Goal: Information Seeking & Learning: Learn about a topic

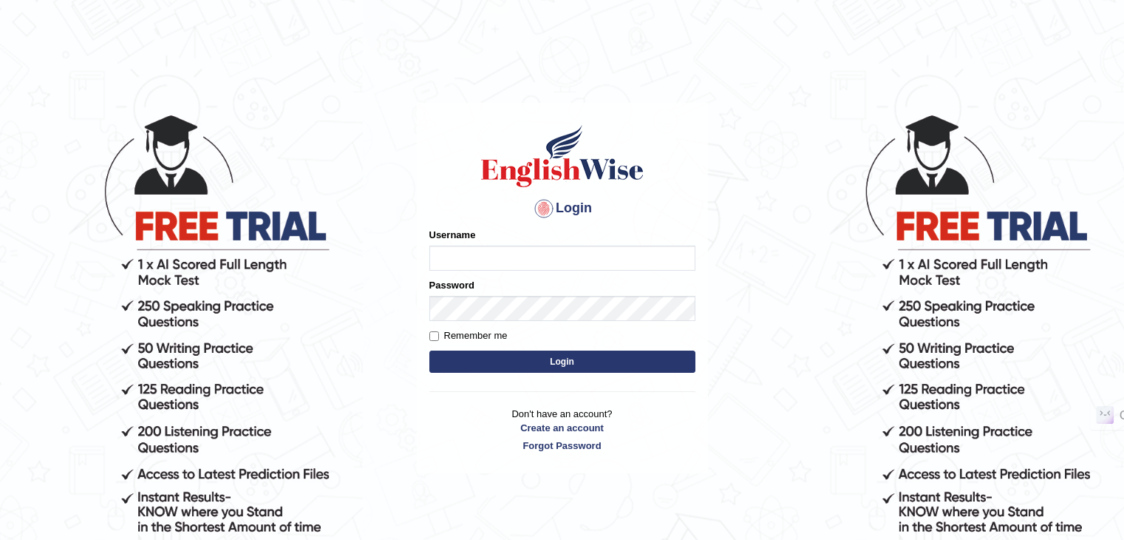
click at [506, 255] on input "Username" at bounding box center [562, 257] width 266 height 25
type input "j"
type input "Jagjot singh"
click at [480, 365] on button "Login" at bounding box center [562, 361] width 266 height 22
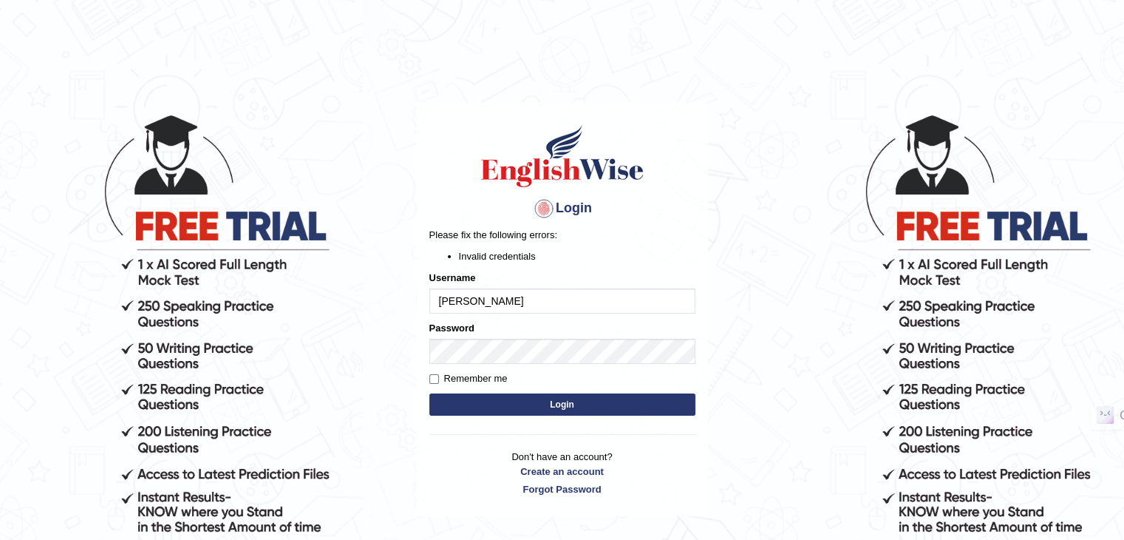
click at [508, 406] on button "Login" at bounding box center [562, 404] width 266 height 22
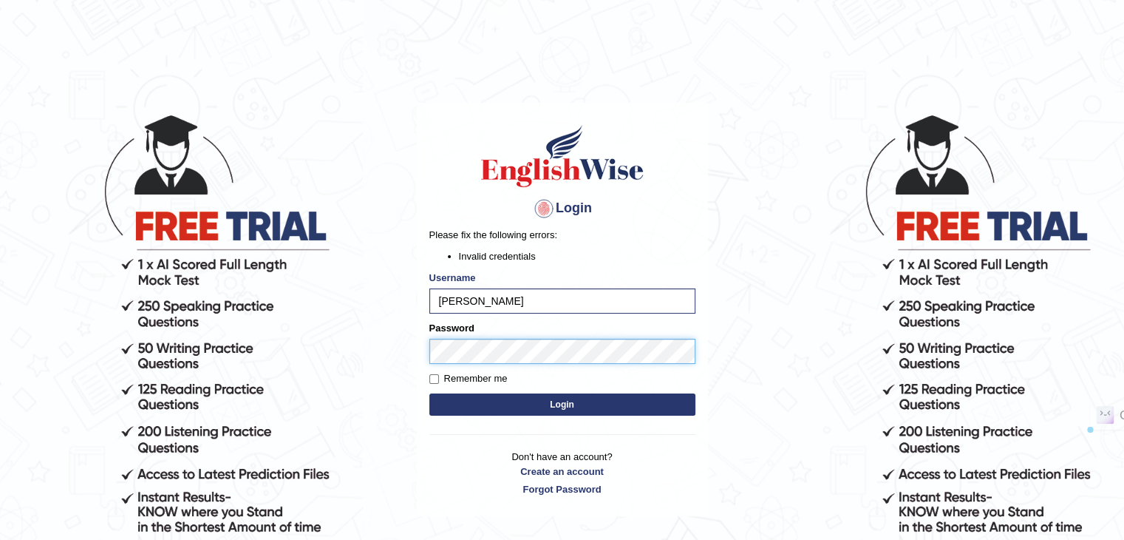
click at [321, 390] on body "Login Please fix the following errors: Invalid credentials Username Jagjot sing…" at bounding box center [562, 326] width 1124 height 540
click at [516, 305] on input "Jagjot singh" at bounding box center [562, 300] width 266 height 25
type input "Jagjot"
click at [349, 392] on body "Login Please fix the following errors: Invalid credentials Username Jagjot Pass…" at bounding box center [562, 326] width 1124 height 540
click at [568, 401] on button "Login" at bounding box center [562, 404] width 266 height 22
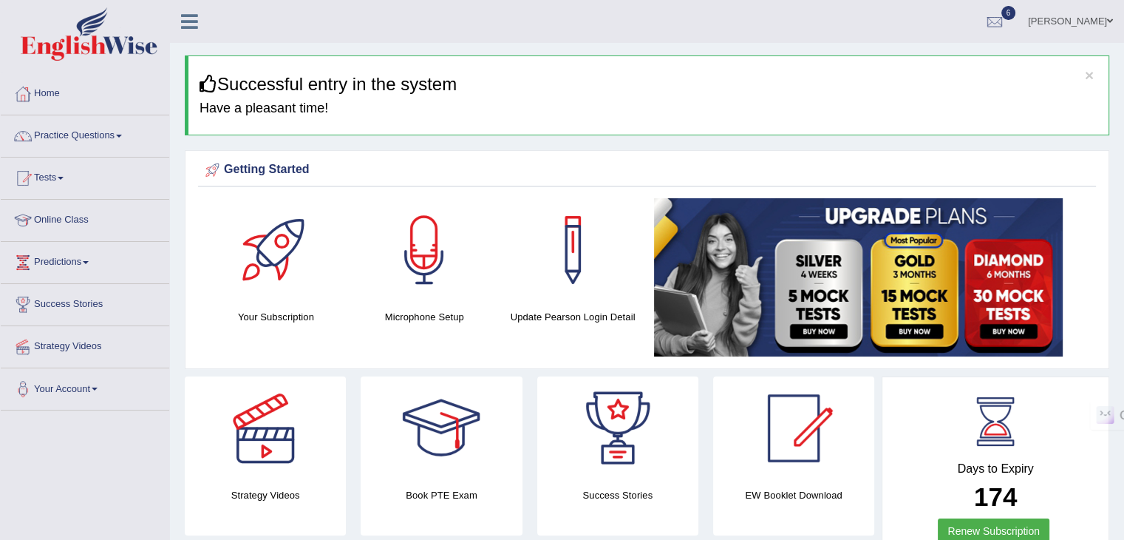
click at [418, 288] on div at bounding box center [423, 249] width 103 height 103
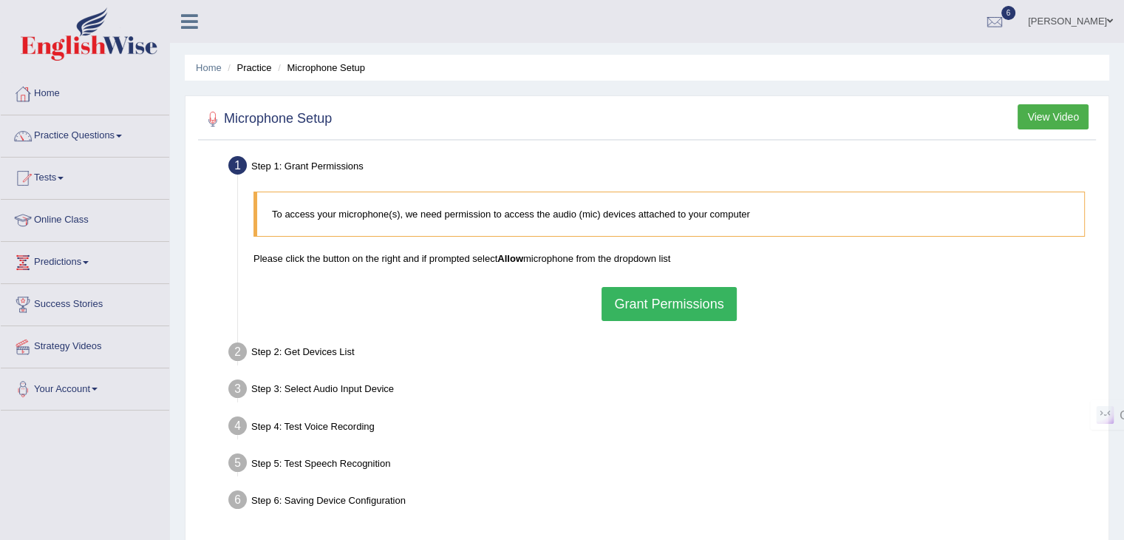
click at [636, 308] on button "Grant Permissions" at bounding box center [669, 304] width 135 height 34
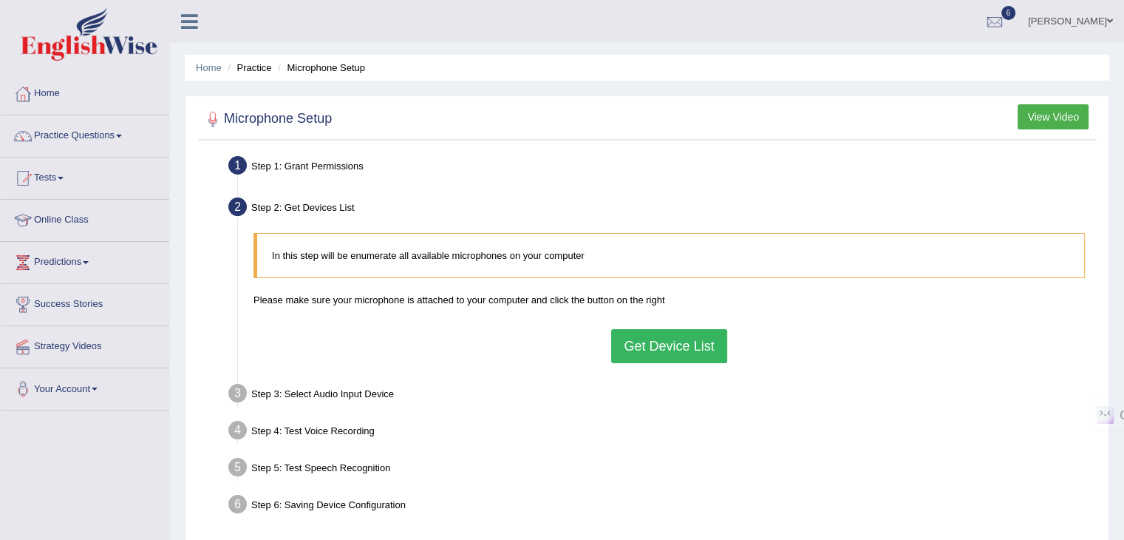
click at [683, 349] on button "Get Device List" at bounding box center [668, 346] width 115 height 34
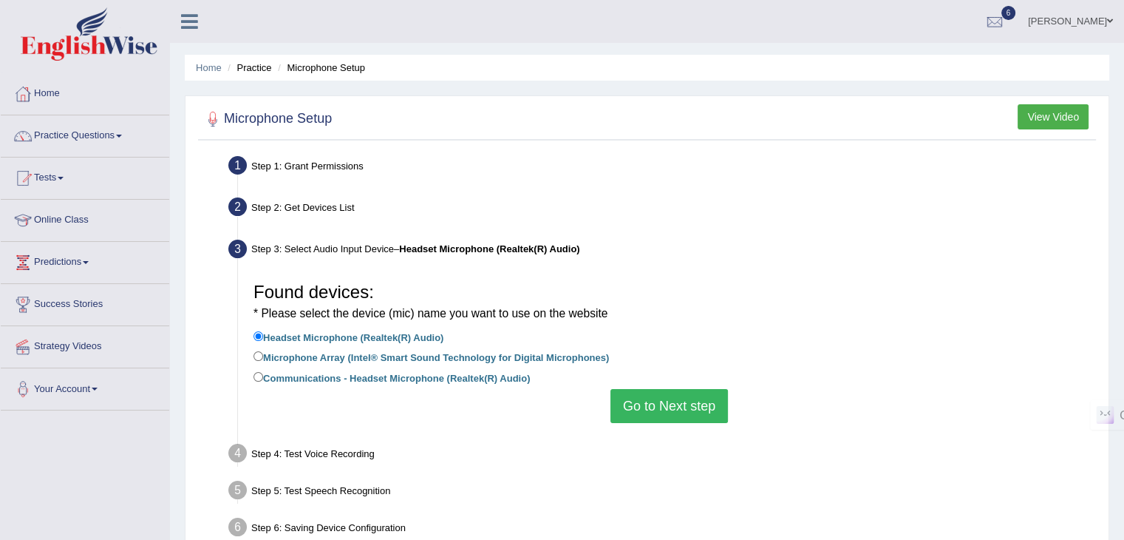
click at [687, 405] on button "Go to Next step" at bounding box center [669, 406] width 118 height 34
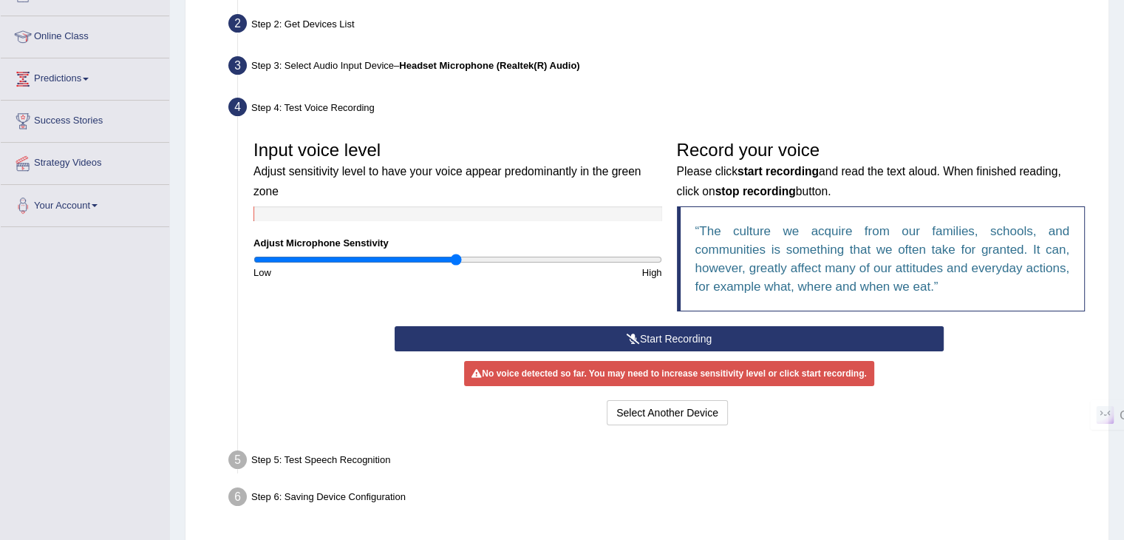
scroll to position [222, 0]
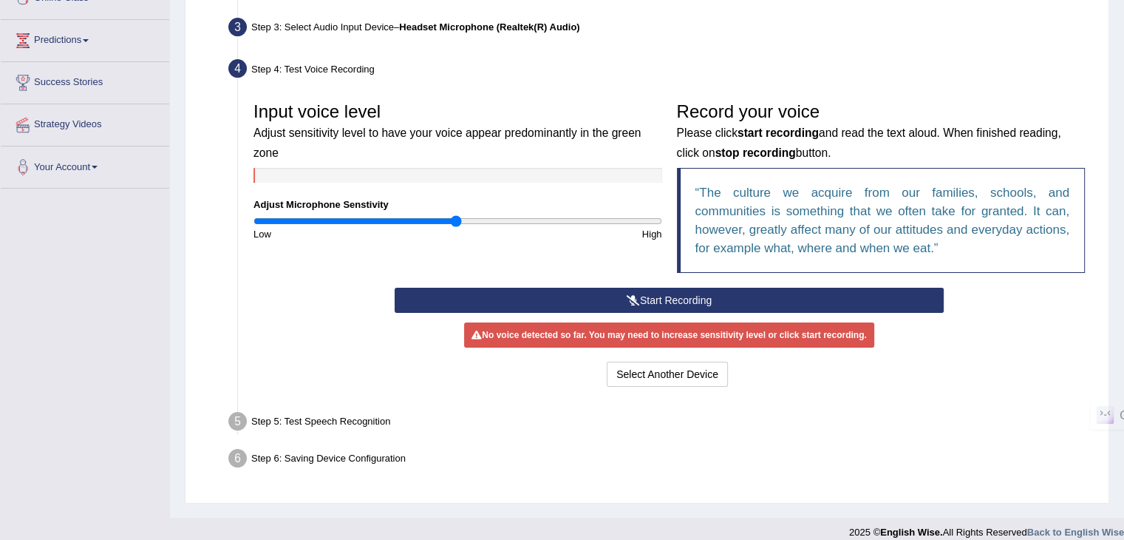
click at [673, 297] on button "Start Recording" at bounding box center [669, 299] width 549 height 25
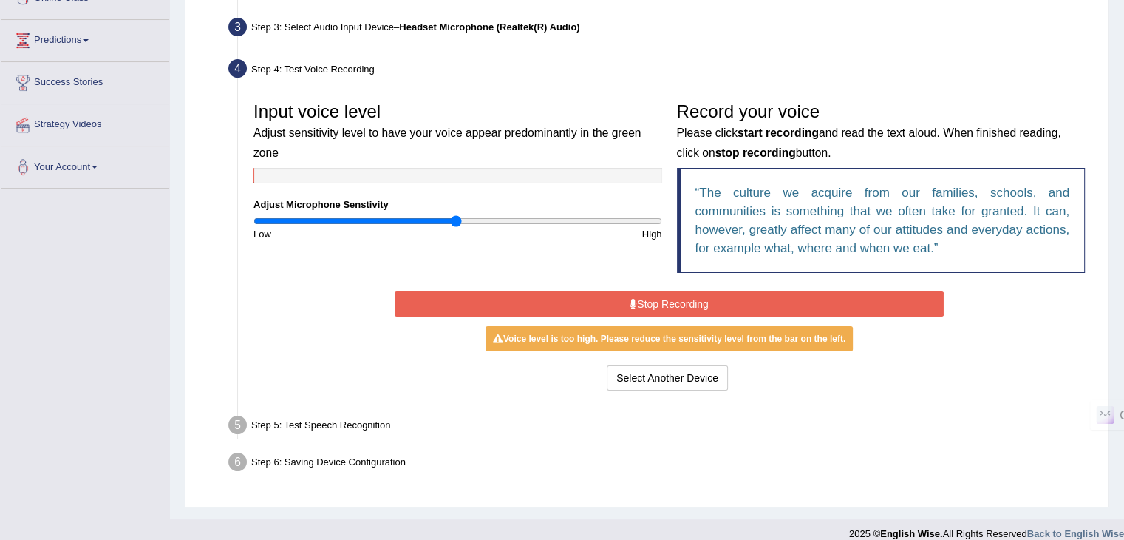
click at [673, 297] on button "Stop Recording" at bounding box center [669, 303] width 549 height 25
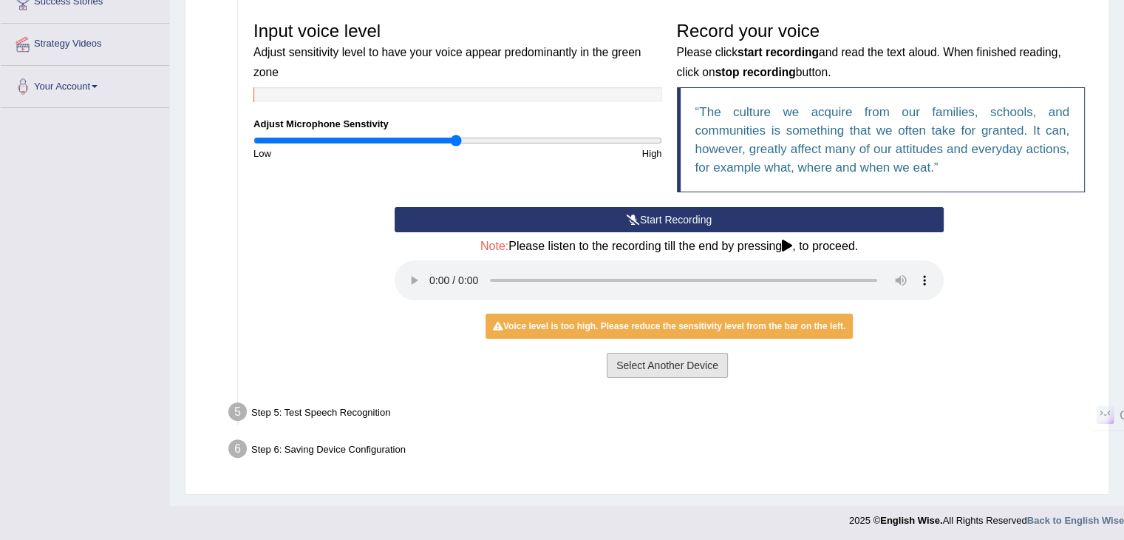
scroll to position [304, 0]
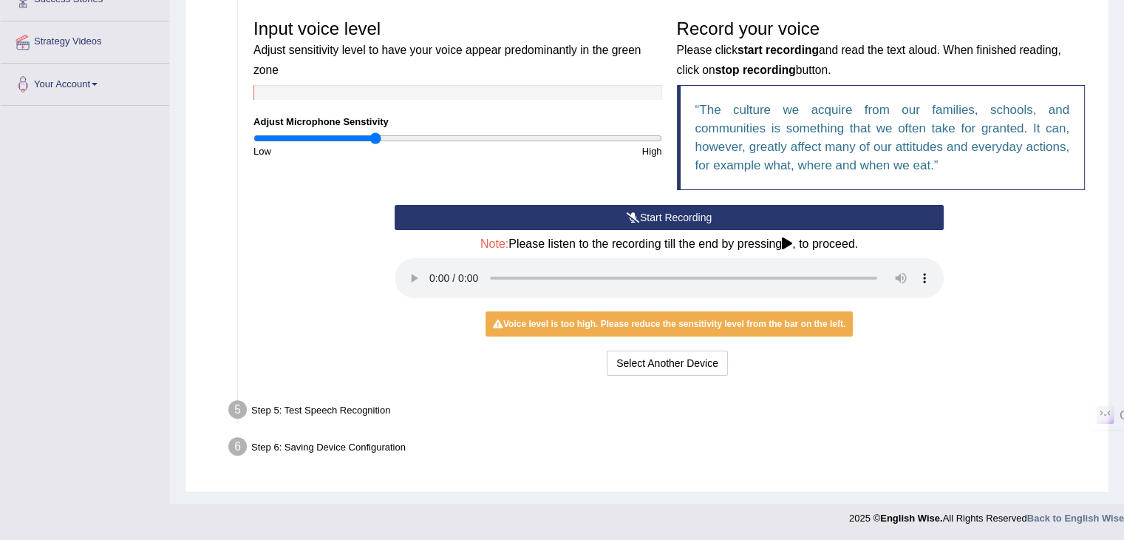
click at [377, 136] on input "range" at bounding box center [457, 138] width 409 height 12
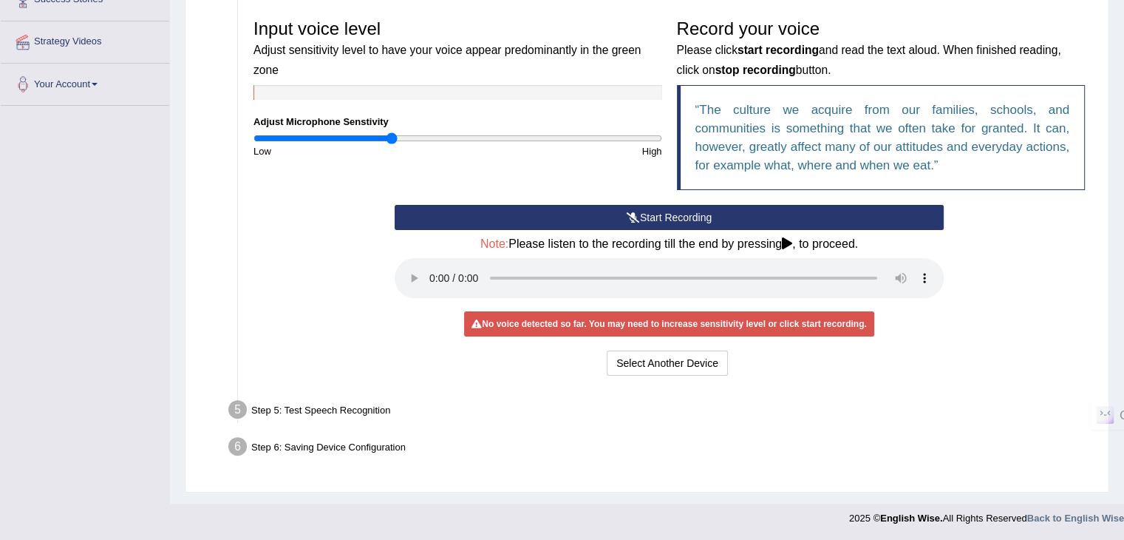
click at [390, 133] on input "range" at bounding box center [457, 138] width 409 height 12
click at [405, 134] on input "range" at bounding box center [457, 138] width 409 height 12
type input "0.92"
click at [438, 137] on input "range" at bounding box center [457, 138] width 409 height 12
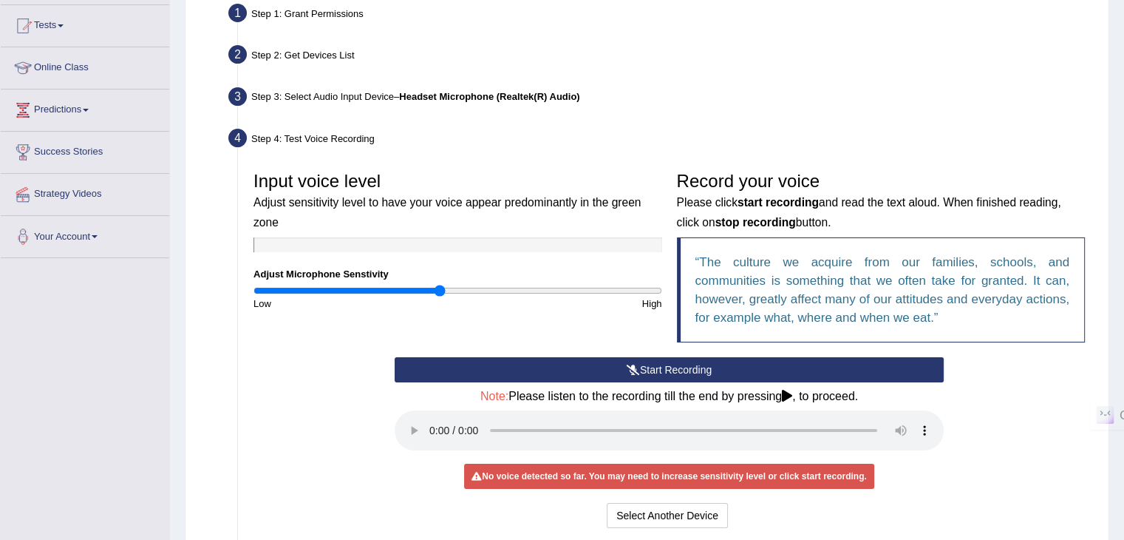
scroll to position [0, 0]
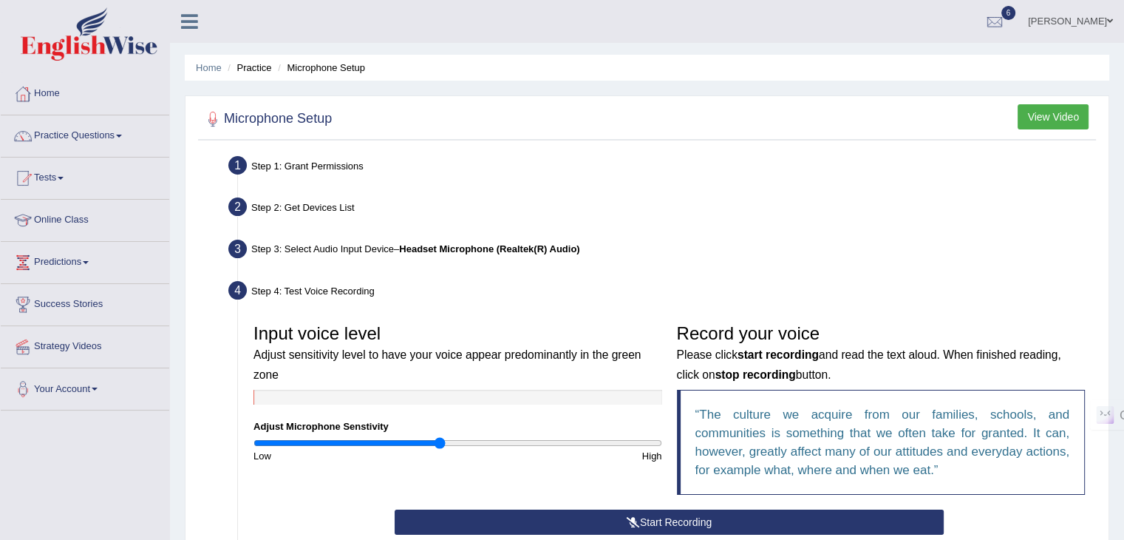
click at [252, 69] on li "Practice" at bounding box center [247, 68] width 47 height 14
click at [216, 66] on link "Home" at bounding box center [209, 67] width 26 height 11
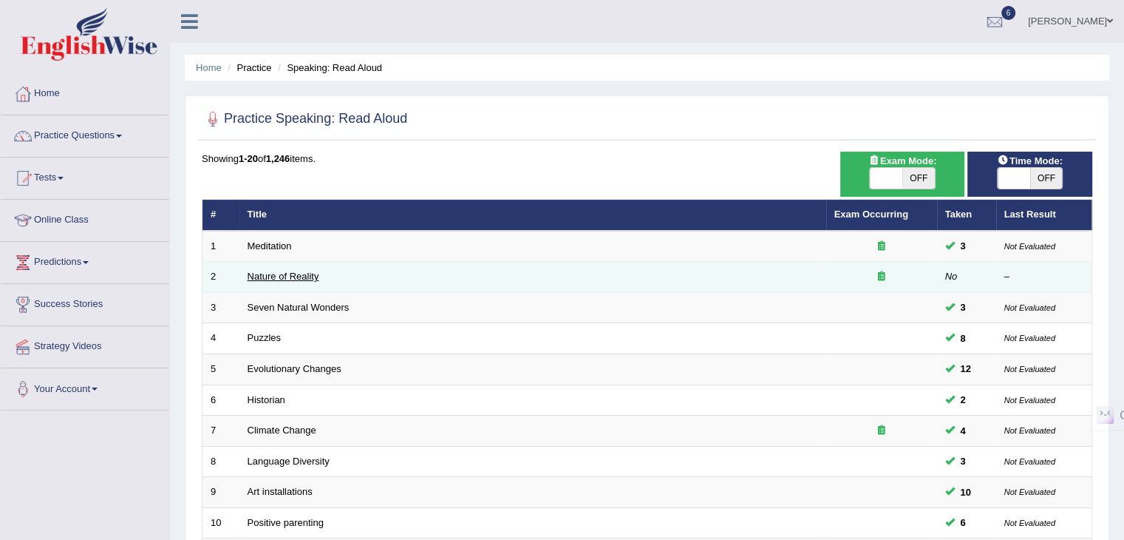
click at [288, 273] on link "Nature of Reality" at bounding box center [284, 275] width 72 height 11
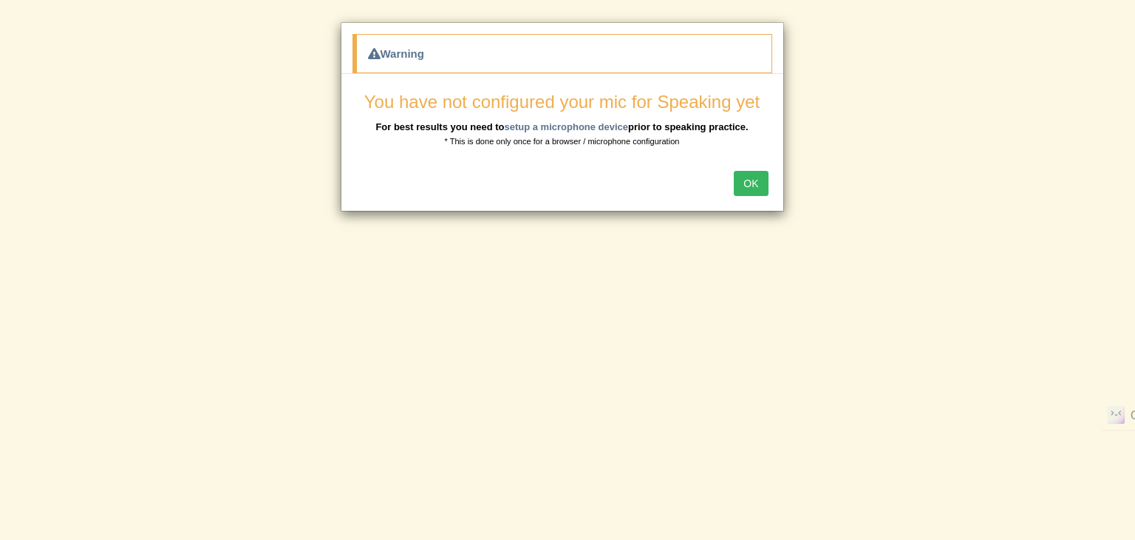
click at [741, 184] on button "OK" at bounding box center [751, 183] width 34 height 25
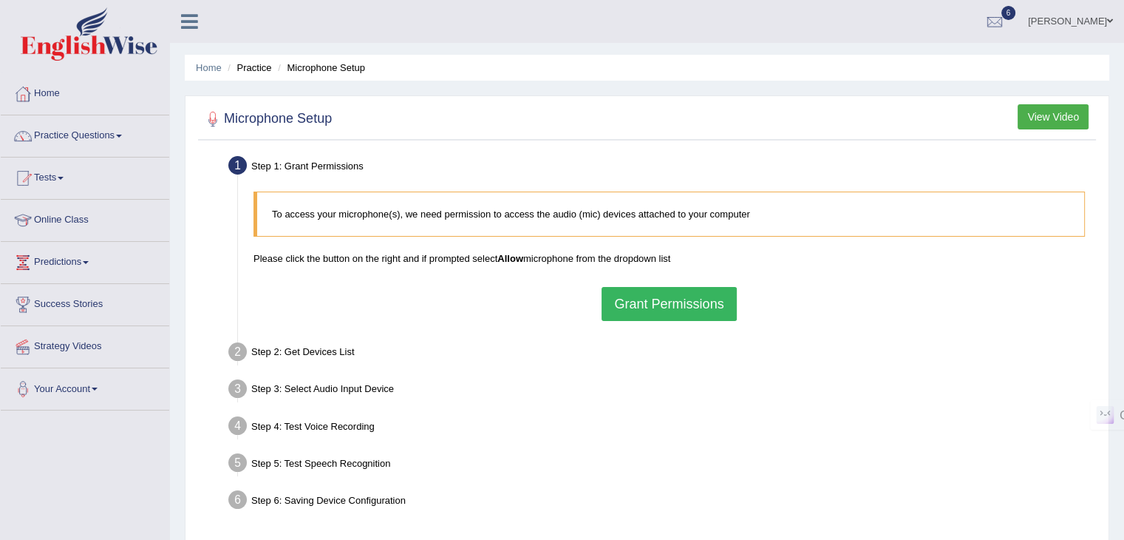
click at [630, 294] on button "Grant Permissions" at bounding box center [669, 304] width 135 height 34
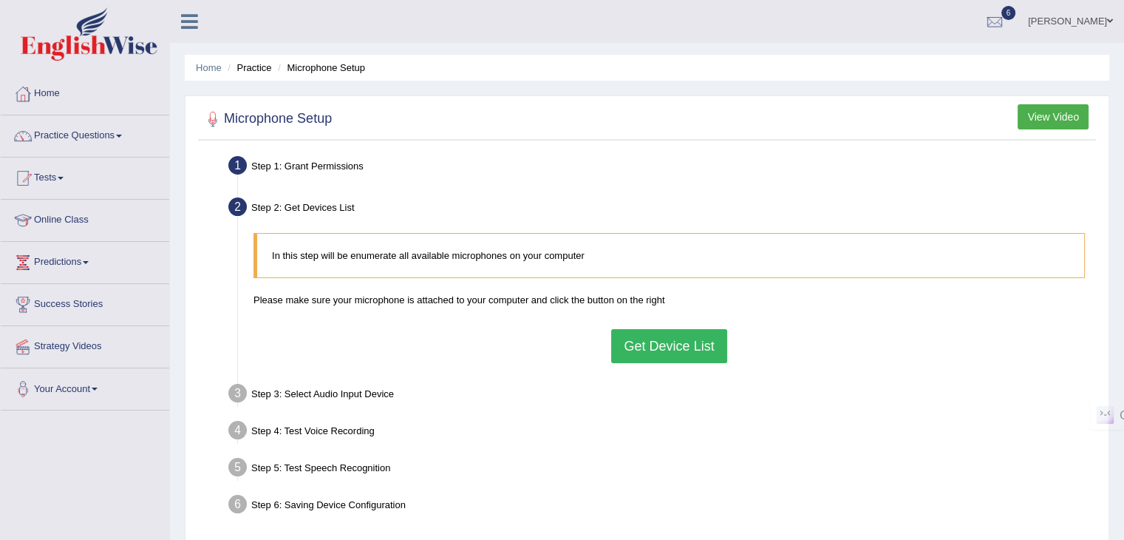
click at [653, 350] on button "Get Device List" at bounding box center [668, 346] width 115 height 34
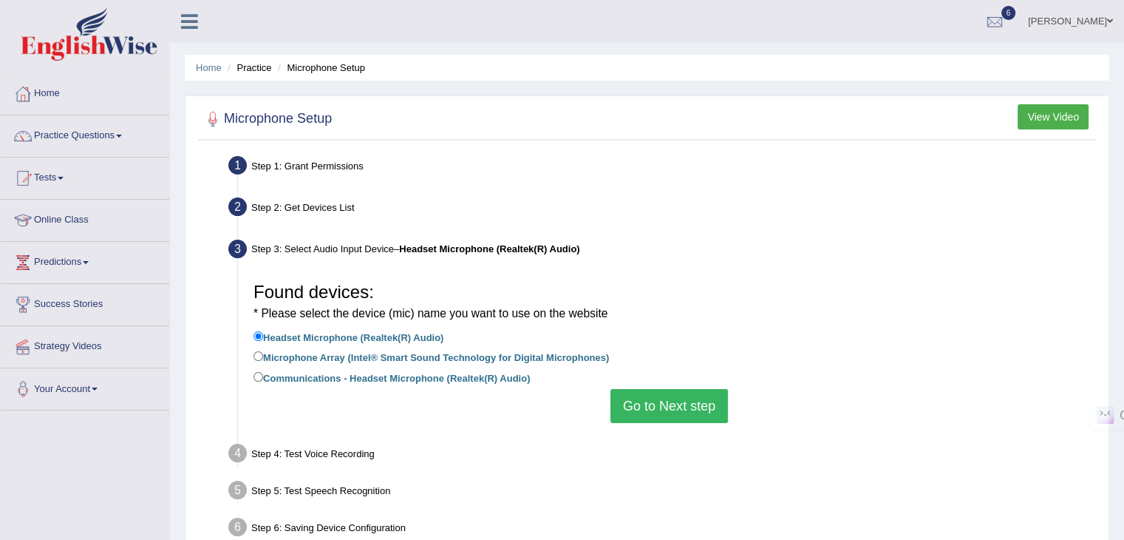
click at [659, 395] on button "Go to Next step" at bounding box center [669, 406] width 118 height 34
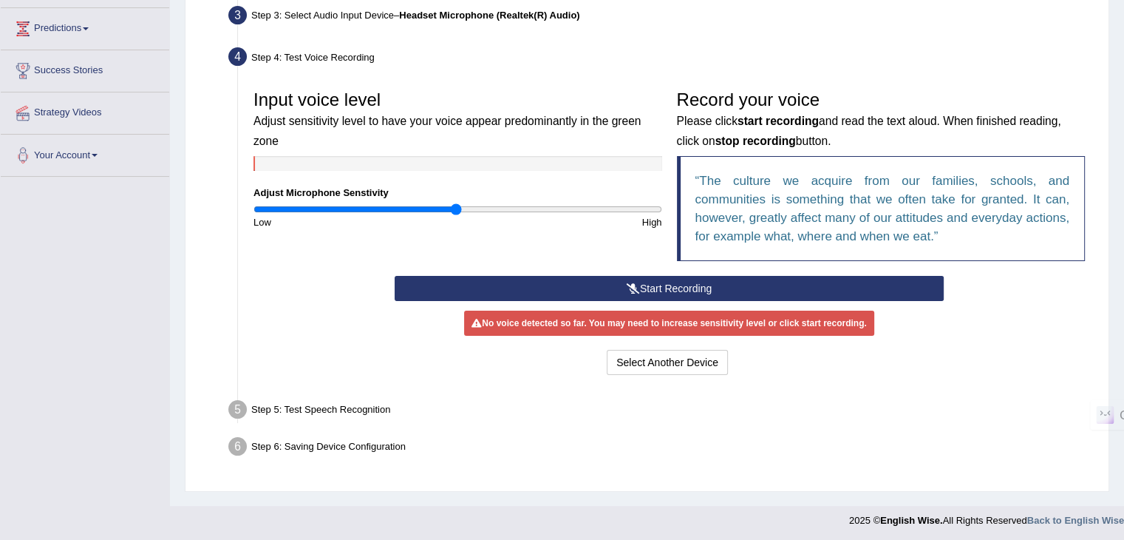
scroll to position [236, 0]
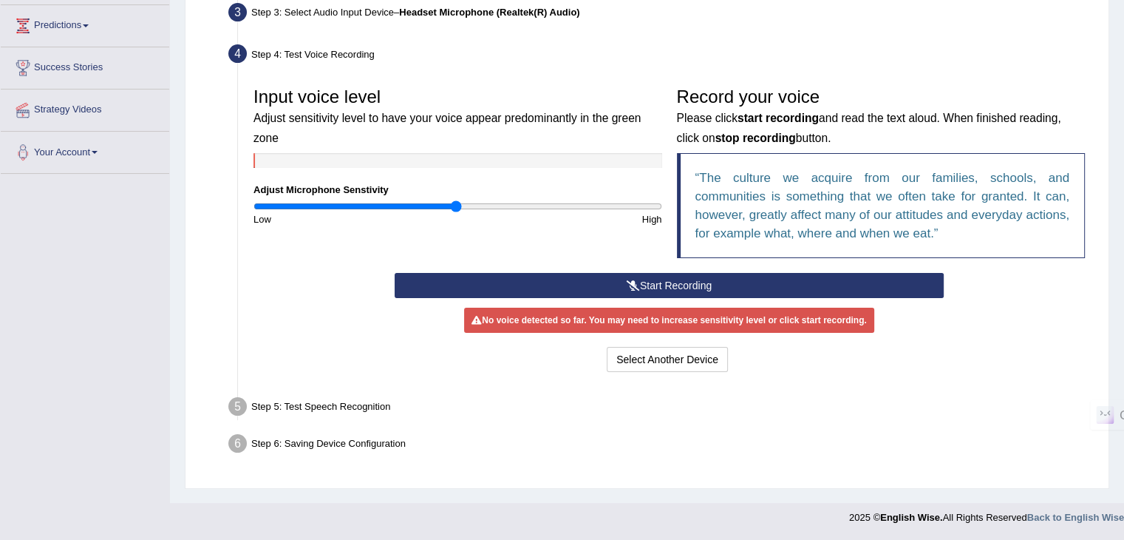
click at [658, 281] on button "Start Recording" at bounding box center [669, 285] width 549 height 25
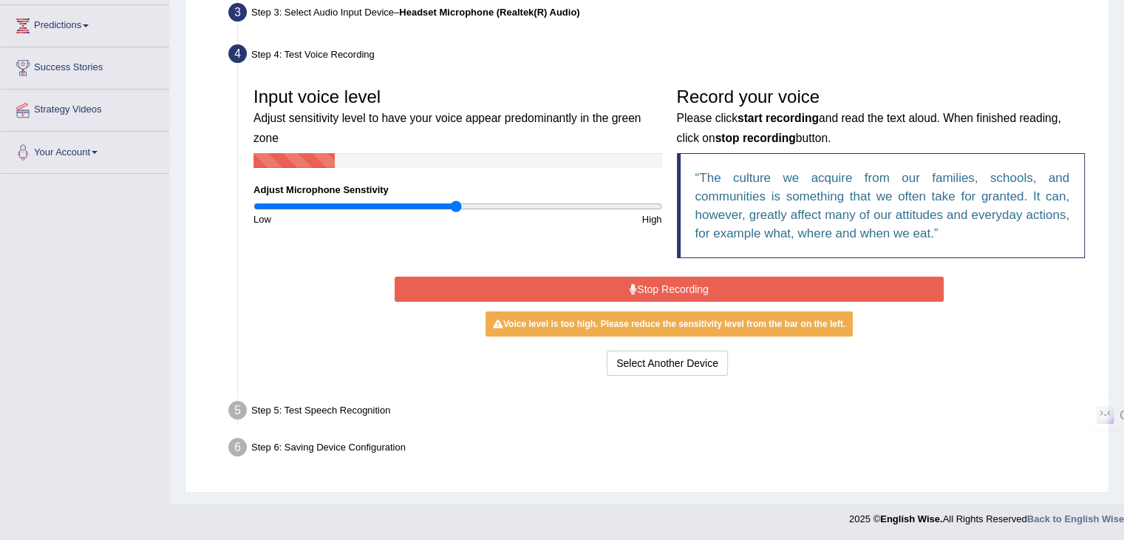
click at [653, 287] on button "Stop Recording" at bounding box center [669, 288] width 549 height 25
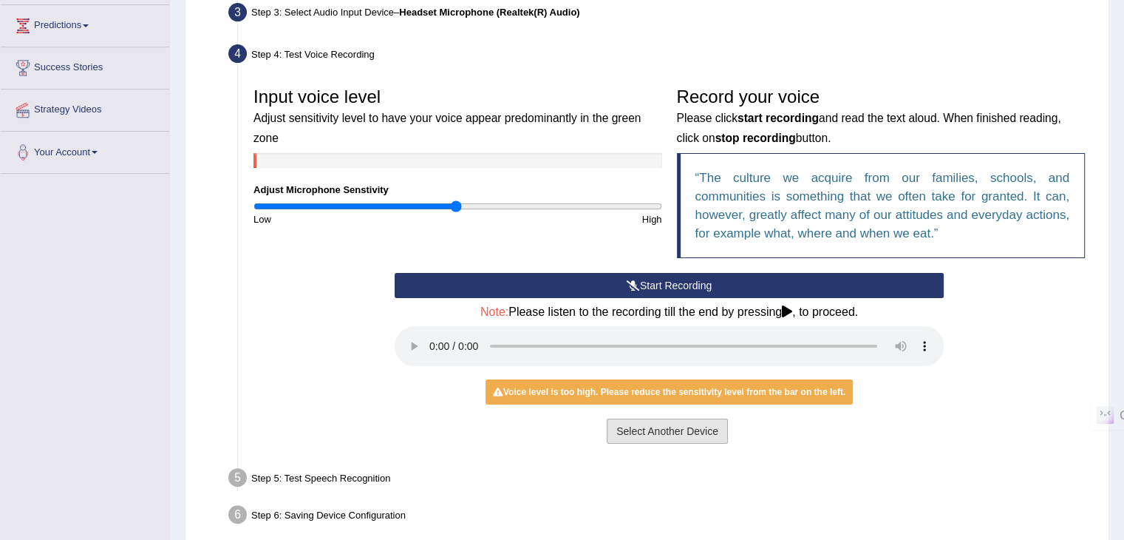
click at [653, 421] on button "Select Another Device" at bounding box center [667, 430] width 121 height 25
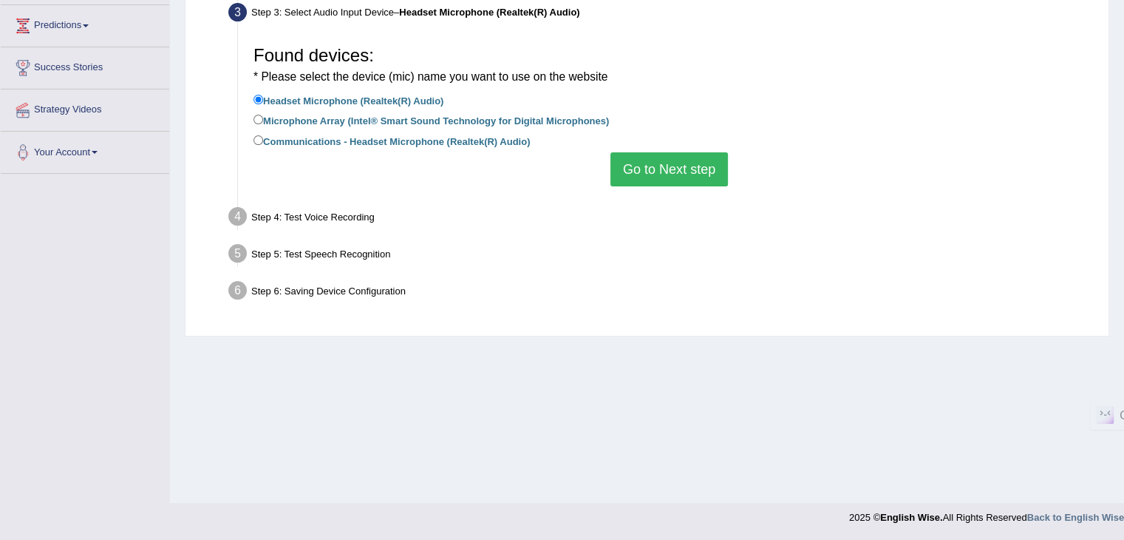
click at [251, 119] on div "Found devices: * Please select the device (mic) name you want to use on the web…" at bounding box center [669, 112] width 846 height 163
click at [259, 118] on input "Microphone Array (Intel® Smart Sound Technology for Digital Microphones)" at bounding box center [258, 120] width 10 height 10
radio input "true"
click at [678, 172] on button "Go to Next step" at bounding box center [669, 169] width 118 height 34
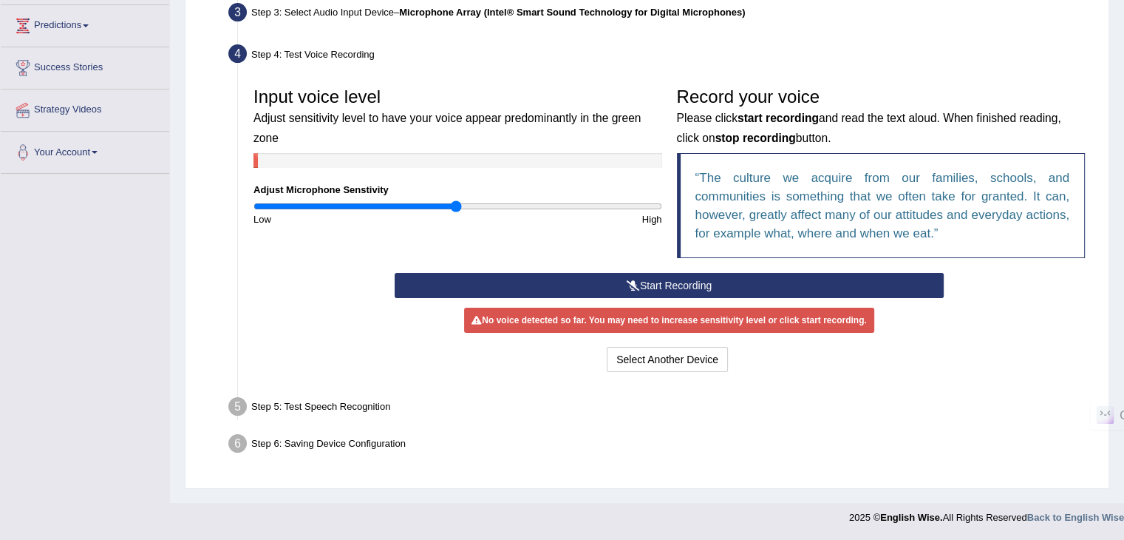
click at [707, 273] on button "Start Recording" at bounding box center [669, 285] width 549 height 25
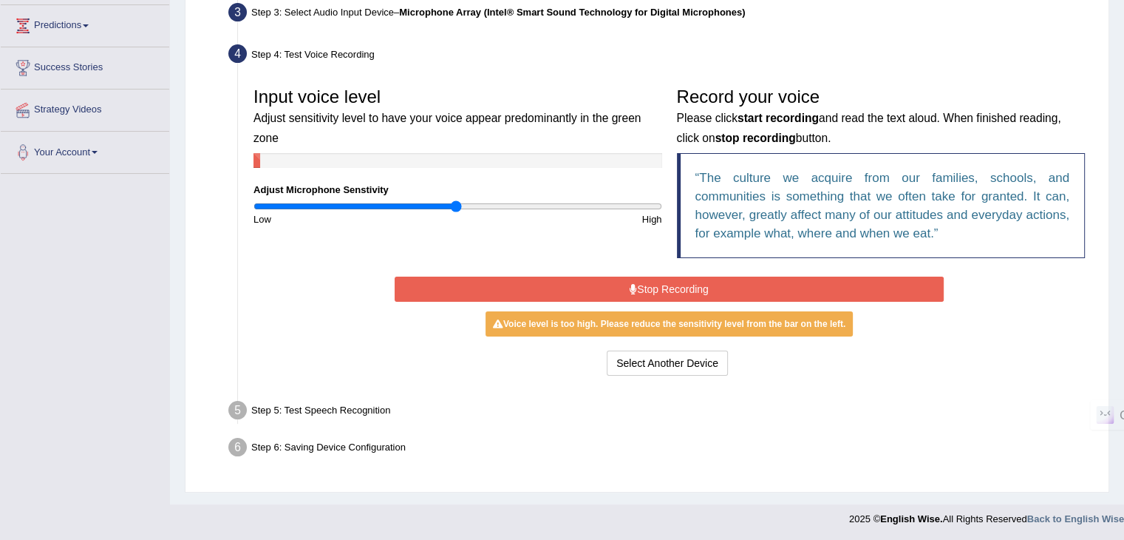
click at [654, 291] on button "Stop Recording" at bounding box center [669, 288] width 549 height 25
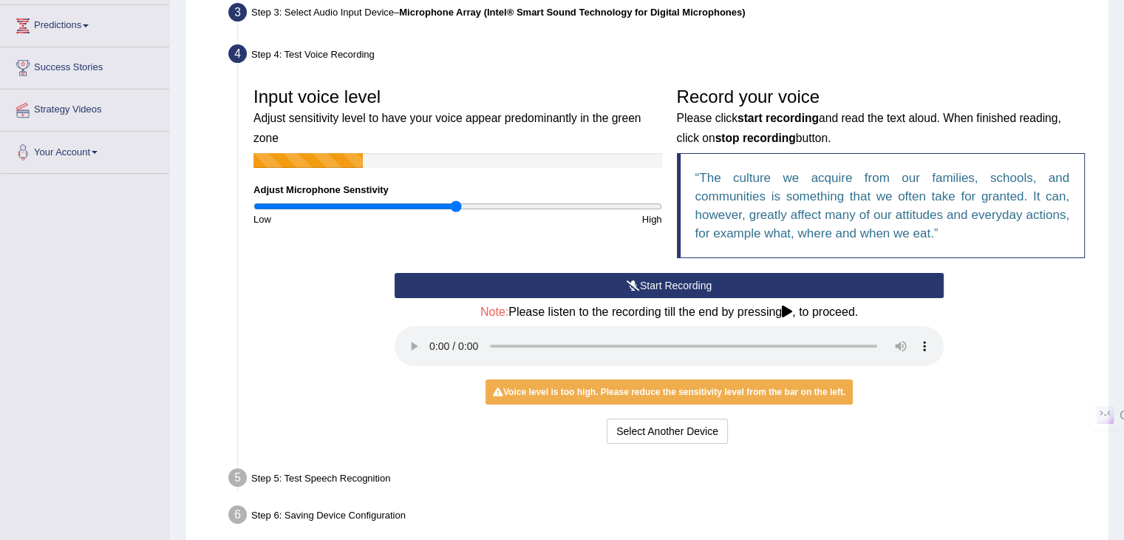
click at [792, 313] on icon at bounding box center [787, 311] width 10 height 12
click at [789, 310] on icon at bounding box center [787, 311] width 10 height 12
drag, startPoint x: 603, startPoint y: 391, endPoint x: 699, endPoint y: 391, distance: 96.1
click at [699, 391] on div "Voice level is too high. Please reduce the sensitivity level from the bar on th…" at bounding box center [669, 391] width 367 height 25
type input "0.86"
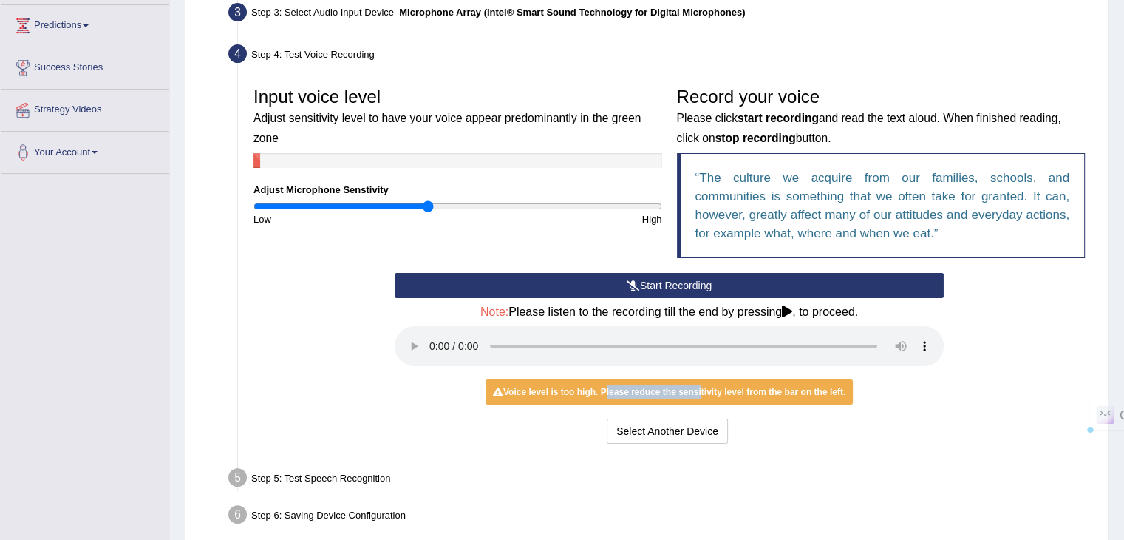
click at [428, 208] on input "range" at bounding box center [457, 206] width 409 height 12
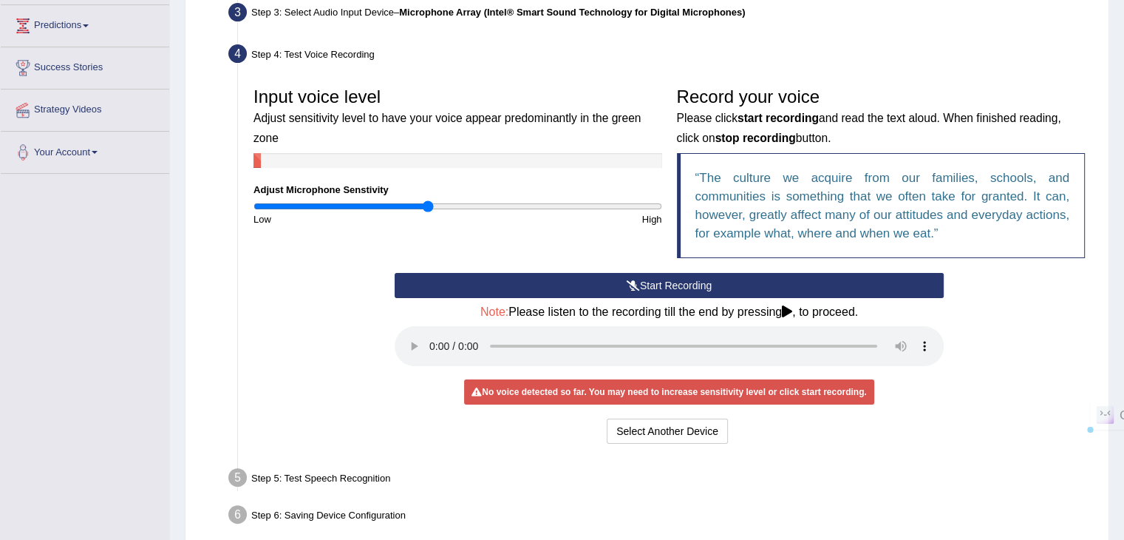
click at [639, 284] on button "Start Recording" at bounding box center [669, 285] width 549 height 25
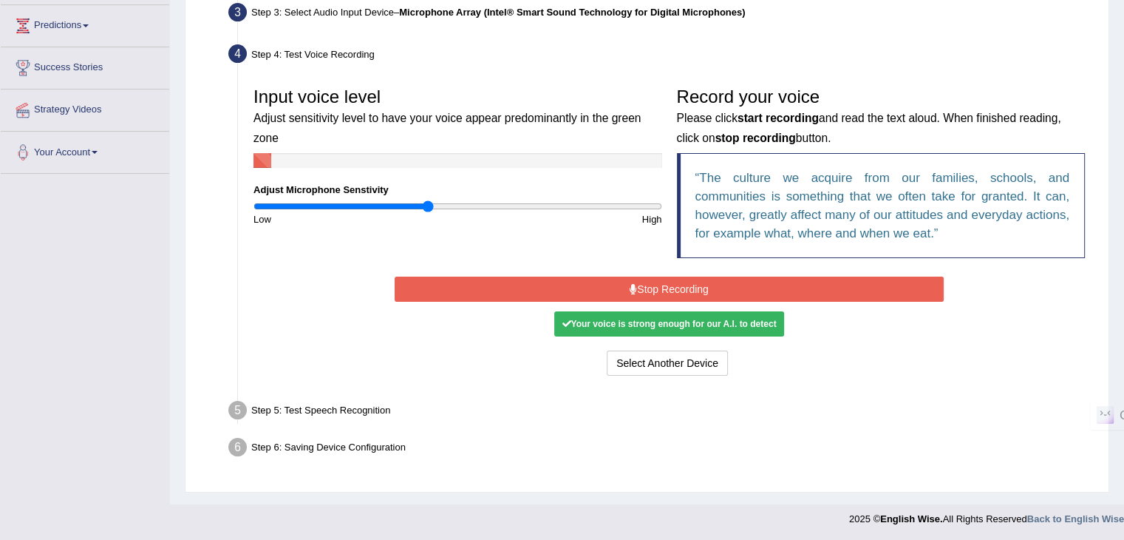
click at [684, 289] on button "Stop Recording" at bounding box center [669, 288] width 549 height 25
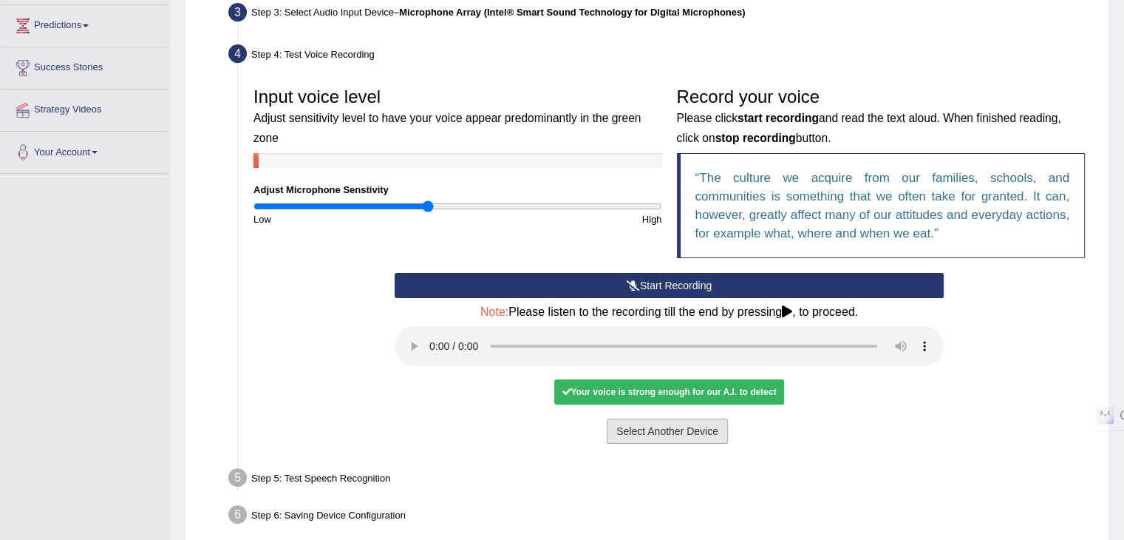
click at [653, 434] on button "Select Another Device" at bounding box center [667, 430] width 121 height 25
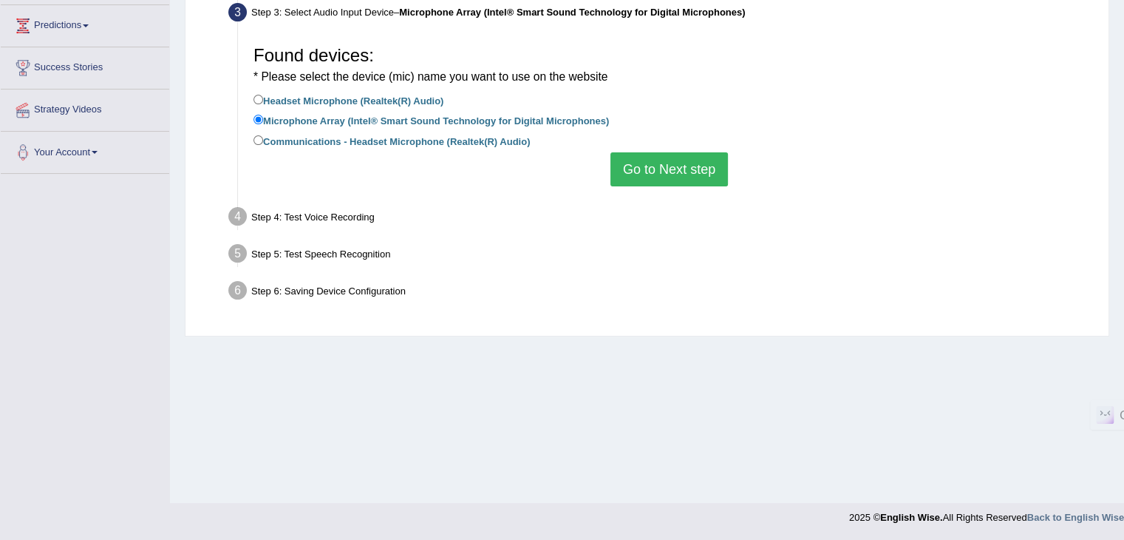
click at [686, 169] on button "Go to Next step" at bounding box center [669, 169] width 118 height 34
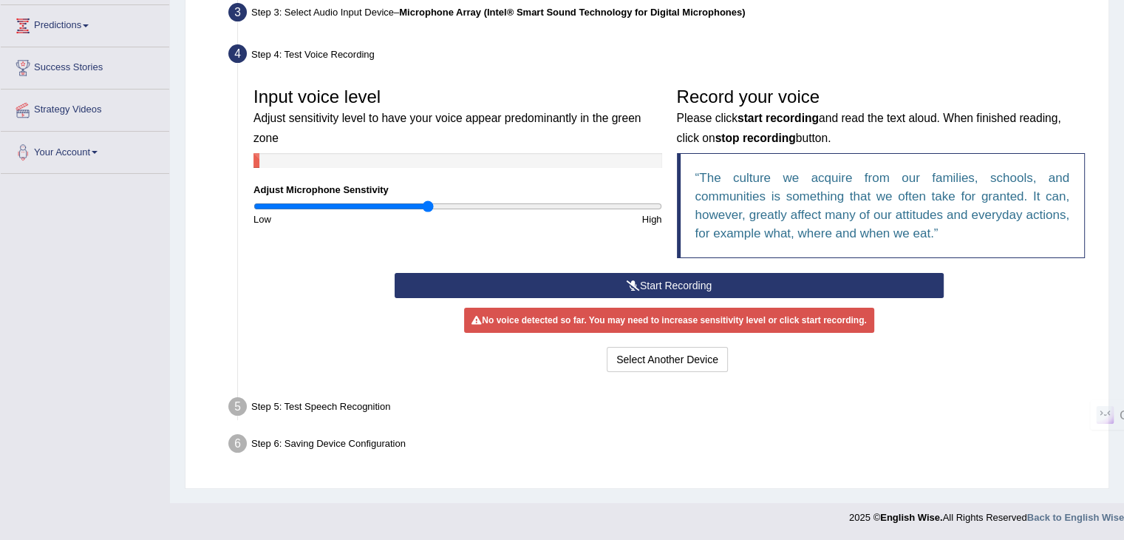
click at [693, 281] on button "Start Recording" at bounding box center [669, 285] width 549 height 25
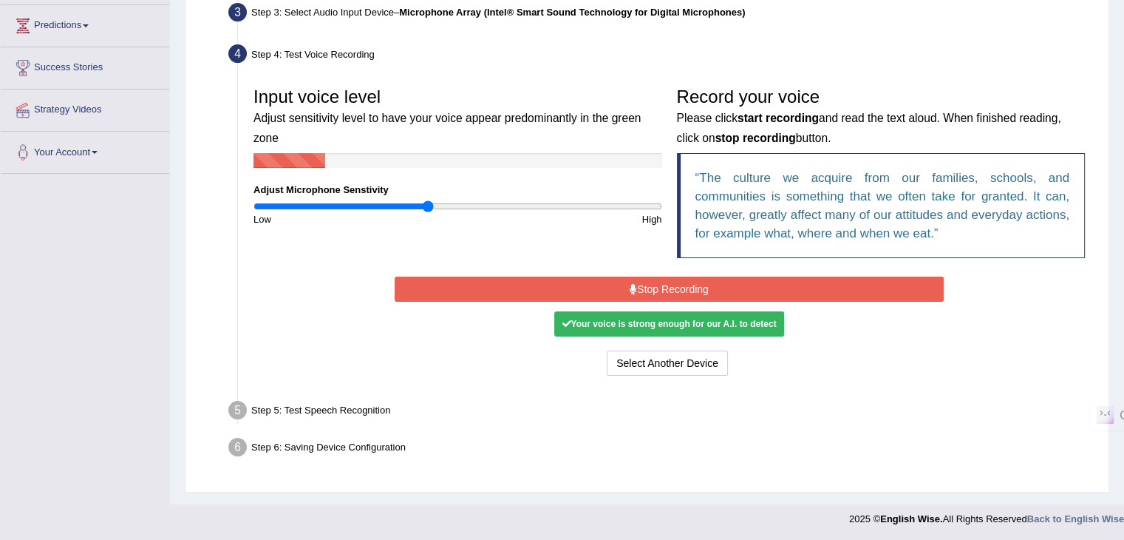
click at [686, 281] on button "Stop Recording" at bounding box center [669, 288] width 549 height 25
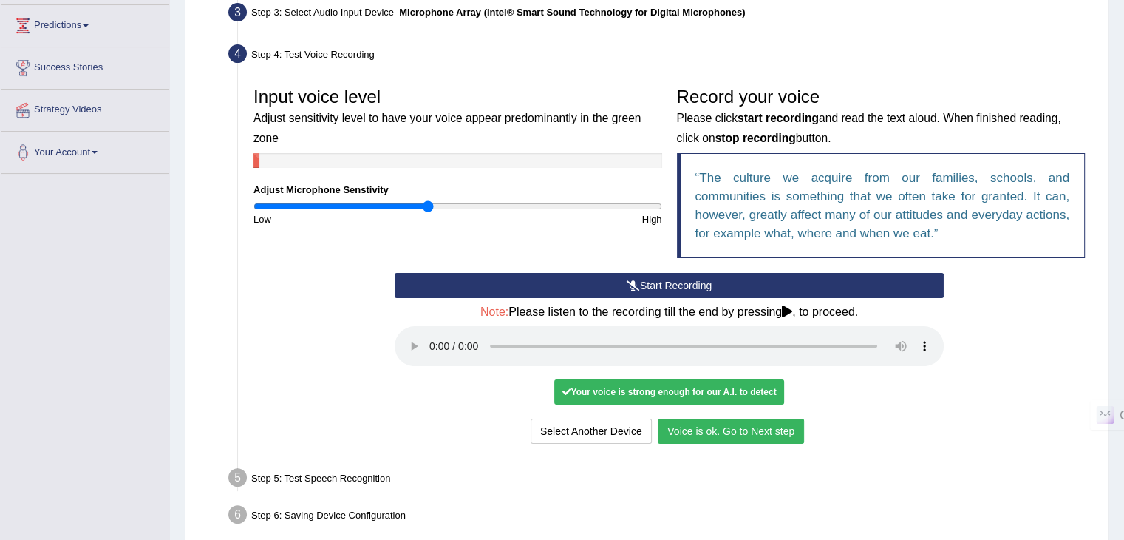
click at [721, 432] on button "Voice is ok. Go to Next step" at bounding box center [731, 430] width 146 height 25
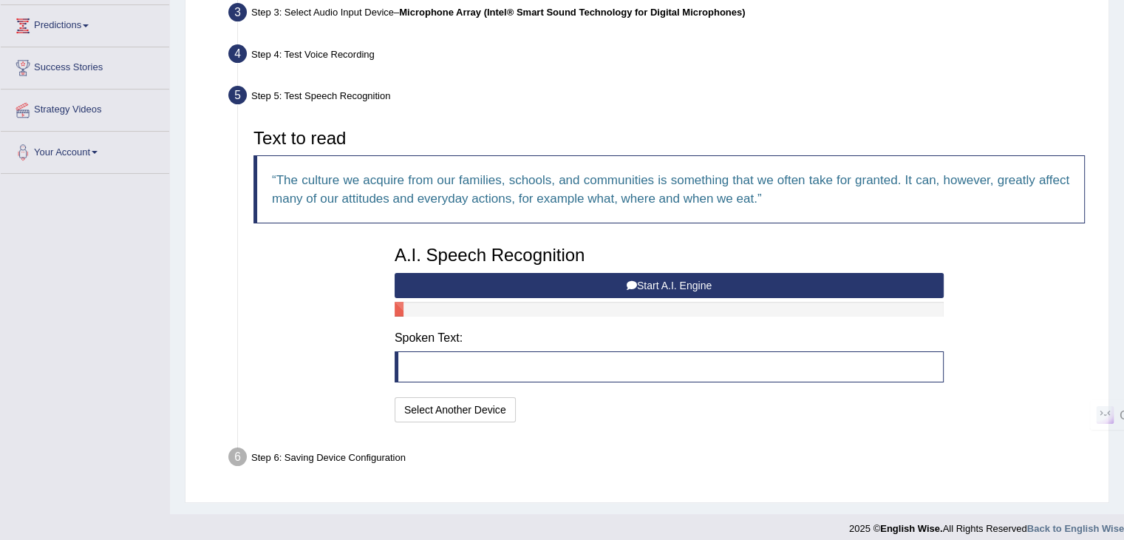
click at [670, 283] on button "Start A.I. Engine" at bounding box center [669, 285] width 549 height 25
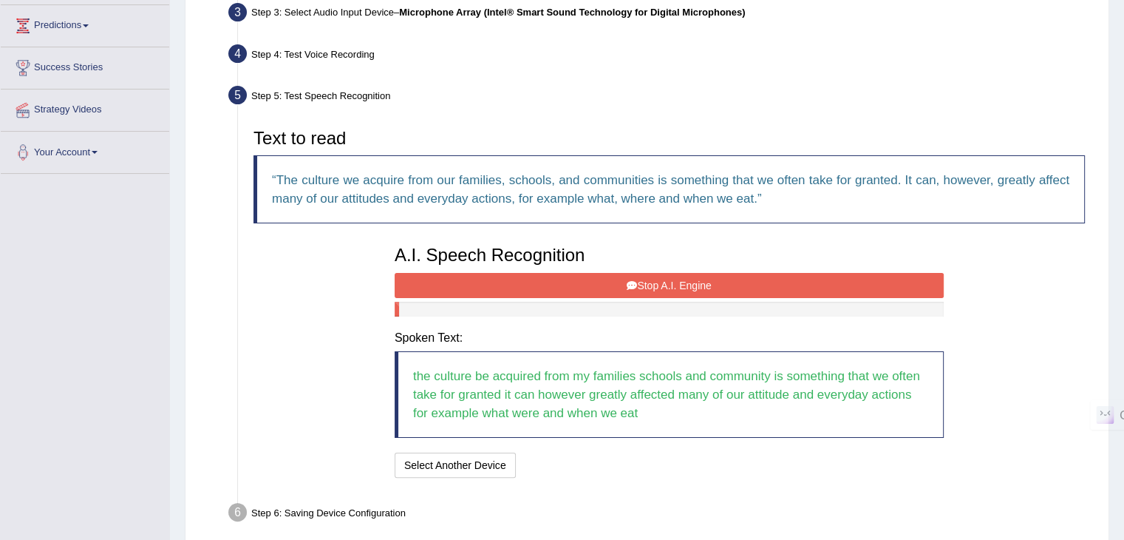
click at [689, 282] on button "Stop A.I. Engine" at bounding box center [669, 285] width 549 height 25
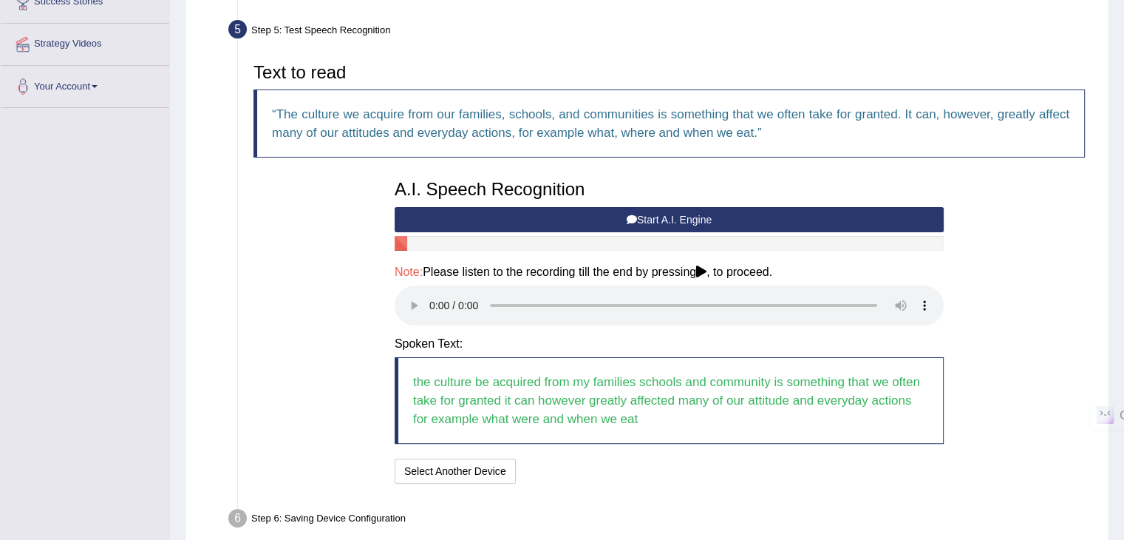
scroll to position [373, 0]
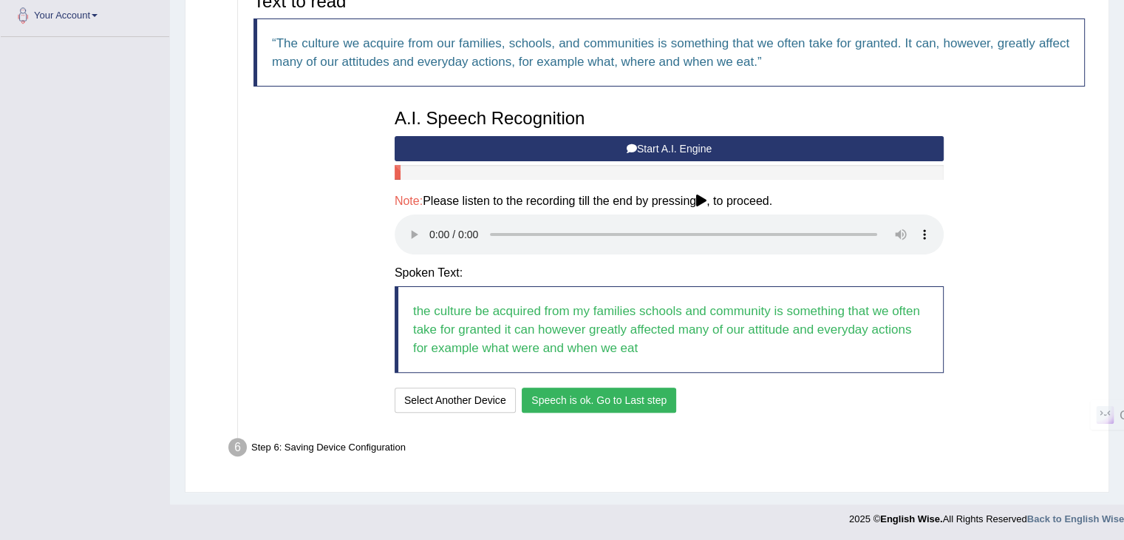
click at [609, 404] on button "Speech is ok. Go to Last step" at bounding box center [599, 399] width 154 height 25
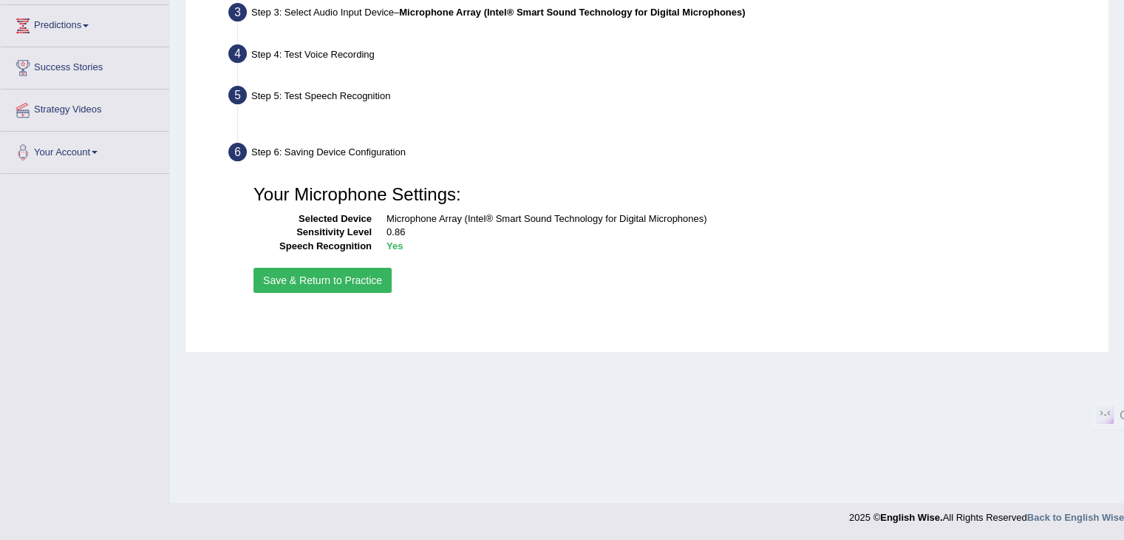
scroll to position [236, 0]
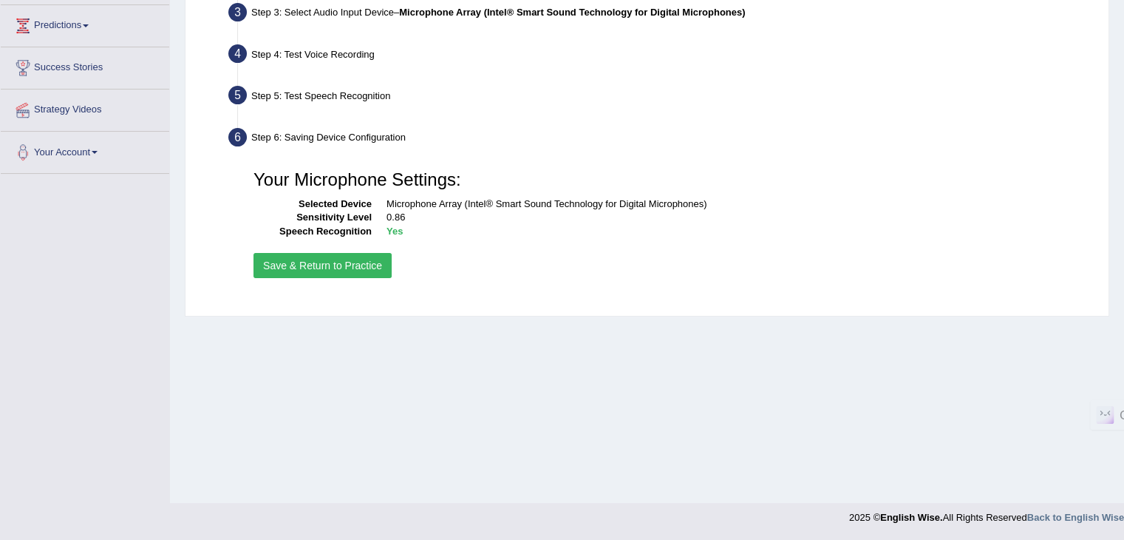
click at [340, 266] on button "Save & Return to Practice" at bounding box center [322, 265] width 138 height 25
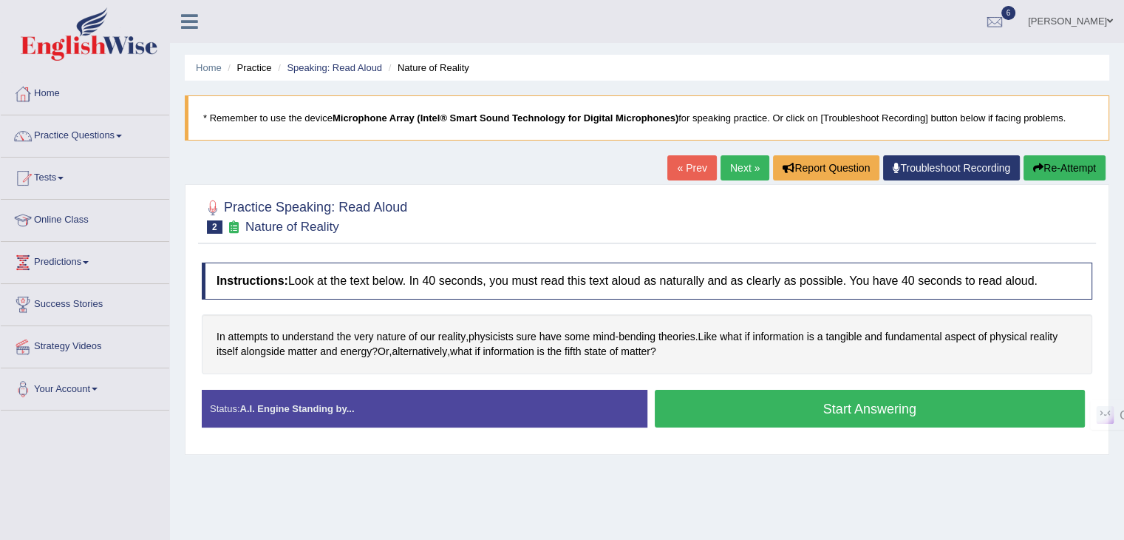
click at [925, 403] on button "Start Answering" at bounding box center [870, 408] width 431 height 38
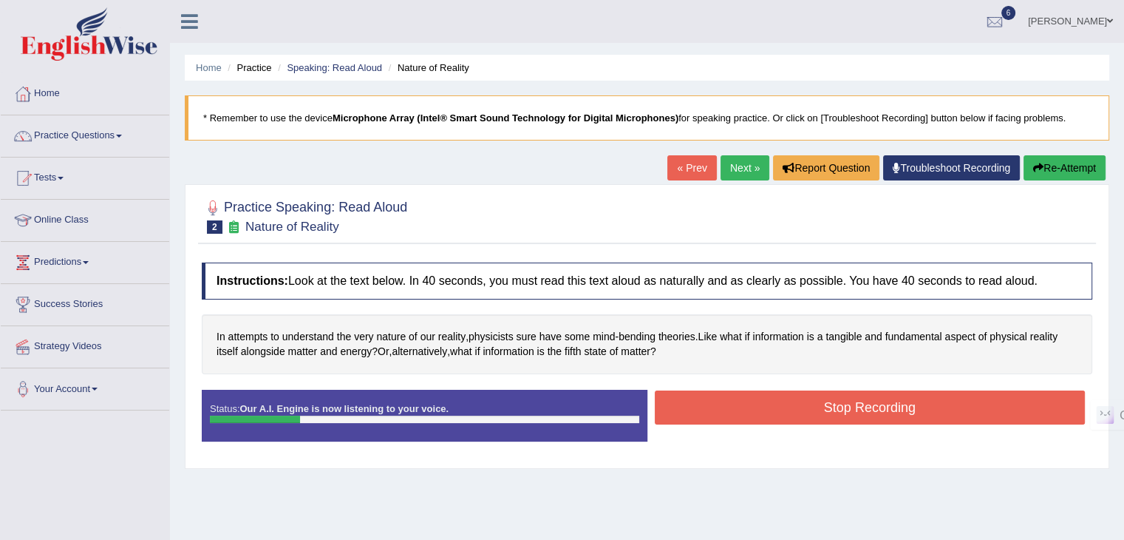
click at [904, 409] on button "Stop Recording" at bounding box center [870, 407] width 431 height 34
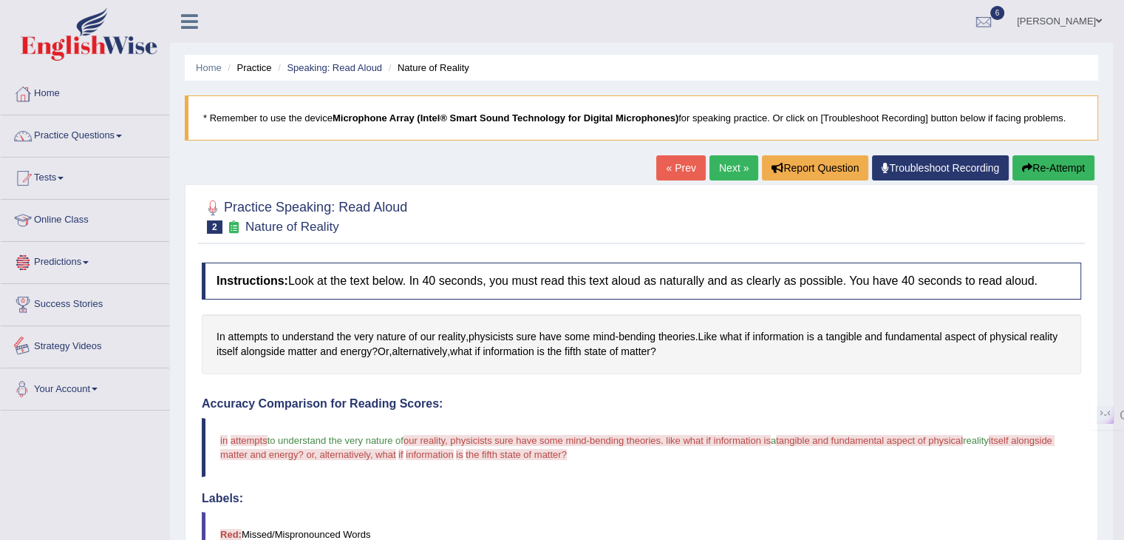
drag, startPoint x: 577, startPoint y: 391, endPoint x: 589, endPoint y: 392, distance: 11.8
click at [1027, 163] on icon "button" at bounding box center [1027, 168] width 10 height 10
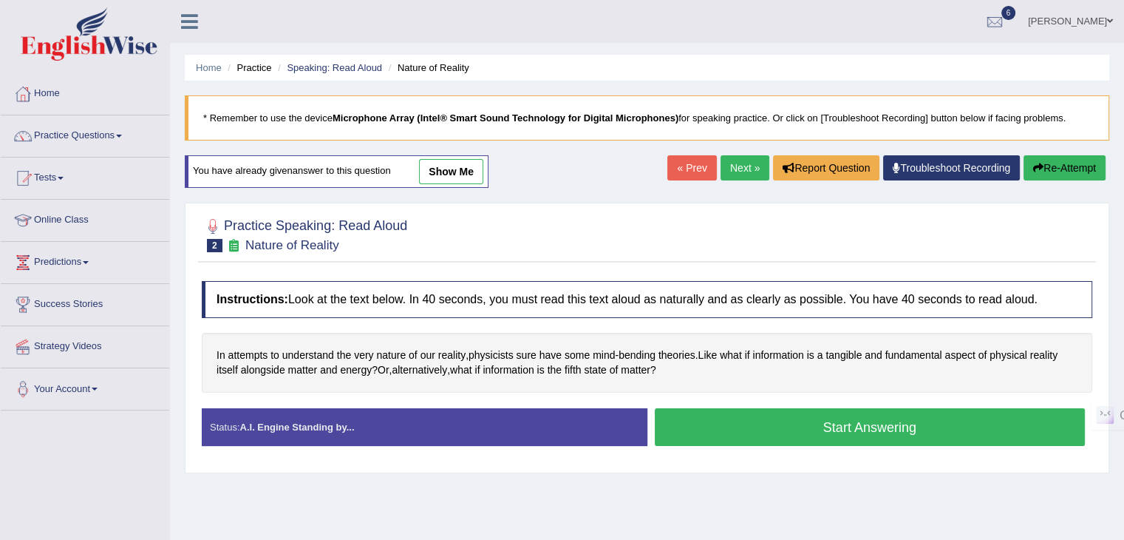
click at [820, 422] on button "Start Answering" at bounding box center [870, 427] width 431 height 38
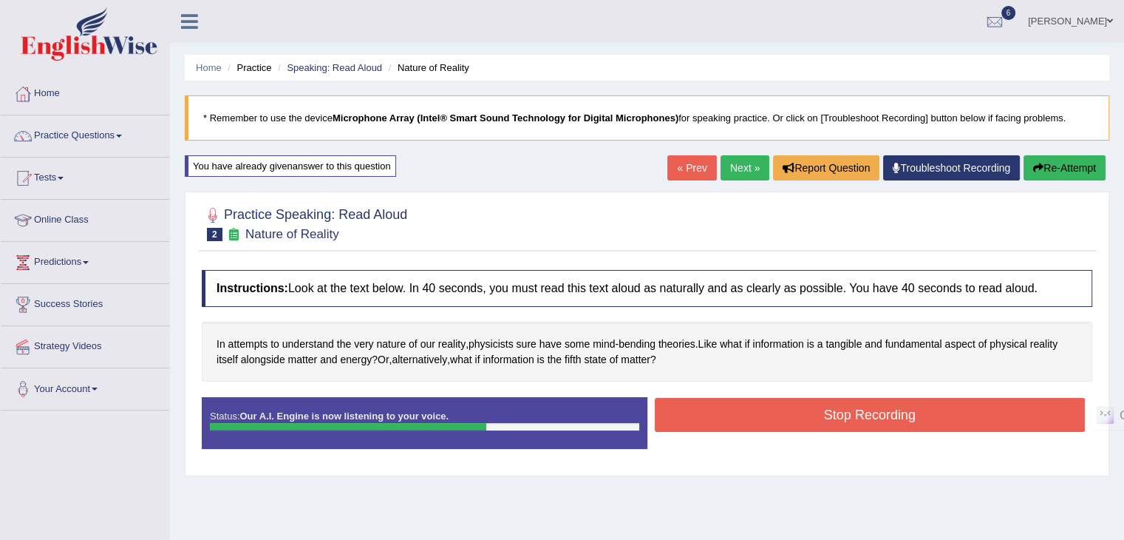
click at [816, 419] on button "Stop Recording" at bounding box center [870, 415] width 431 height 34
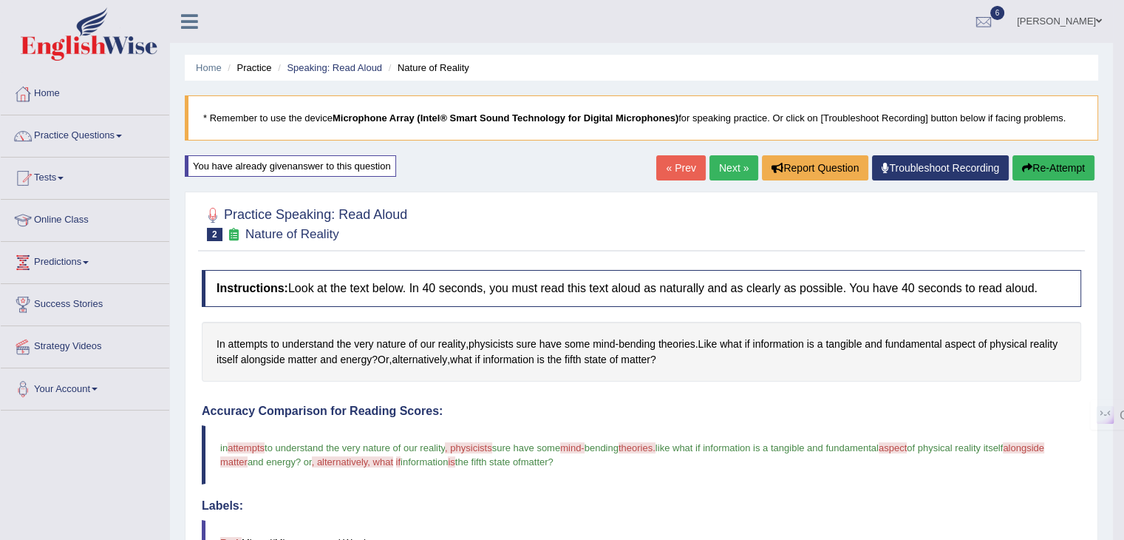
click at [726, 170] on link "Next »" at bounding box center [733, 167] width 49 height 25
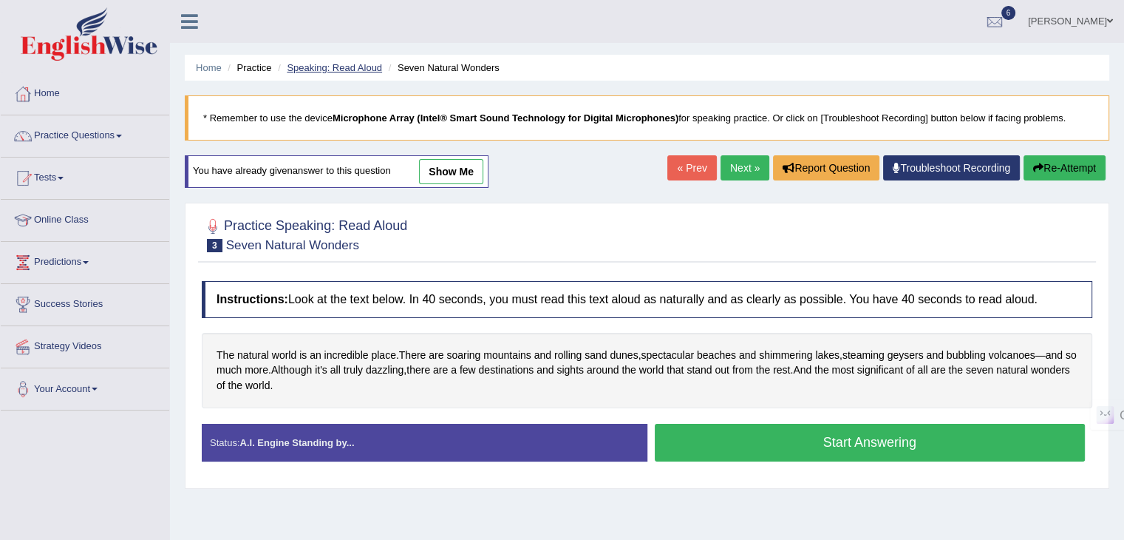
click at [351, 72] on link "Speaking: Read Aloud" at bounding box center [334, 67] width 95 height 11
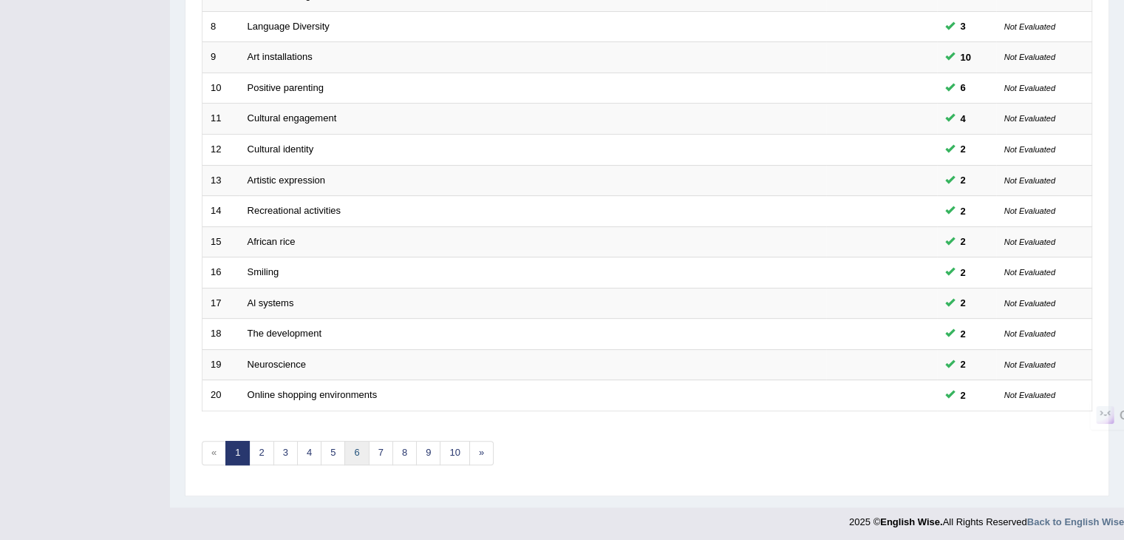
click at [352, 445] on link "6" at bounding box center [356, 452] width 24 height 24
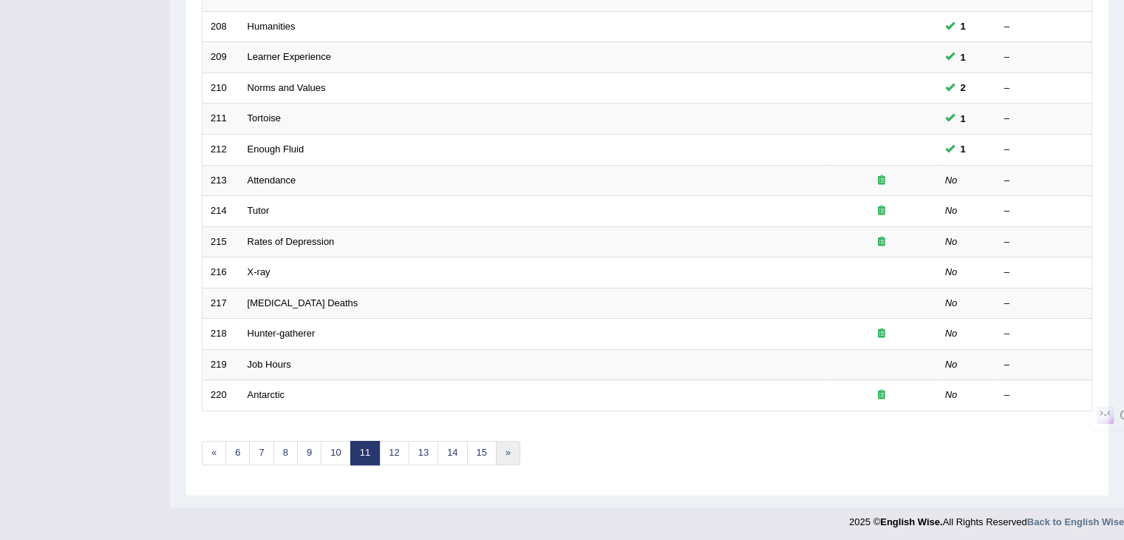
click at [500, 449] on link "»" at bounding box center [508, 452] width 24 height 24
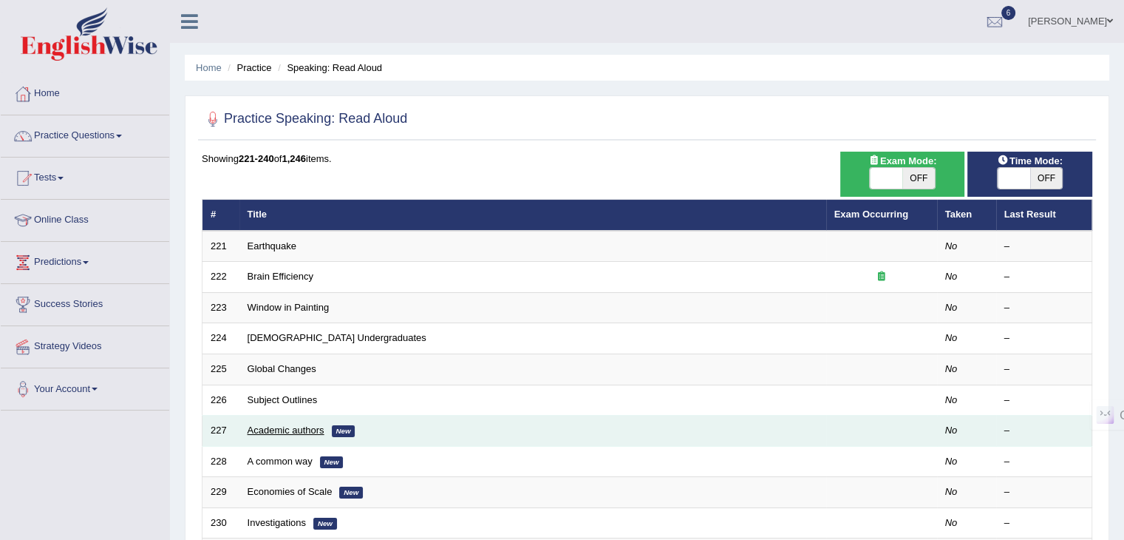
click at [285, 426] on link "Academic authors" at bounding box center [286, 429] width 77 height 11
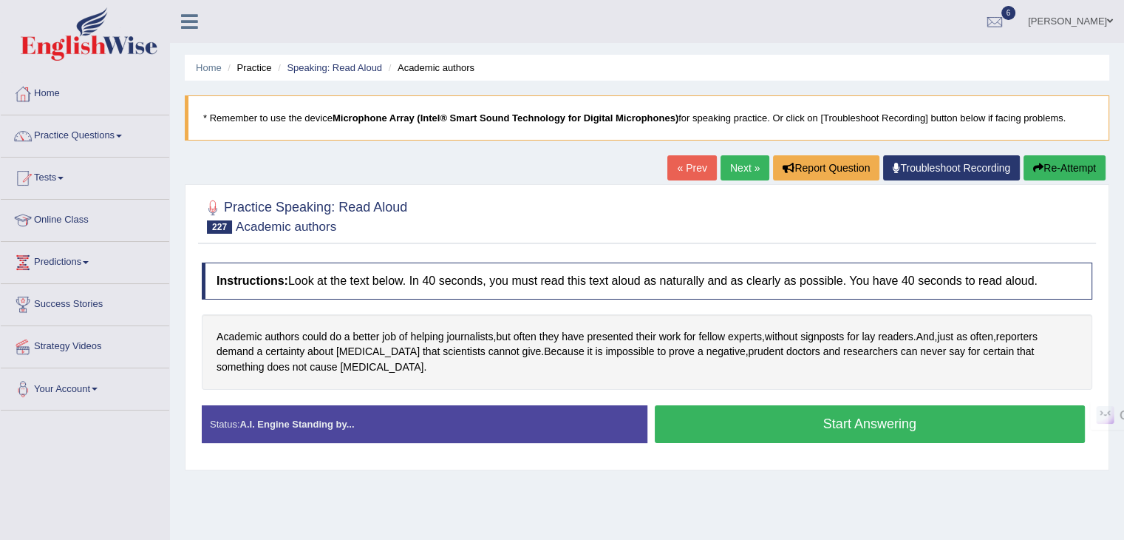
click at [689, 411] on button "Start Answering" at bounding box center [870, 424] width 431 height 38
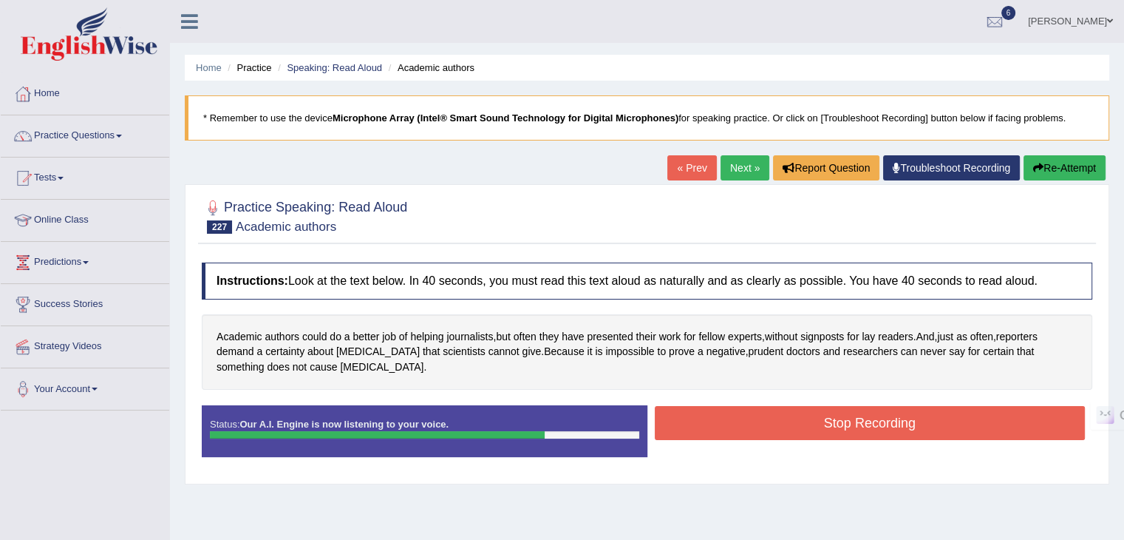
click at [894, 423] on button "Stop Recording" at bounding box center [870, 423] width 431 height 34
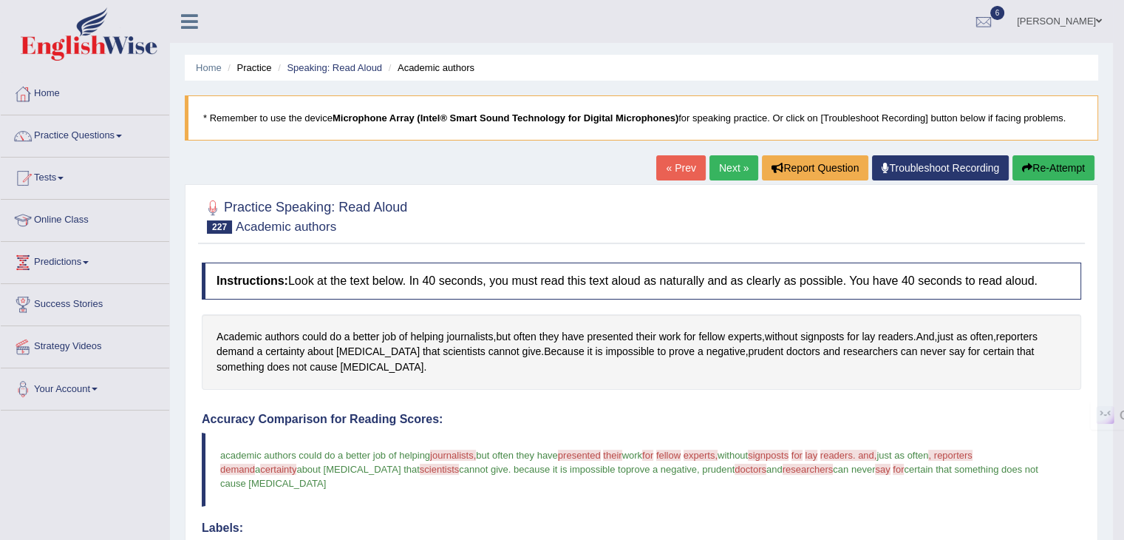
click at [1041, 174] on button "Re-Attempt" at bounding box center [1054, 167] width 82 height 25
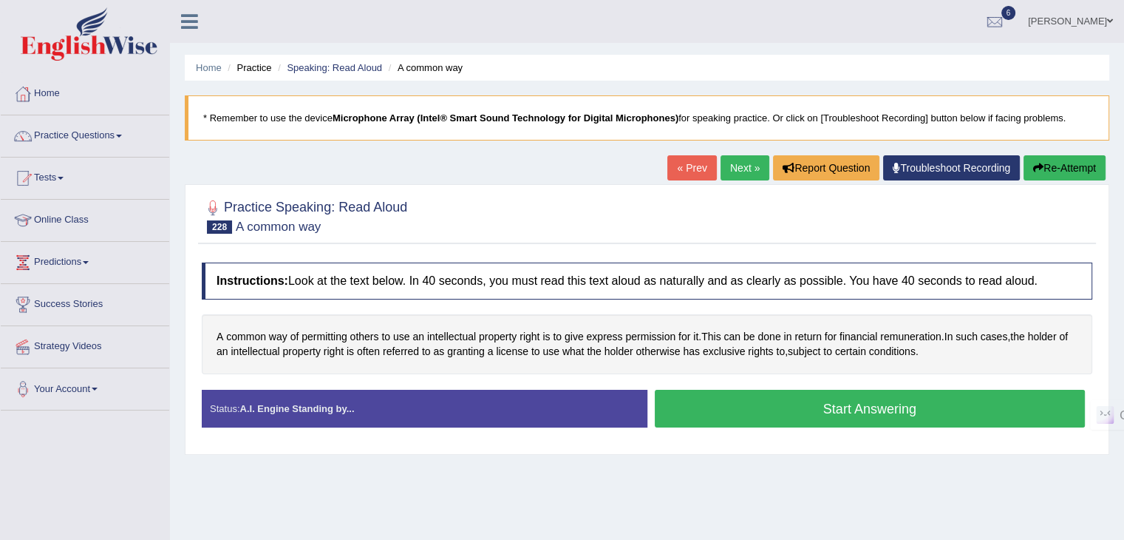
click at [793, 403] on button "Start Answering" at bounding box center [870, 408] width 431 height 38
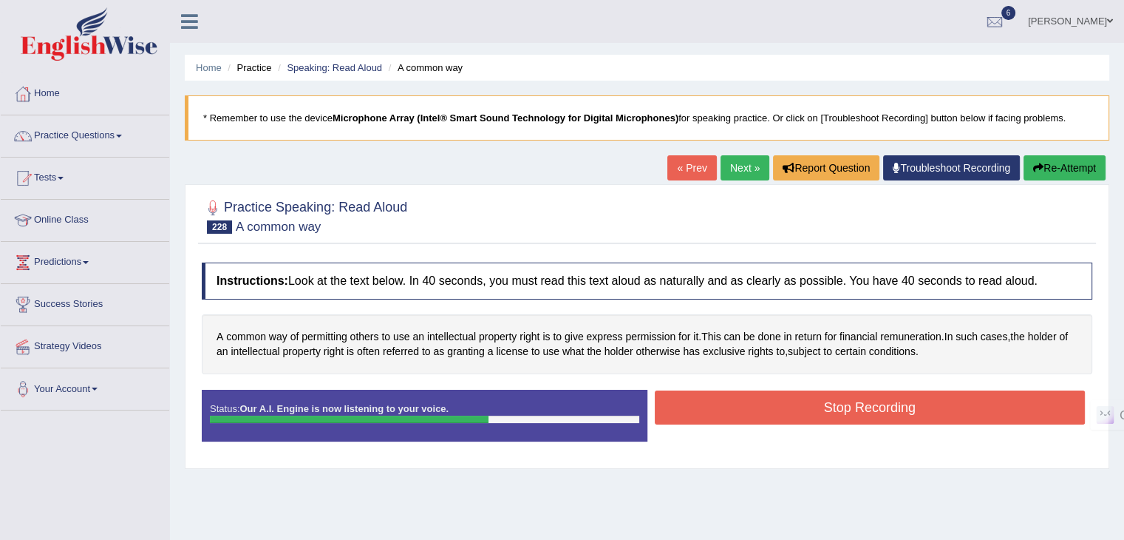
click at [882, 408] on button "Stop Recording" at bounding box center [870, 407] width 431 height 34
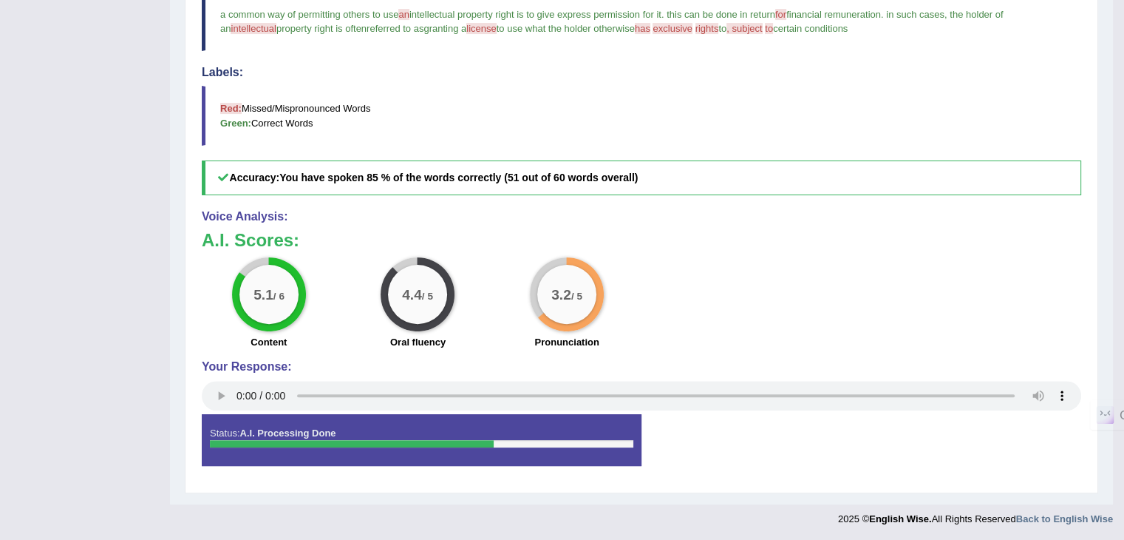
scroll to position [56, 0]
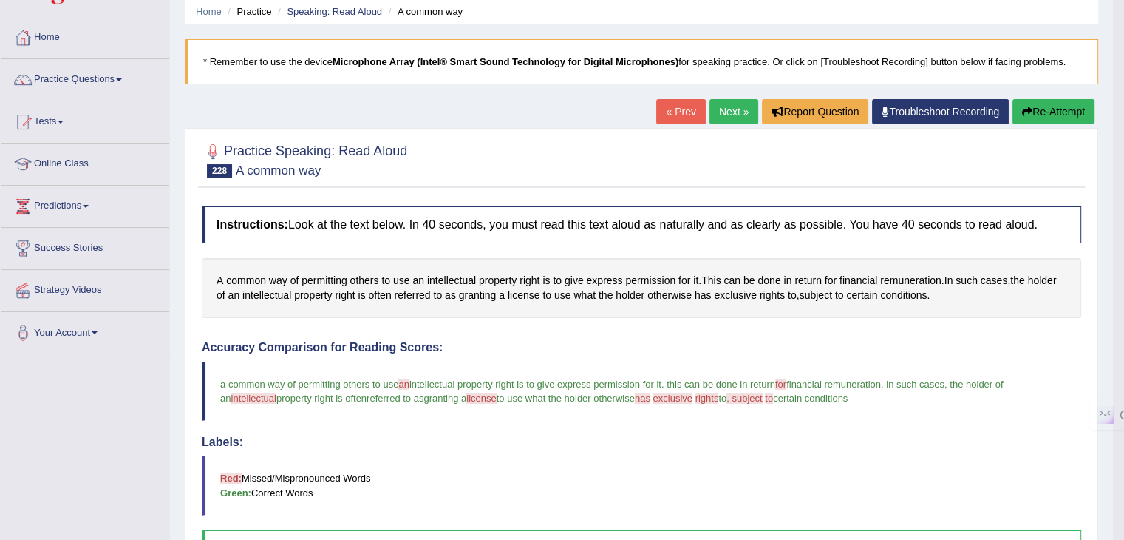
click at [733, 111] on link "Next »" at bounding box center [733, 111] width 49 height 25
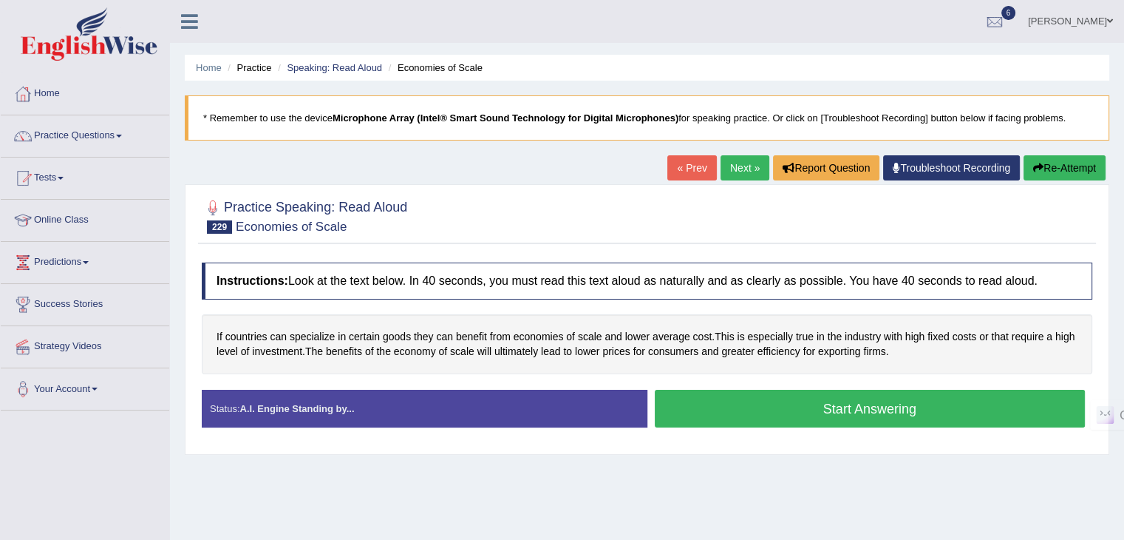
click at [846, 399] on button "Start Answering" at bounding box center [870, 408] width 431 height 38
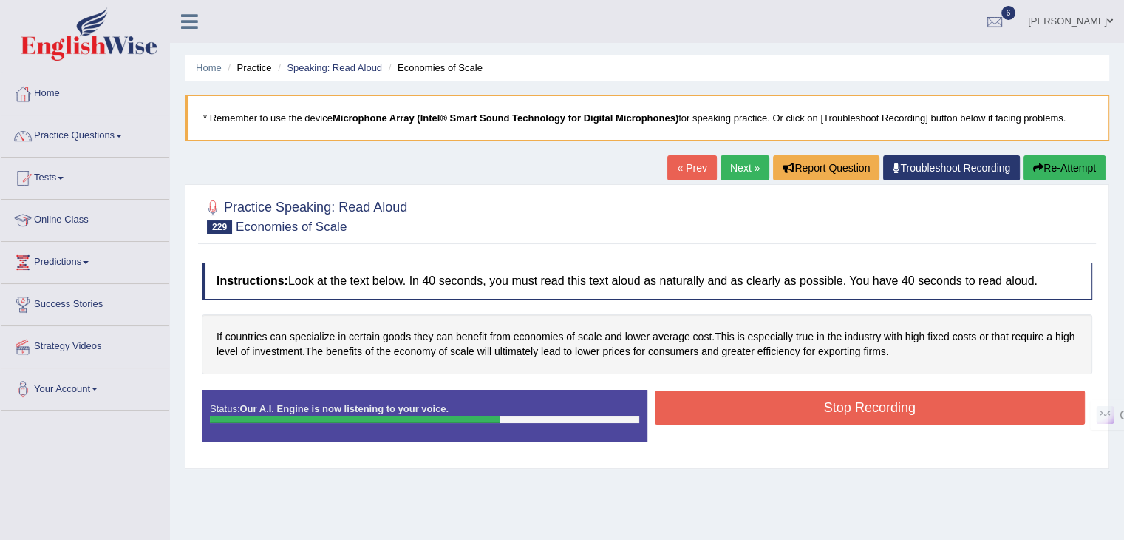
click at [843, 403] on button "Stop Recording" at bounding box center [870, 407] width 431 height 34
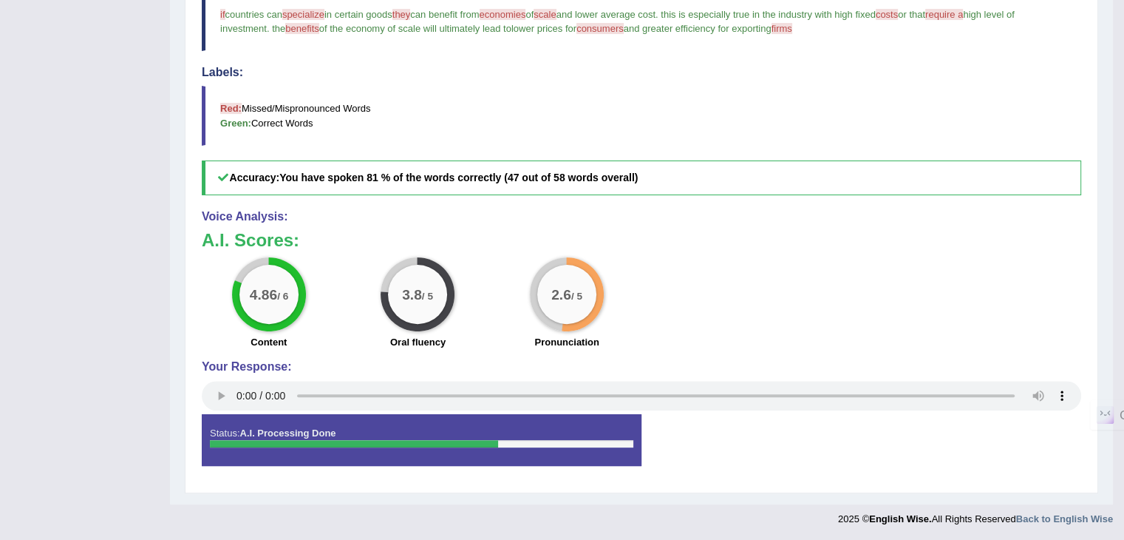
scroll to position [130, 0]
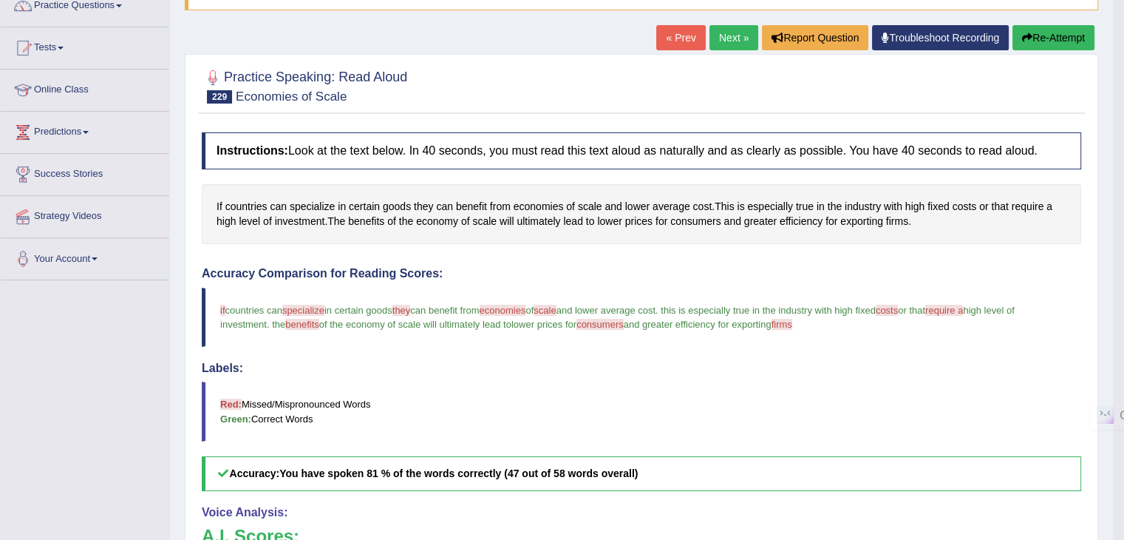
click at [1044, 27] on button "Re-Attempt" at bounding box center [1054, 37] width 82 height 25
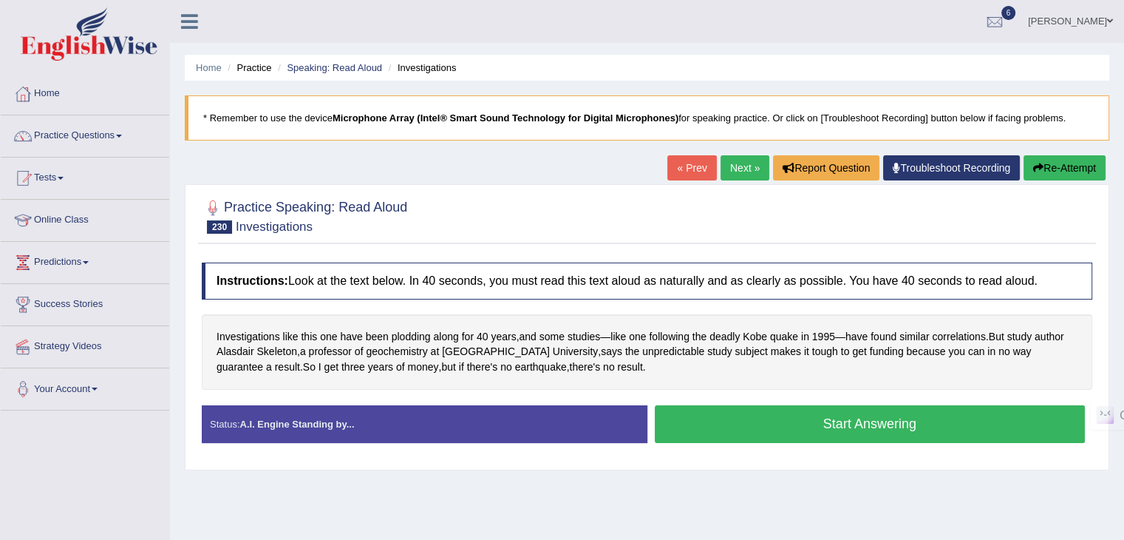
click at [973, 426] on button "Start Answering" at bounding box center [870, 424] width 431 height 38
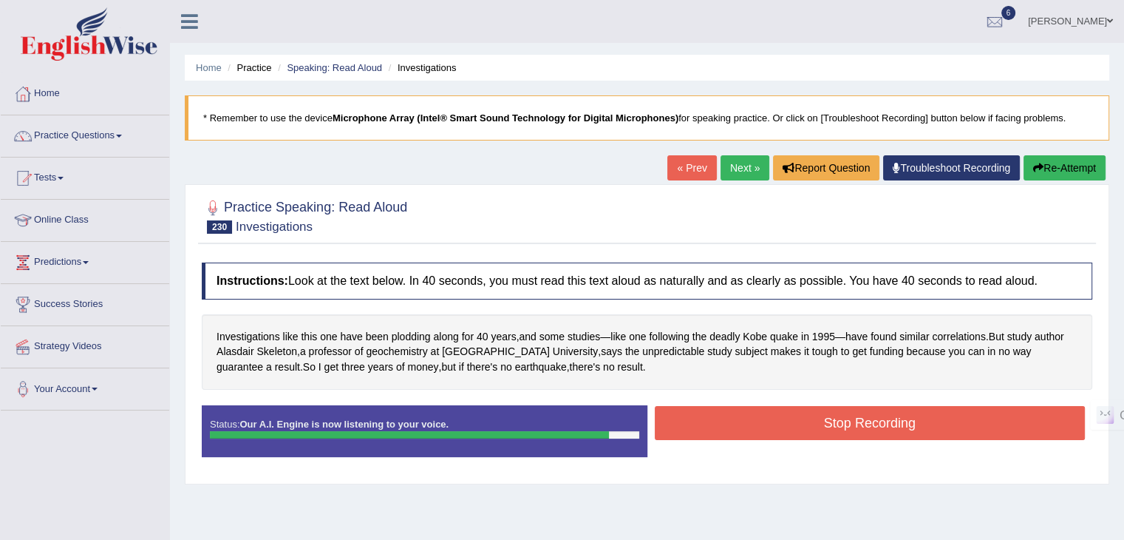
click at [878, 420] on button "Stop Recording" at bounding box center [870, 423] width 431 height 34
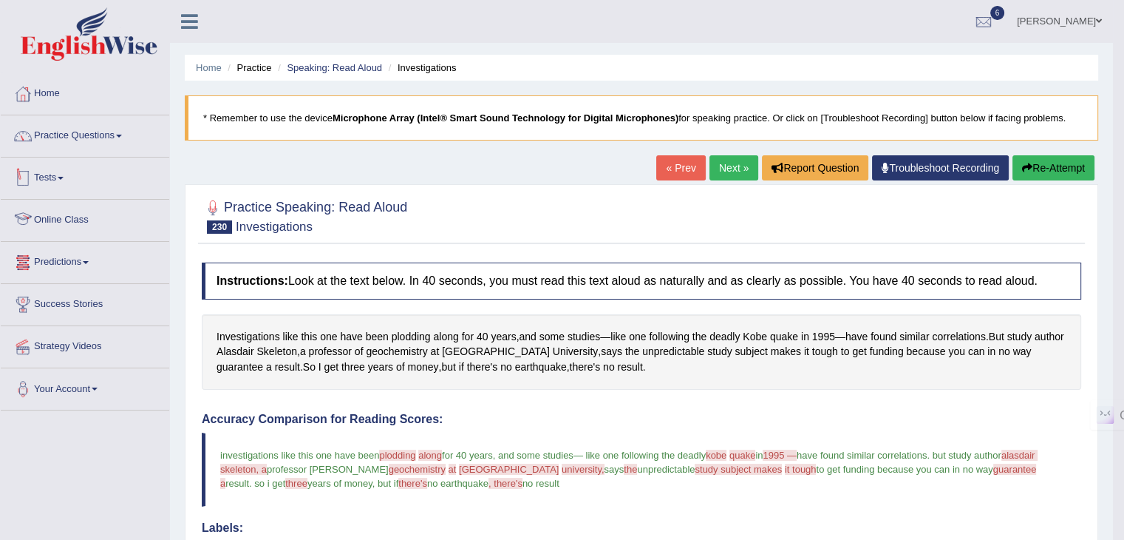
click at [115, 138] on link "Practice Questions" at bounding box center [85, 133] width 169 height 37
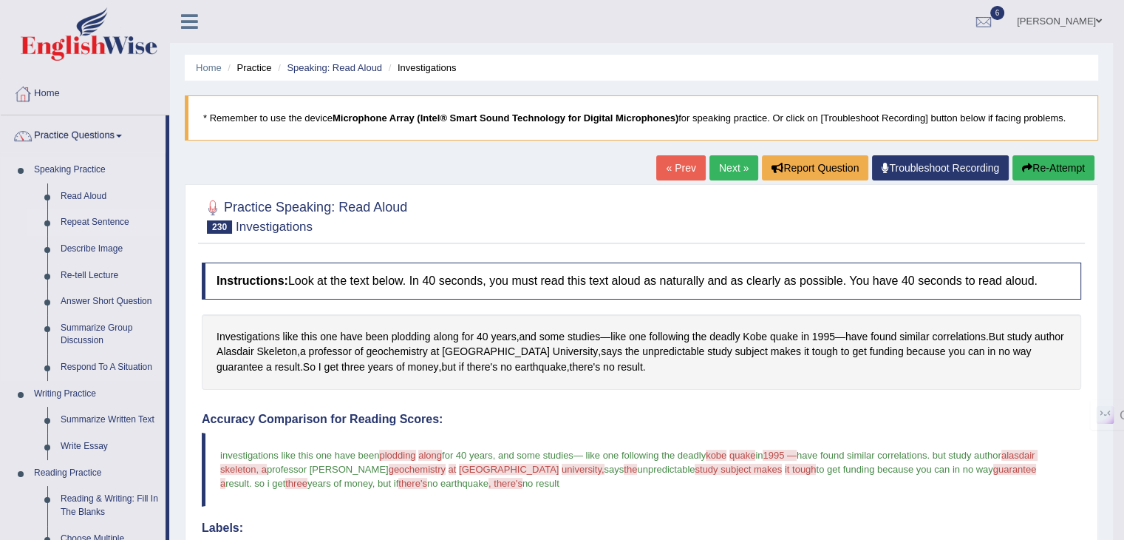
click at [104, 224] on link "Repeat Sentence" at bounding box center [110, 222] width 112 height 27
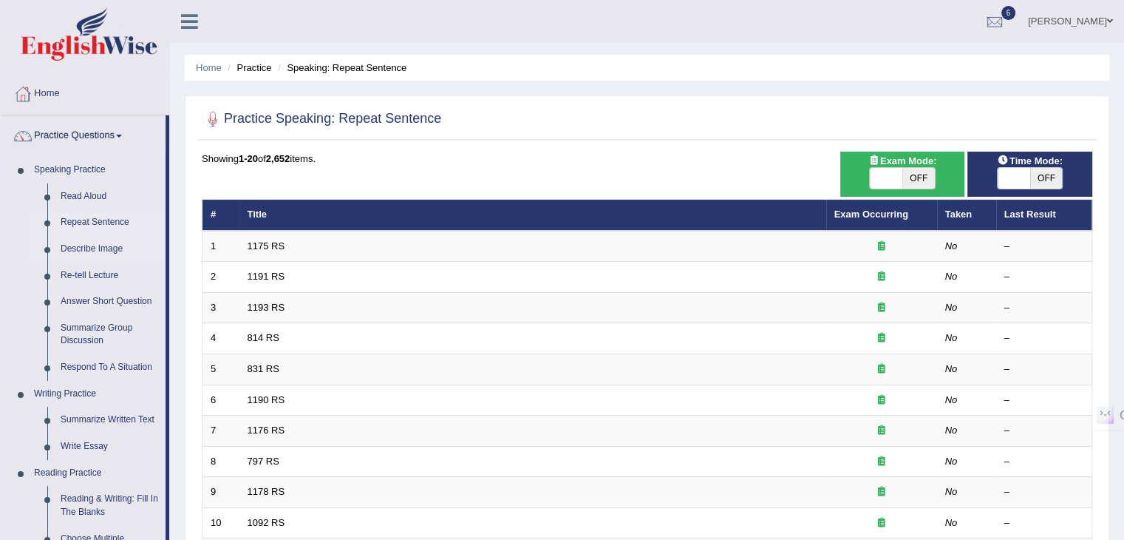
click at [89, 246] on link "Describe Image" at bounding box center [110, 249] width 112 height 27
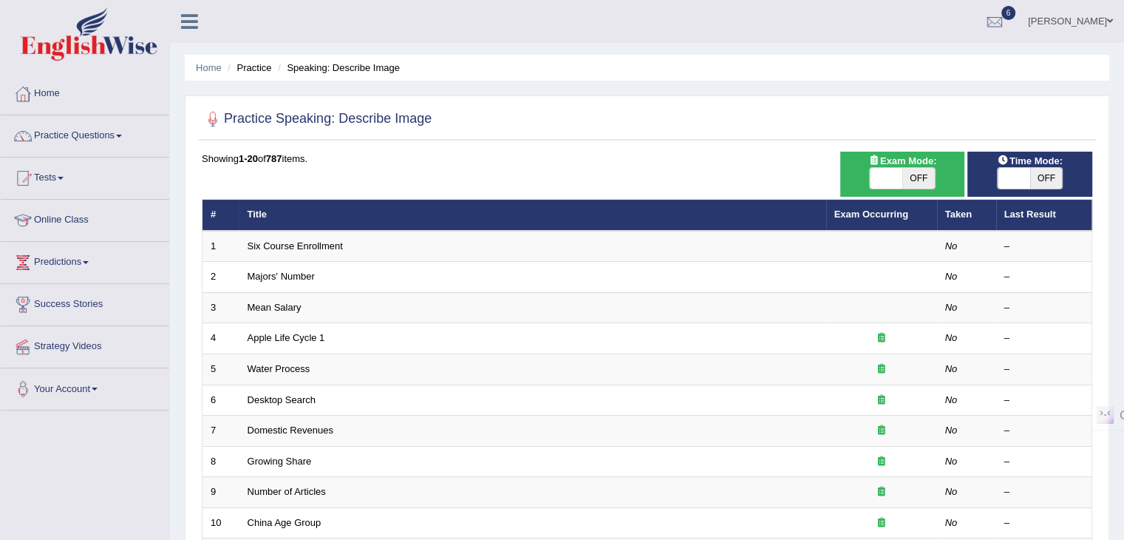
click at [319, 246] on link "Six Course Enrollment" at bounding box center [295, 245] width 95 height 11
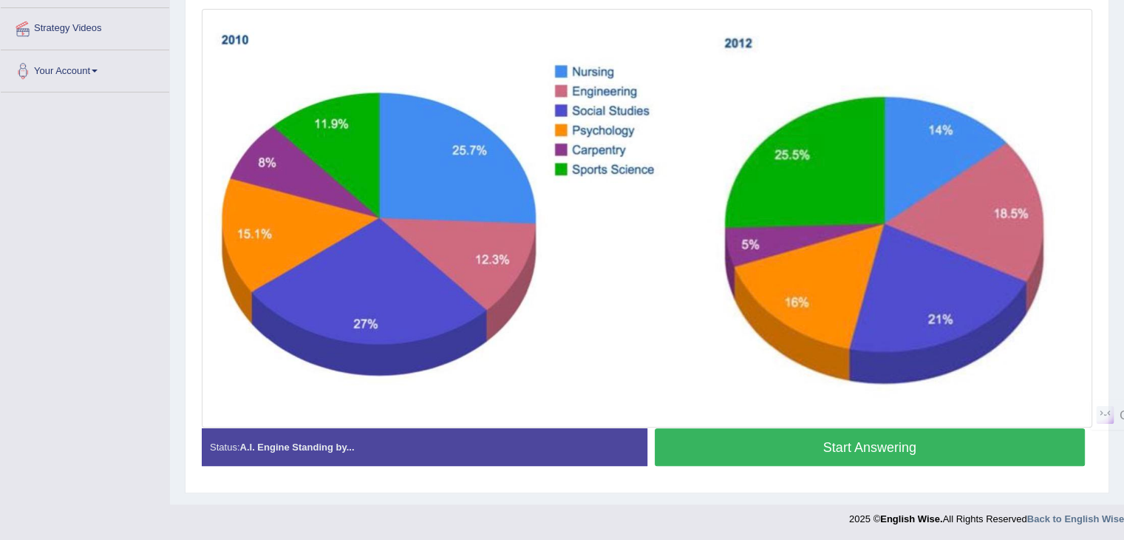
scroll to position [244, 0]
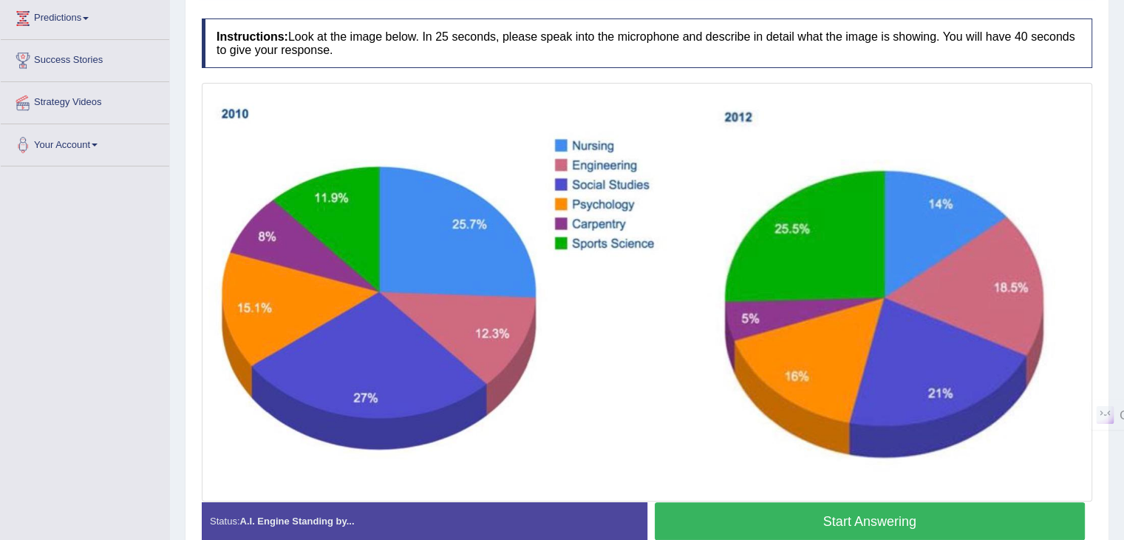
click at [847, 515] on button "Start Answering" at bounding box center [870, 521] width 431 height 38
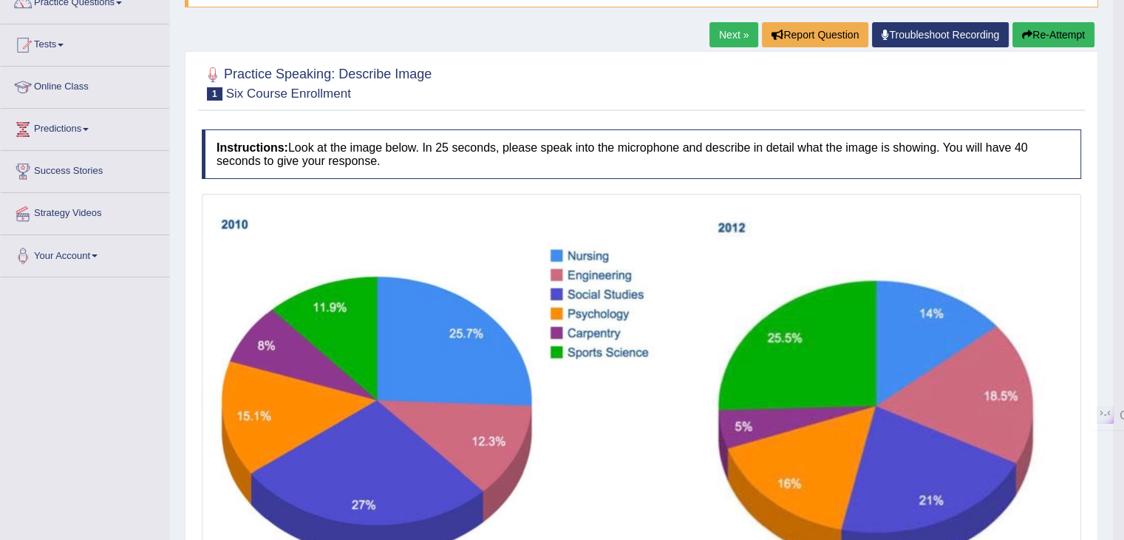
scroll to position [44, 0]
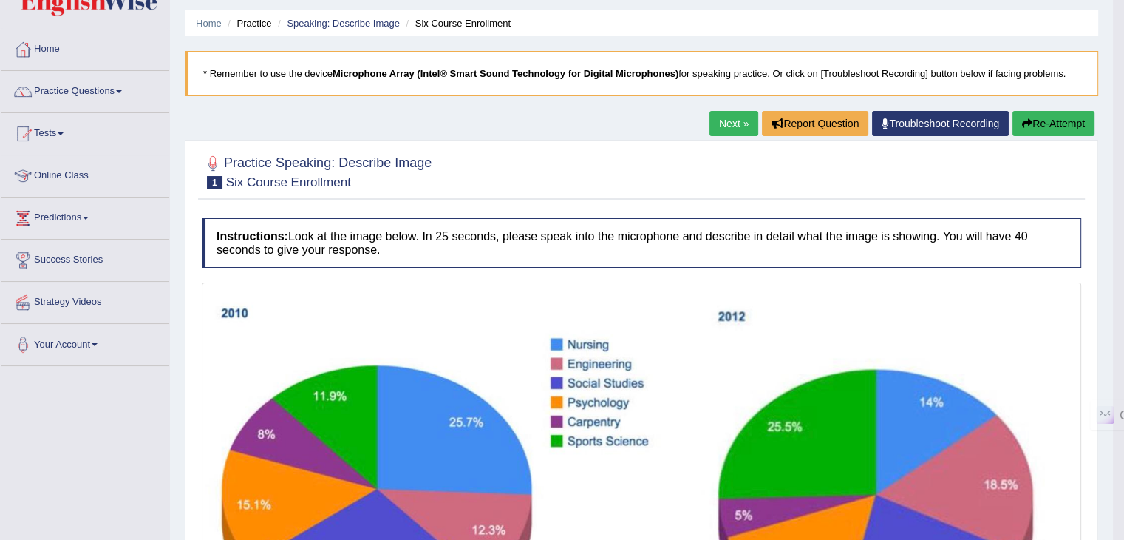
click at [1067, 126] on button "Re-Attempt" at bounding box center [1054, 123] width 82 height 25
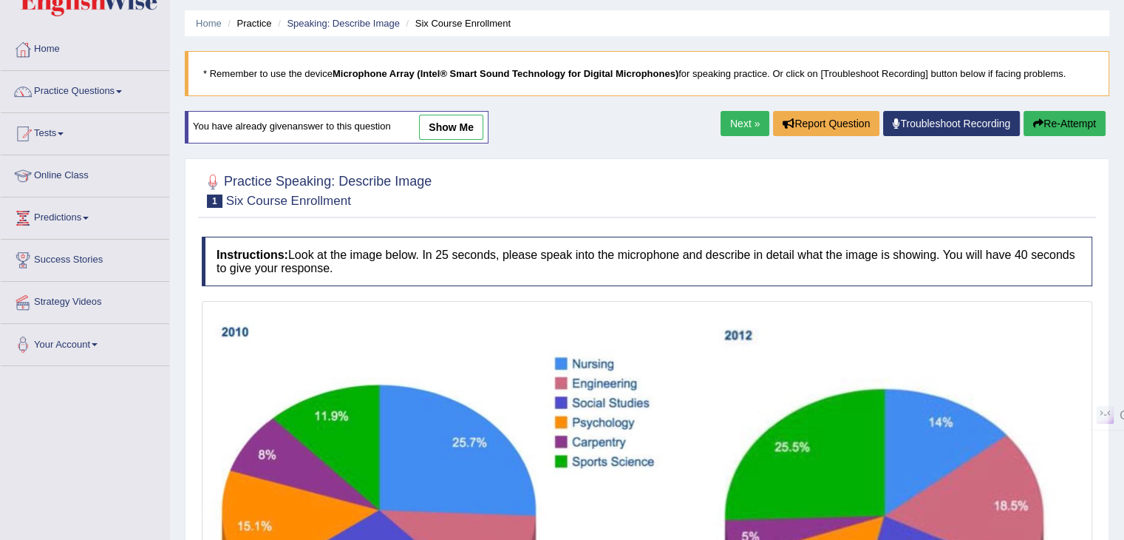
click at [741, 122] on link "Next »" at bounding box center [745, 123] width 49 height 25
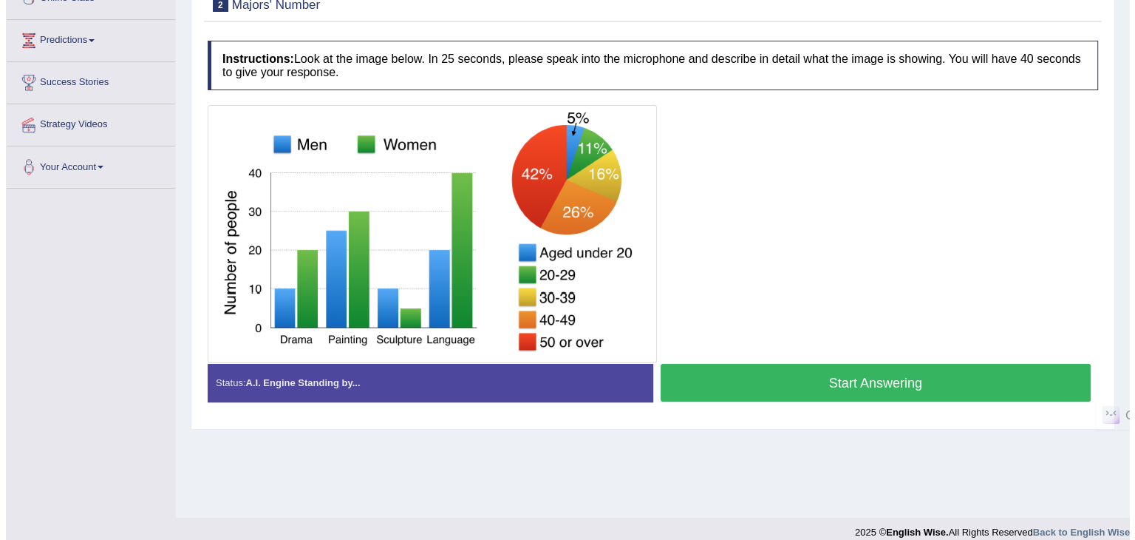
scroll to position [148, 0]
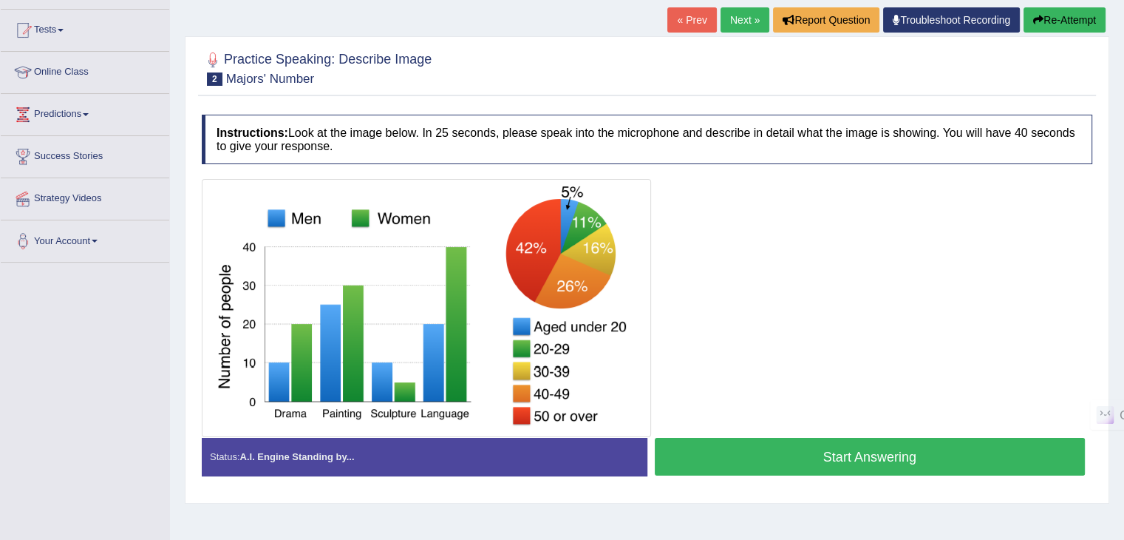
click at [825, 456] on button "Start Answering" at bounding box center [870, 457] width 431 height 38
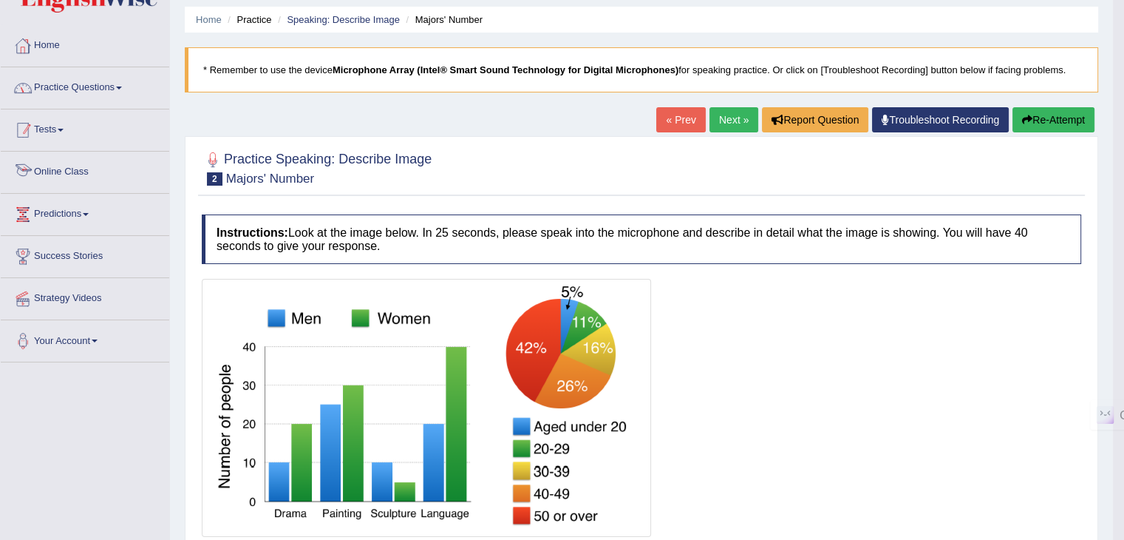
scroll to position [0, 0]
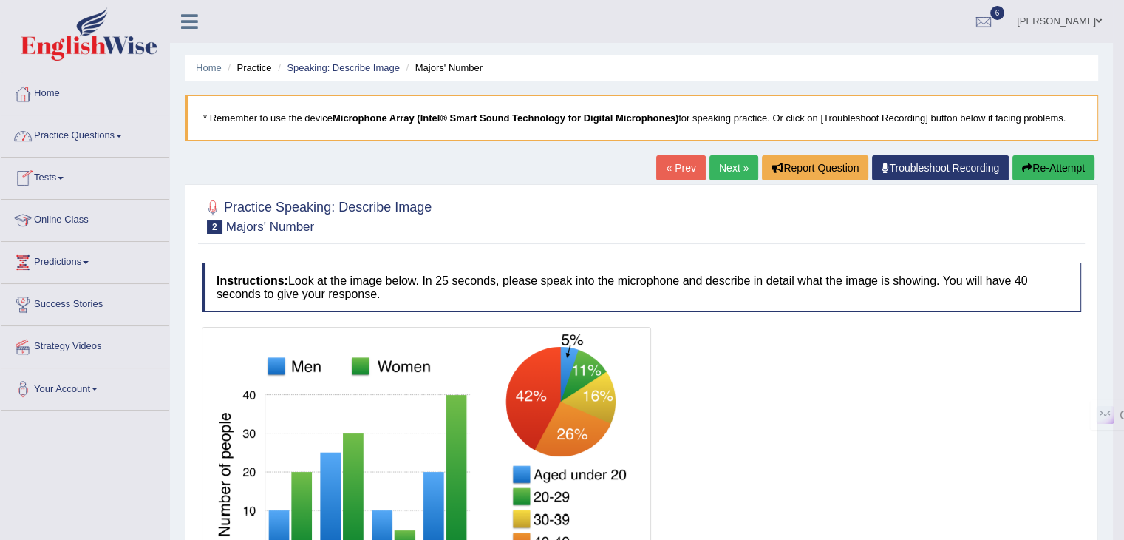
click at [74, 131] on link "Practice Questions" at bounding box center [85, 133] width 169 height 37
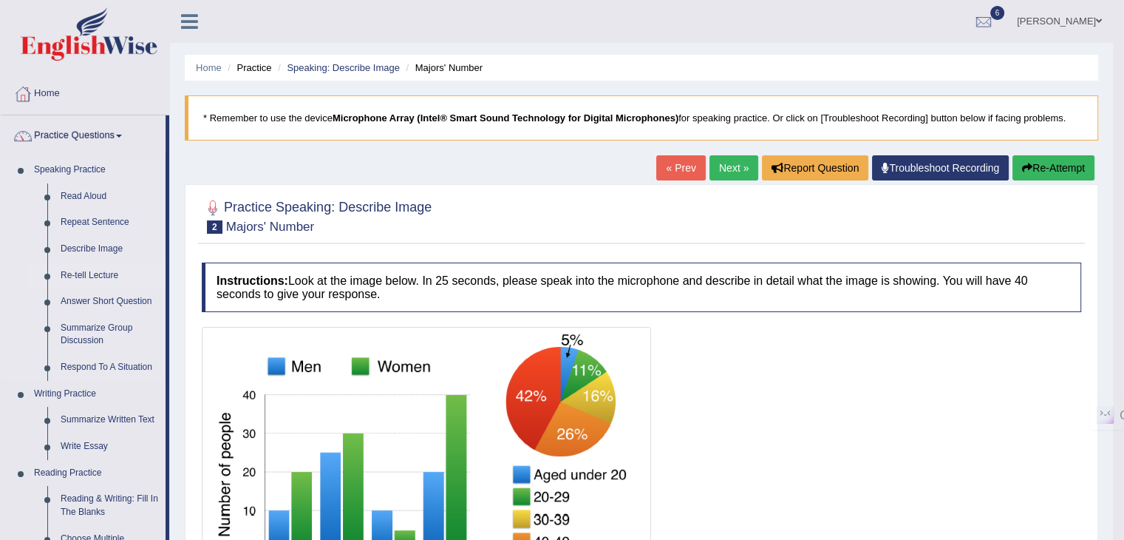
click at [91, 273] on link "Re-tell Lecture" at bounding box center [110, 275] width 112 height 27
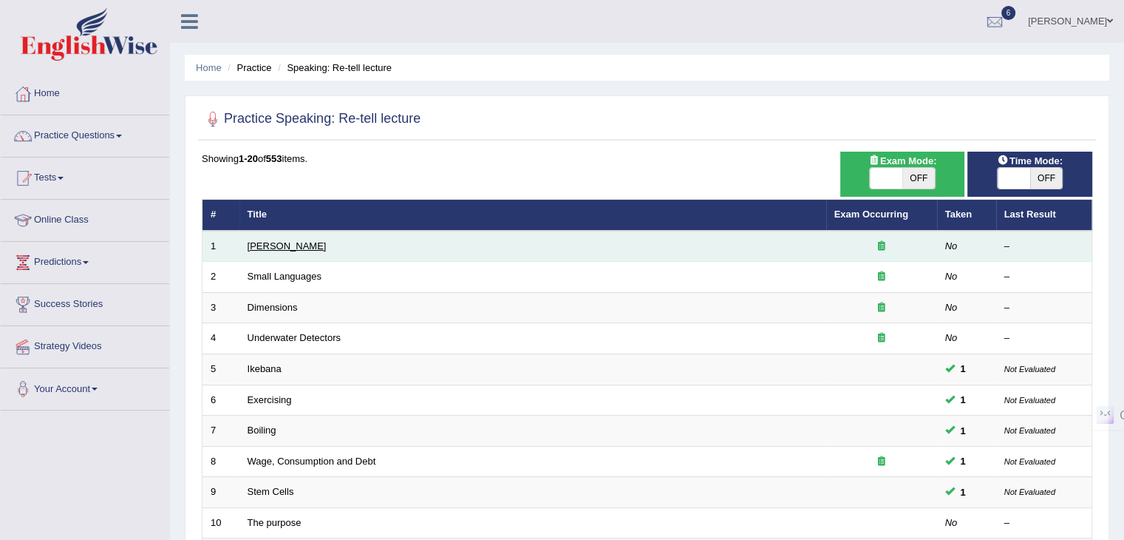
click at [284, 246] on link "[PERSON_NAME]" at bounding box center [287, 245] width 79 height 11
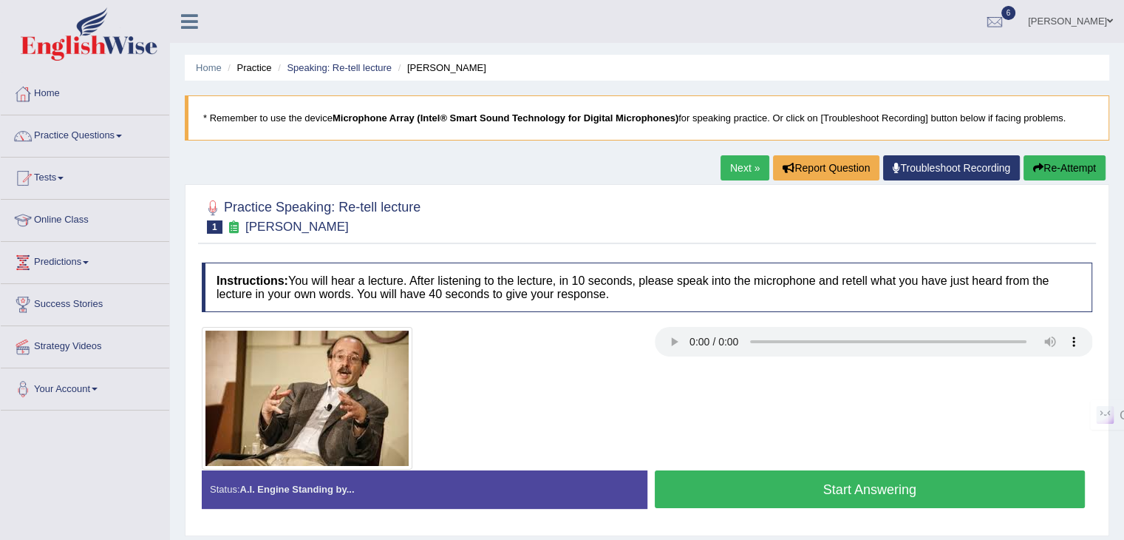
drag, startPoint x: 819, startPoint y: 465, endPoint x: 470, endPoint y: 442, distance: 349.6
click at [819, 468] on div "Instructions: You will hear a lecture. After listening to the lecture, in 10 se…" at bounding box center [647, 391] width 898 height 272
click at [760, 483] on button "Start Answering" at bounding box center [870, 489] width 431 height 38
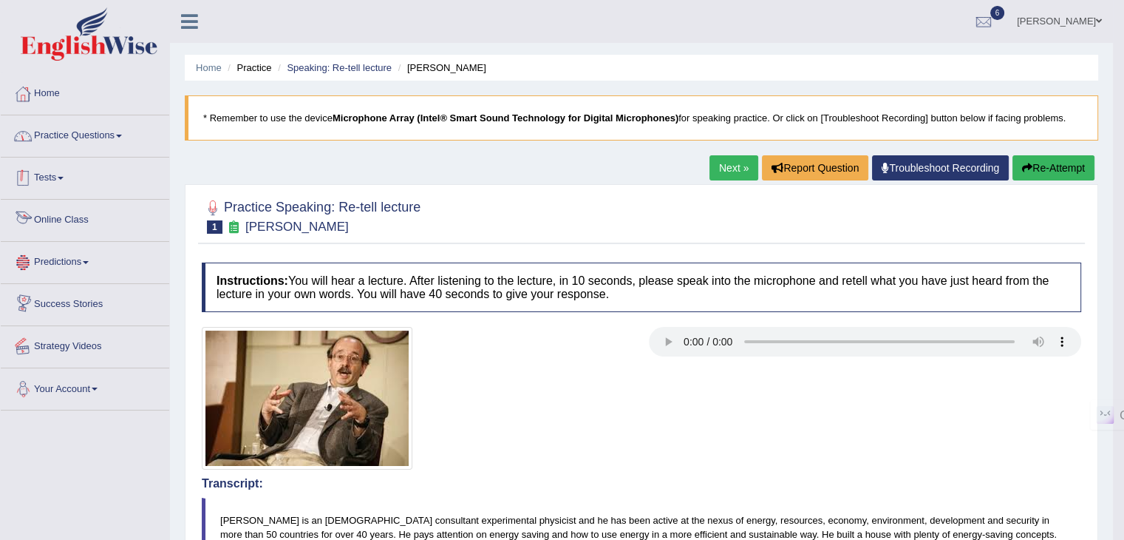
click at [94, 136] on link "Practice Questions" at bounding box center [85, 133] width 169 height 37
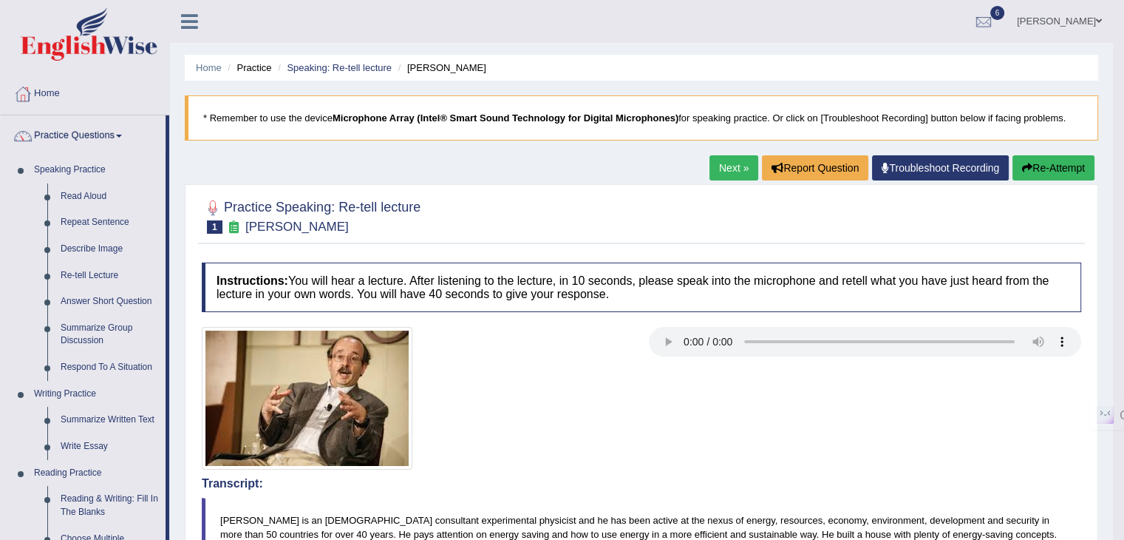
click at [739, 166] on link "Next »" at bounding box center [733, 167] width 49 height 25
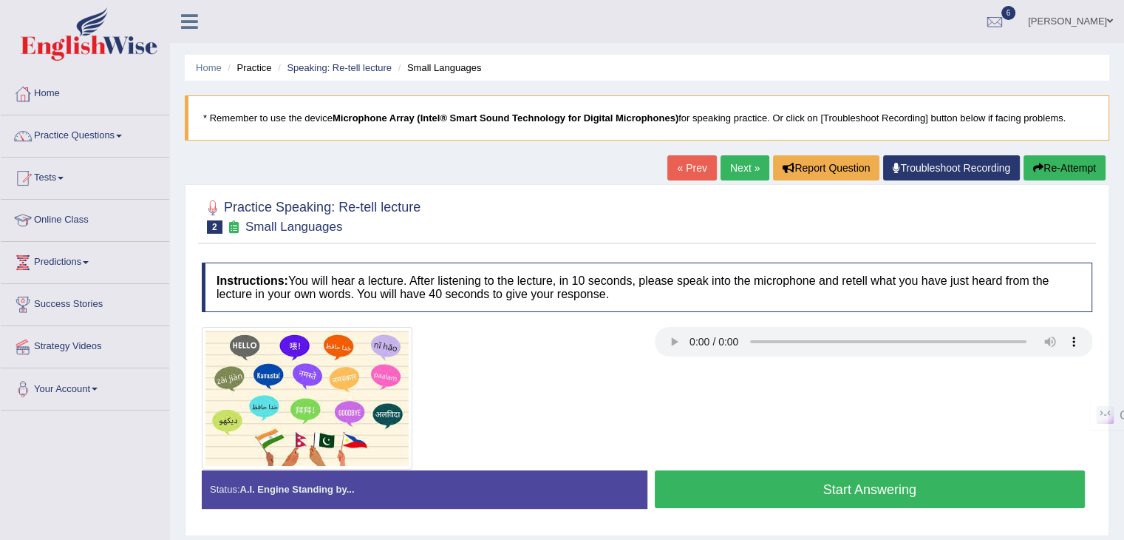
scroll to position [74, 0]
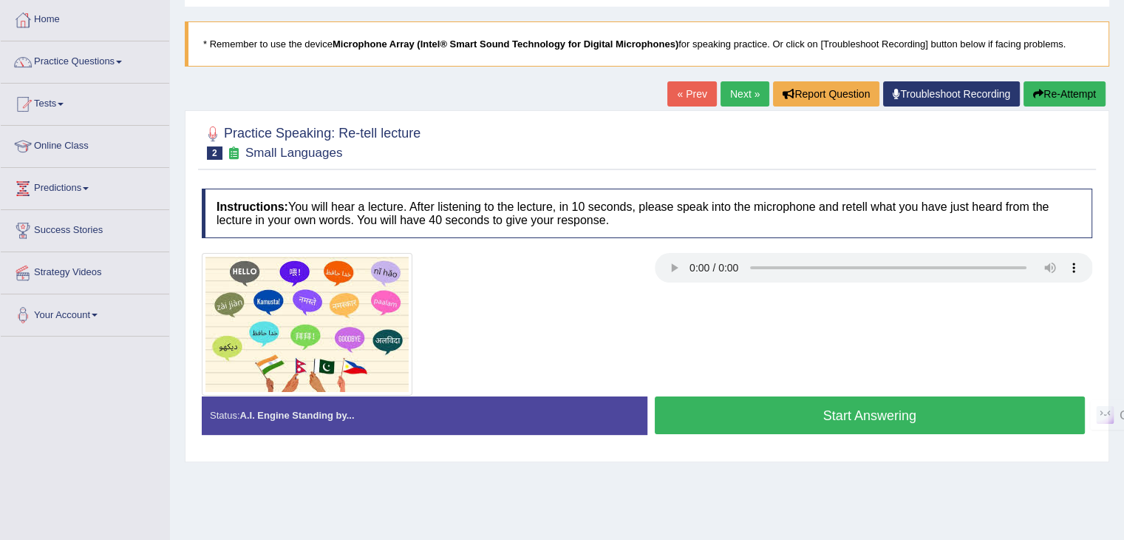
click at [802, 410] on button "Start Answering" at bounding box center [870, 415] width 431 height 38
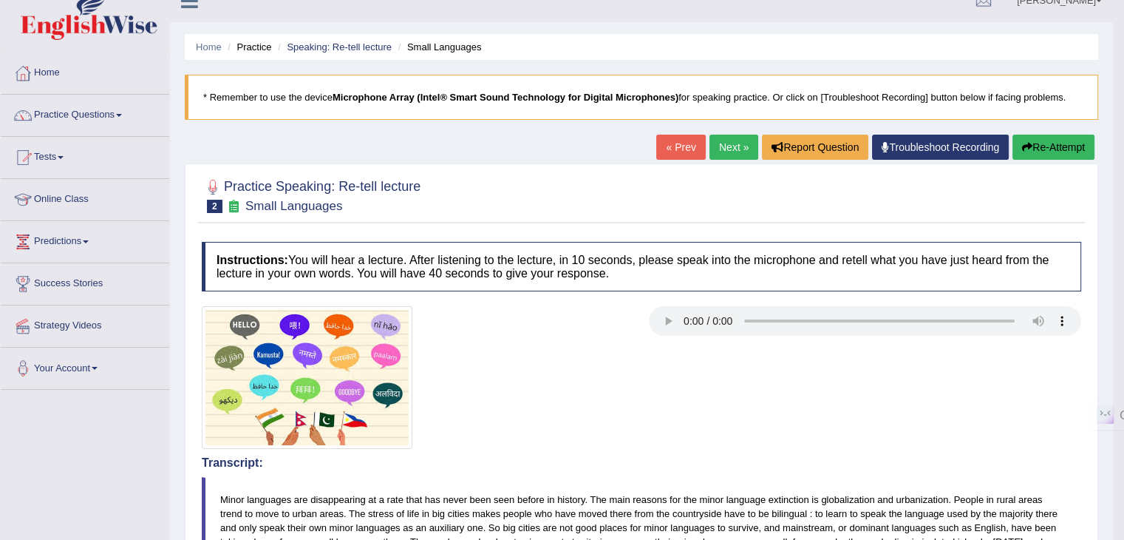
scroll to position [0, 0]
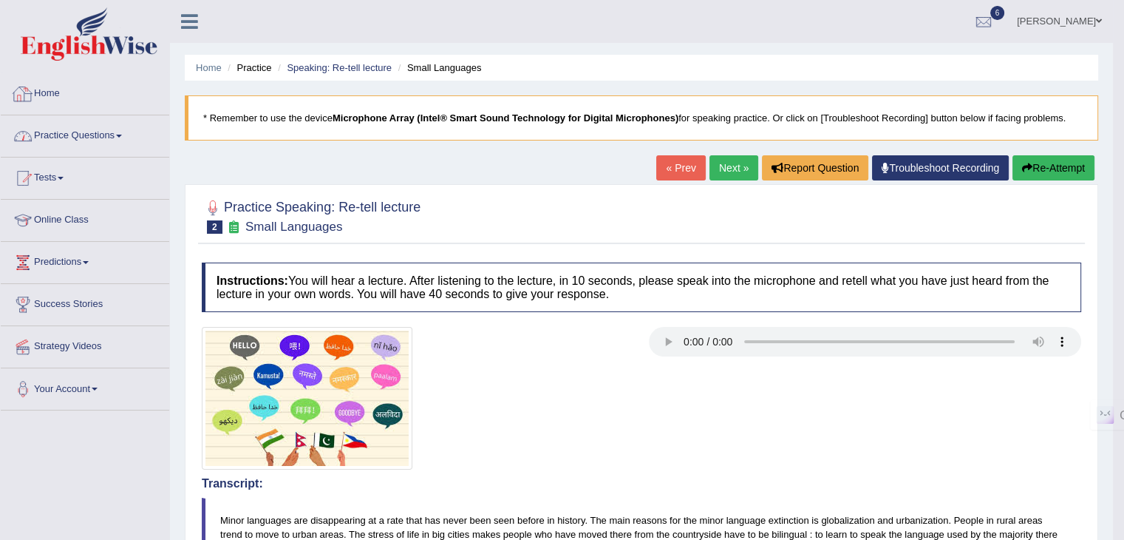
click at [101, 140] on link "Practice Questions" at bounding box center [85, 133] width 169 height 37
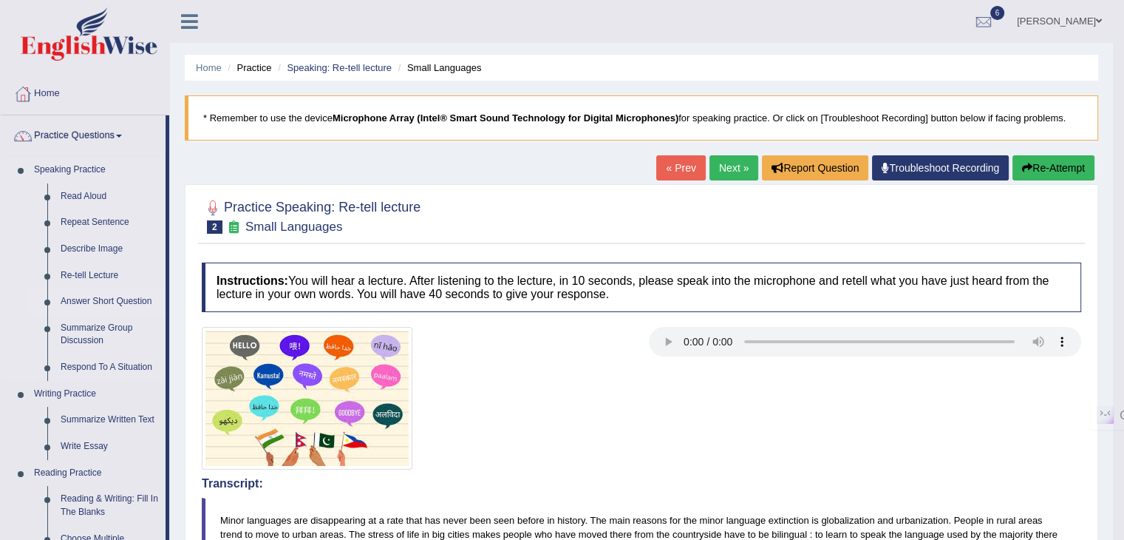
click at [86, 300] on link "Answer Short Question" at bounding box center [110, 301] width 112 height 27
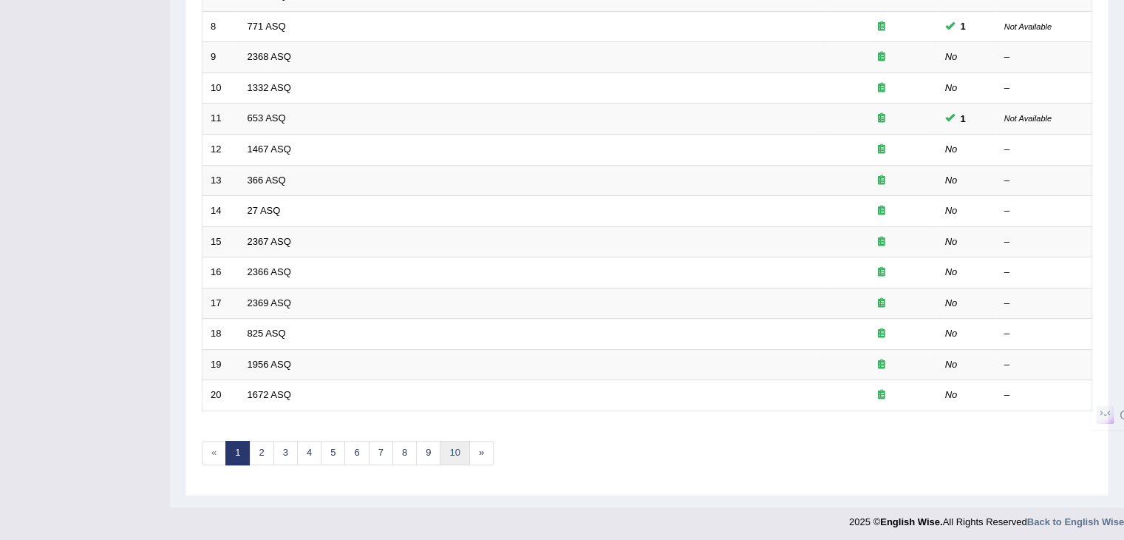
click at [455, 449] on link "10" at bounding box center [455, 452] width 30 height 24
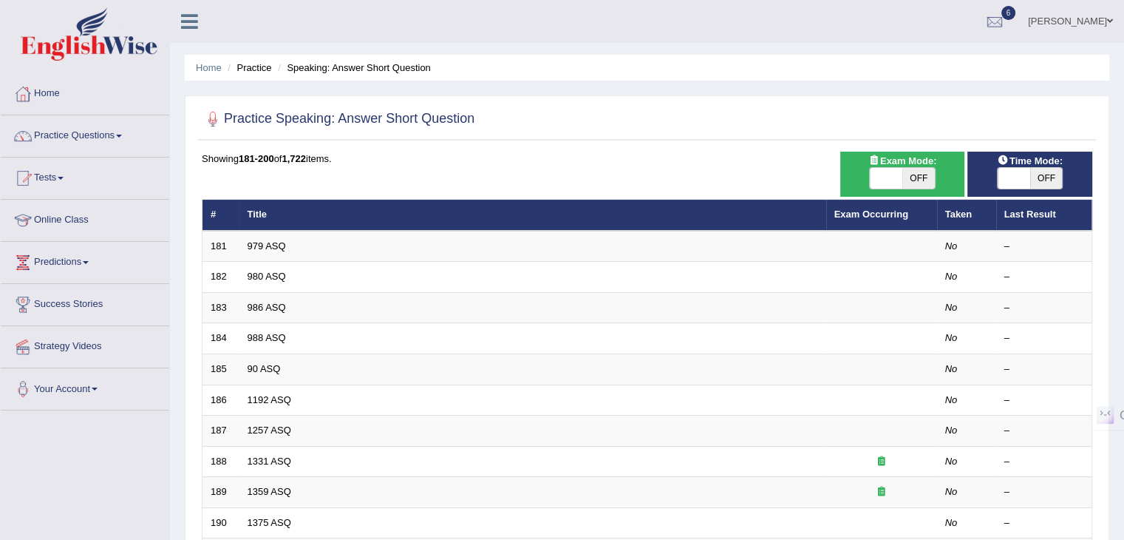
click at [280, 245] on link "979 ASQ" at bounding box center [267, 245] width 38 height 11
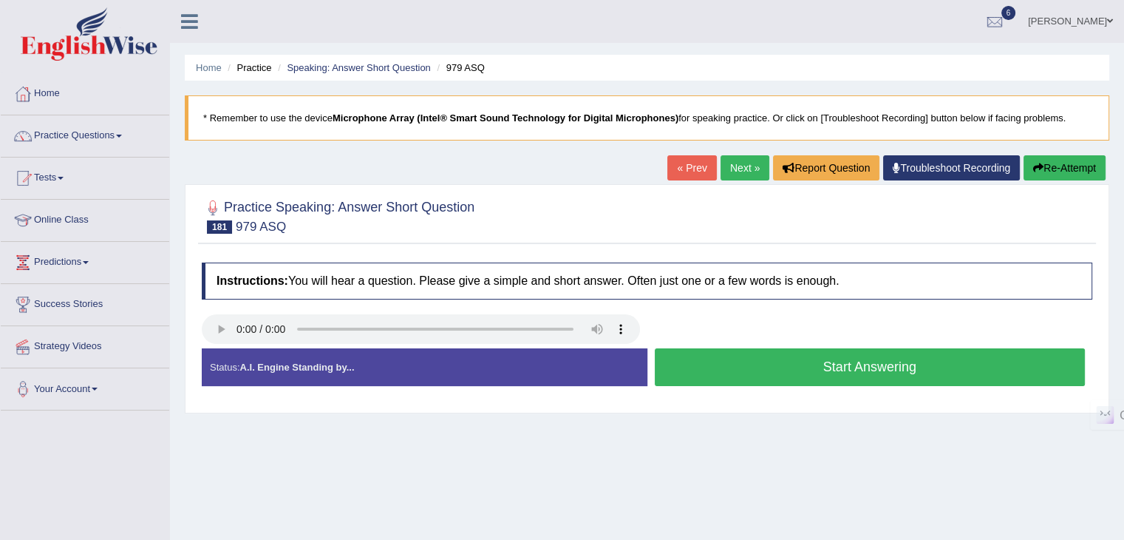
click at [848, 364] on button "Start Answering" at bounding box center [870, 367] width 431 height 38
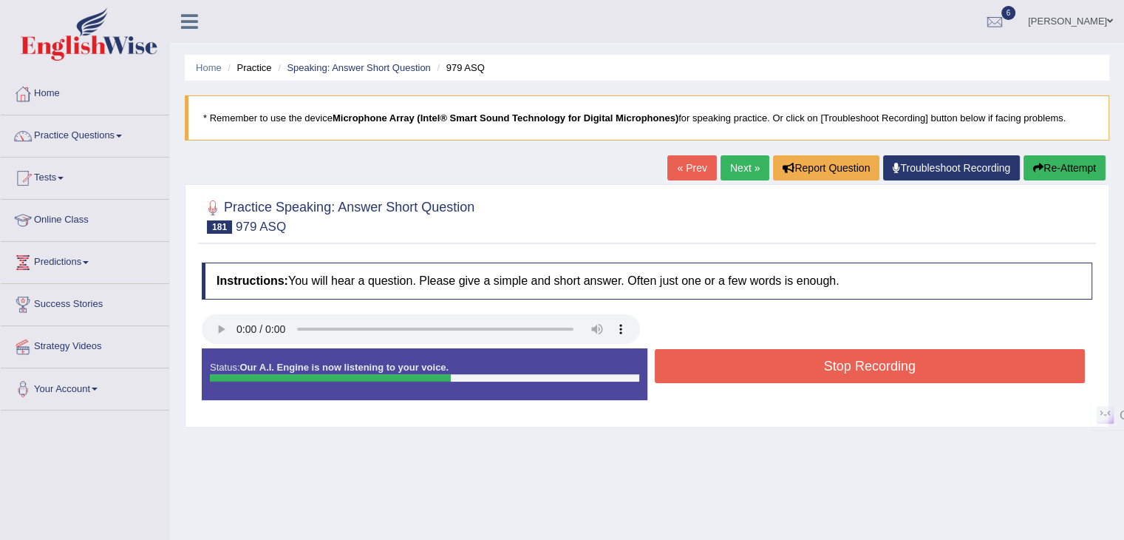
click at [848, 364] on button "Stop Recording" at bounding box center [870, 366] width 431 height 34
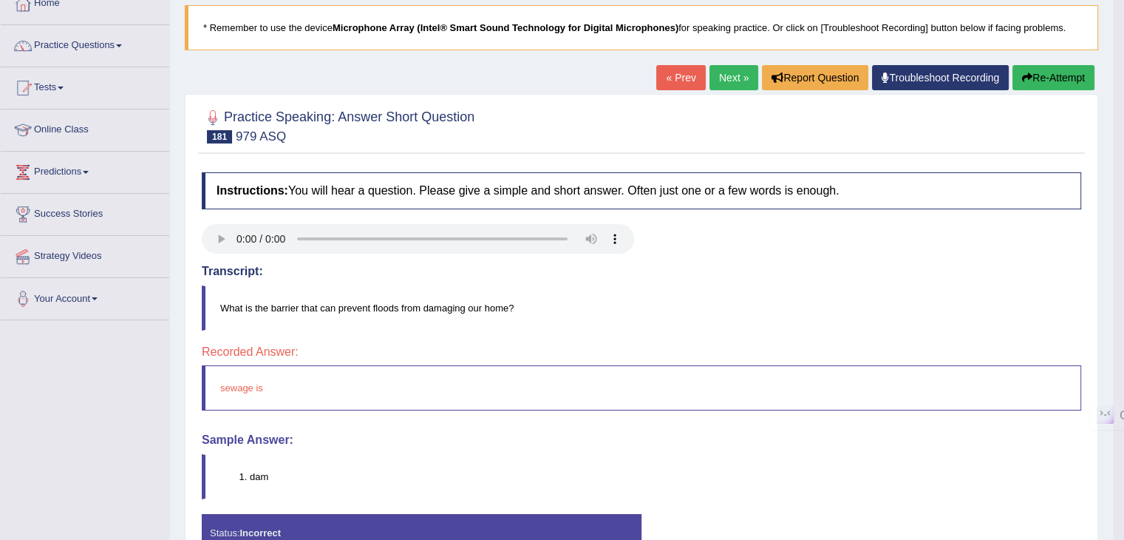
scroll to position [148, 0]
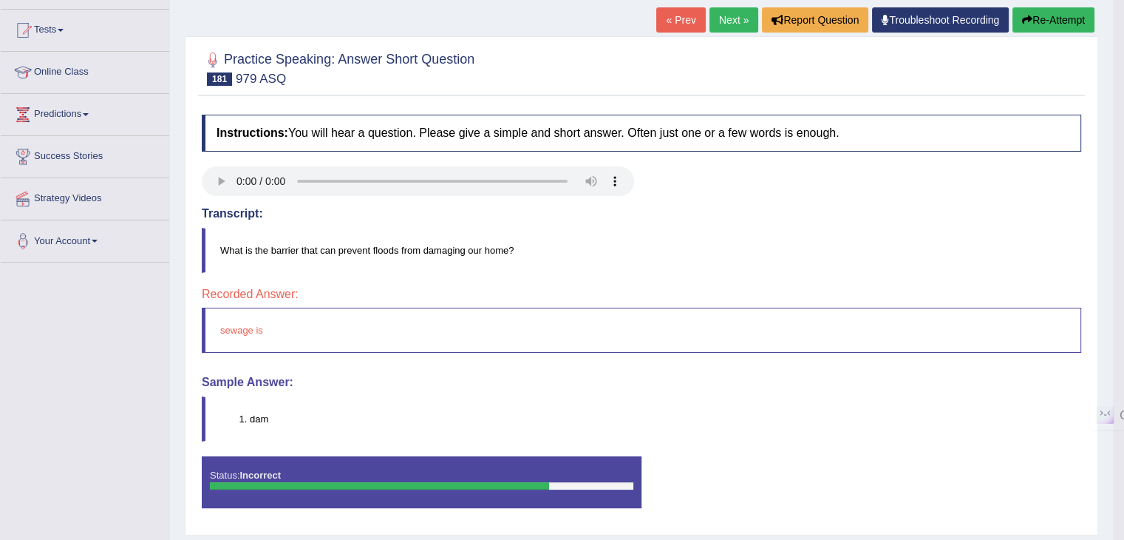
drag, startPoint x: 293, startPoint y: 419, endPoint x: 250, endPoint y: 418, distance: 42.9
click at [250, 418] on li "dam" at bounding box center [665, 419] width 831 height 14
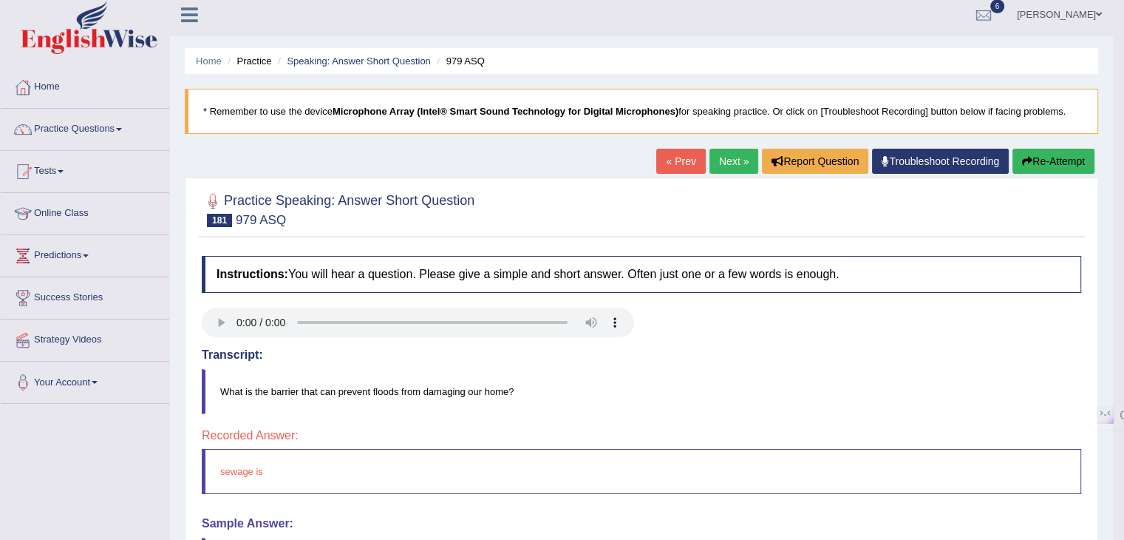
scroll to position [0, 0]
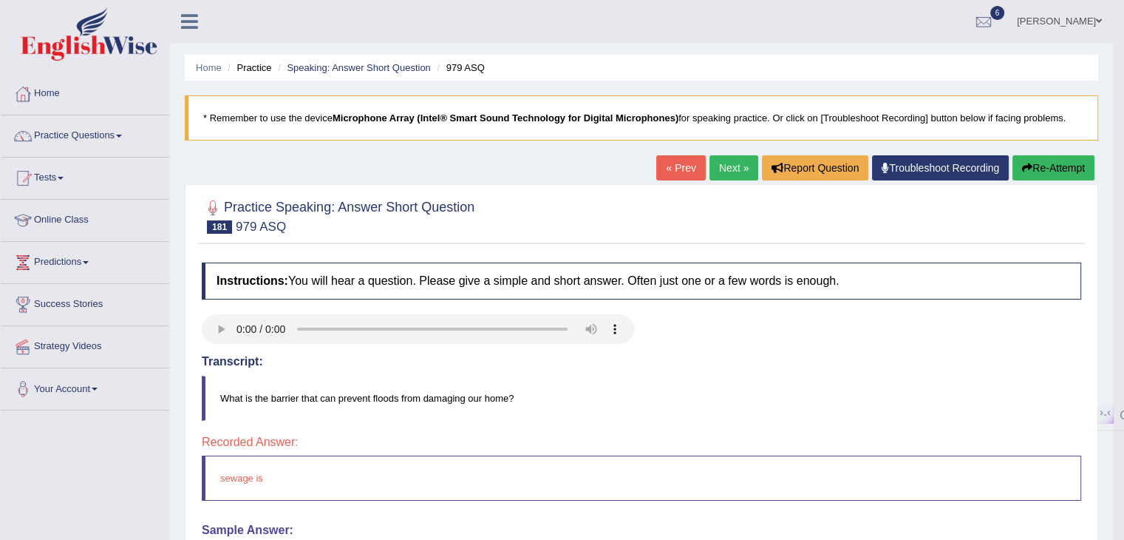
click at [718, 160] on link "Next »" at bounding box center [733, 167] width 49 height 25
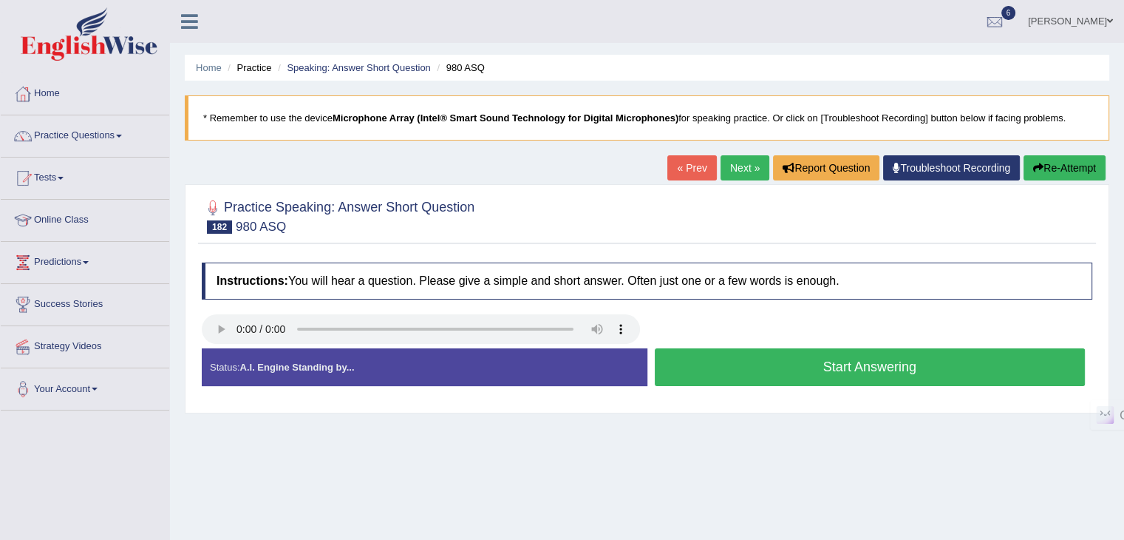
click at [851, 364] on button "Start Answering" at bounding box center [870, 367] width 431 height 38
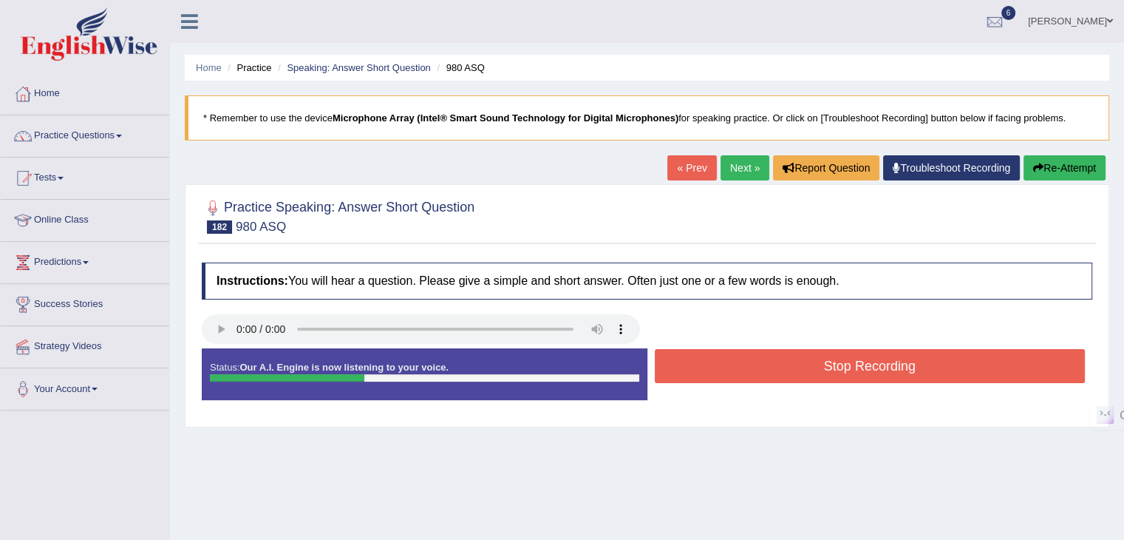
click at [852, 364] on button "Stop Recording" at bounding box center [870, 366] width 431 height 34
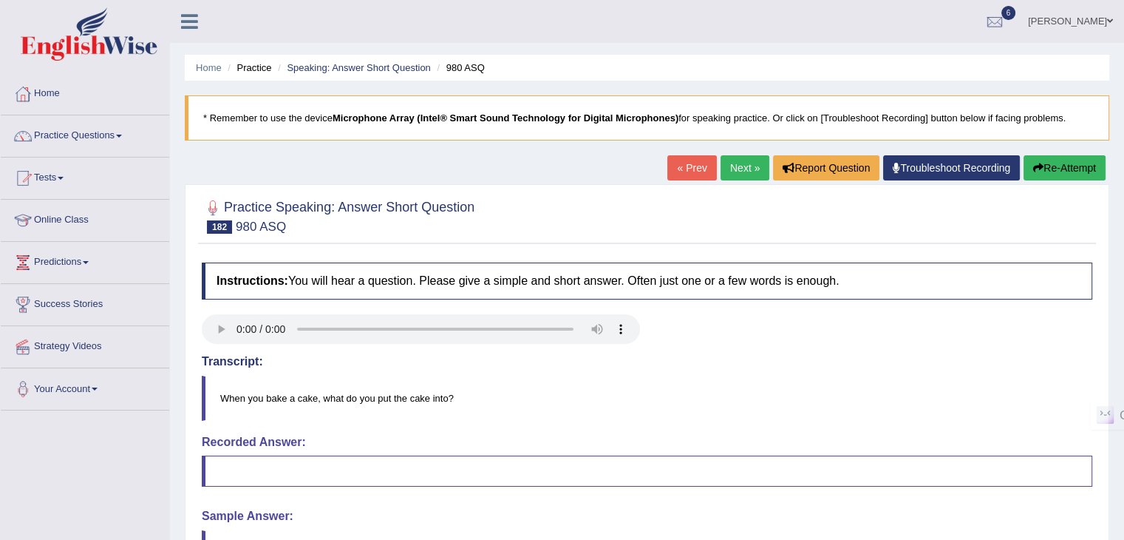
click at [739, 177] on link "Next »" at bounding box center [745, 167] width 49 height 25
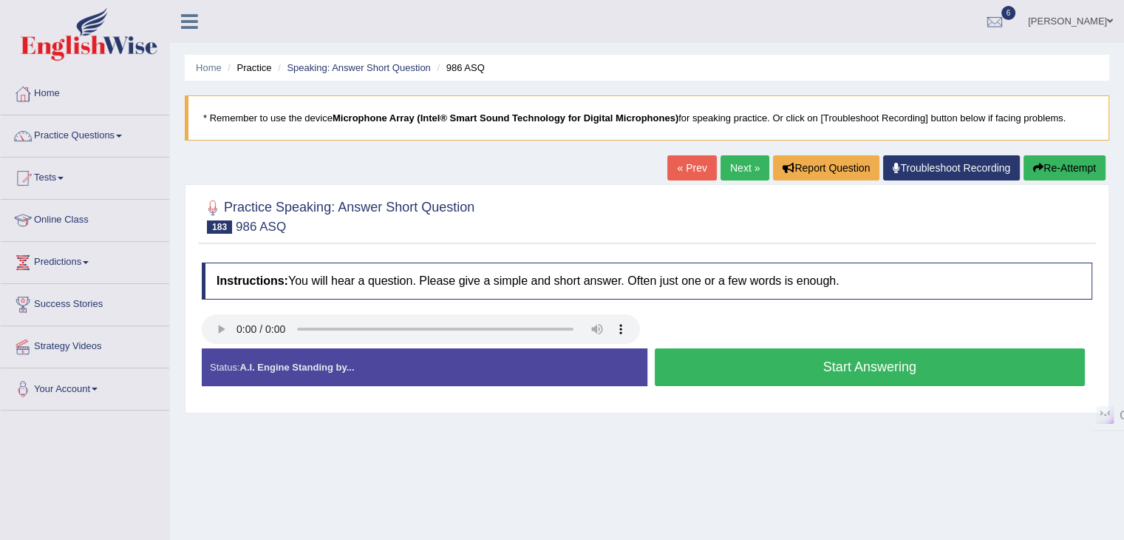
click at [823, 362] on button "Start Answering" at bounding box center [870, 367] width 431 height 38
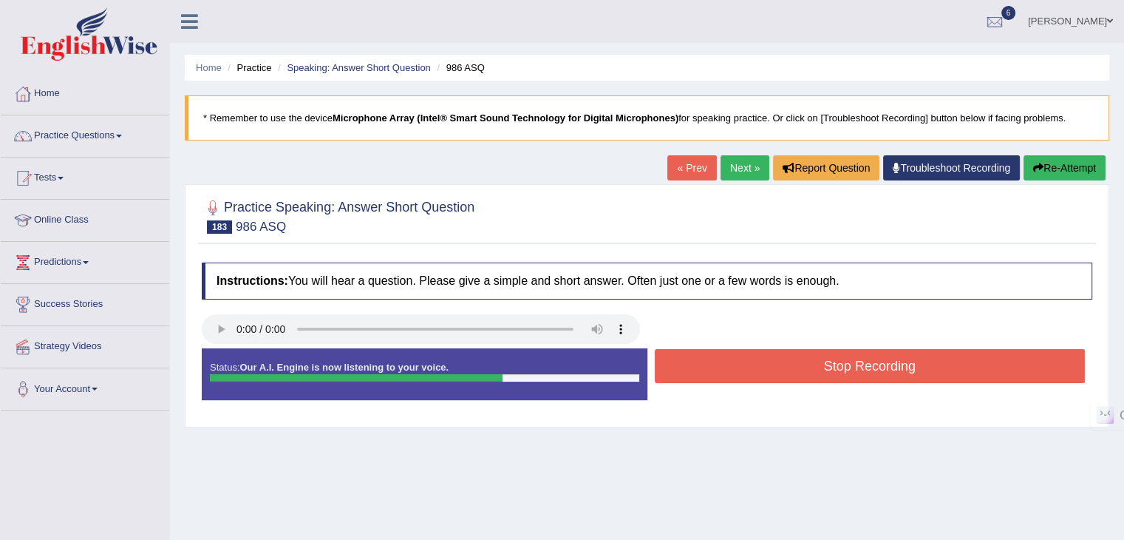
click at [940, 367] on button "Stop Recording" at bounding box center [870, 366] width 431 height 34
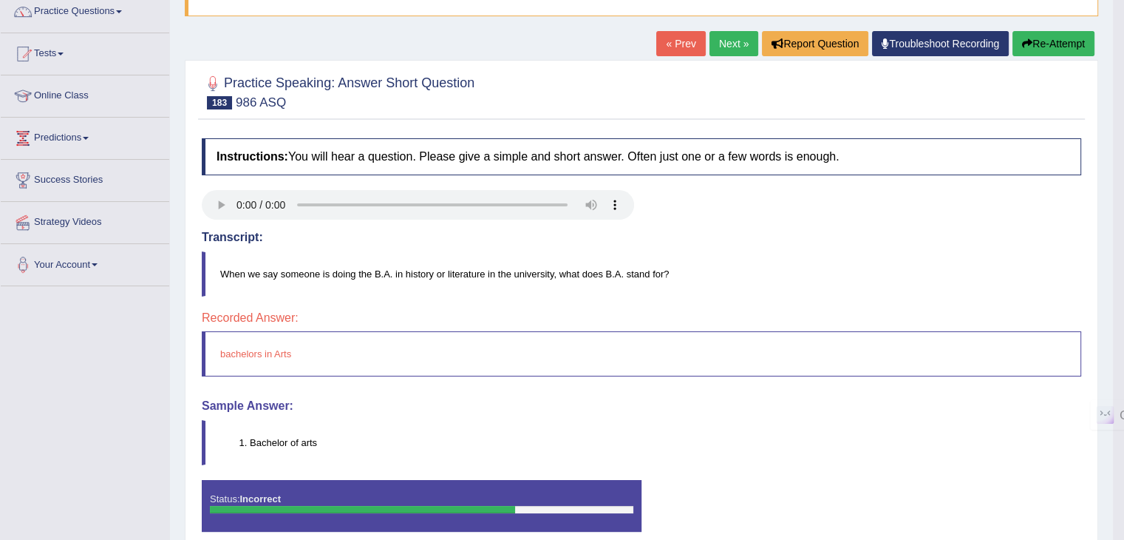
scroll to position [148, 0]
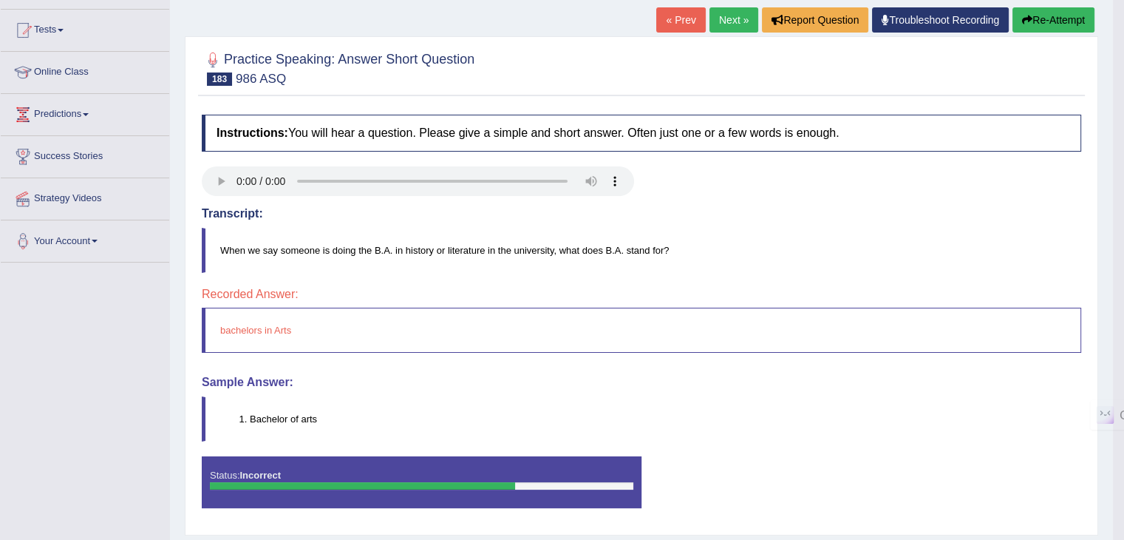
drag, startPoint x: 251, startPoint y: 418, endPoint x: 293, endPoint y: 418, distance: 42.1
click at [293, 418] on li "Bachelor of arts" at bounding box center [665, 419] width 831 height 14
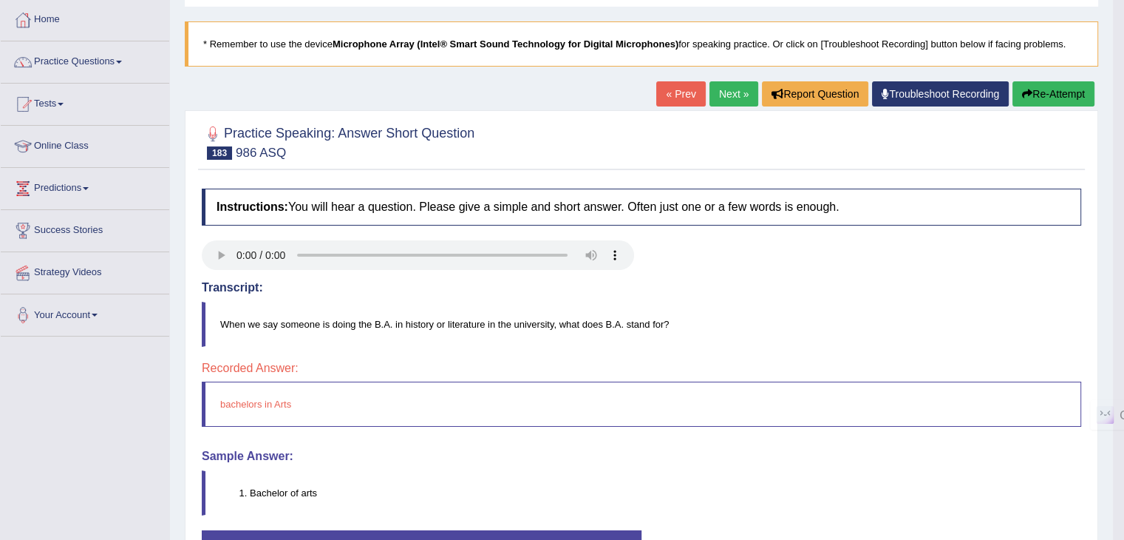
scroll to position [74, 0]
click at [1047, 91] on button "Re-Attempt" at bounding box center [1054, 93] width 82 height 25
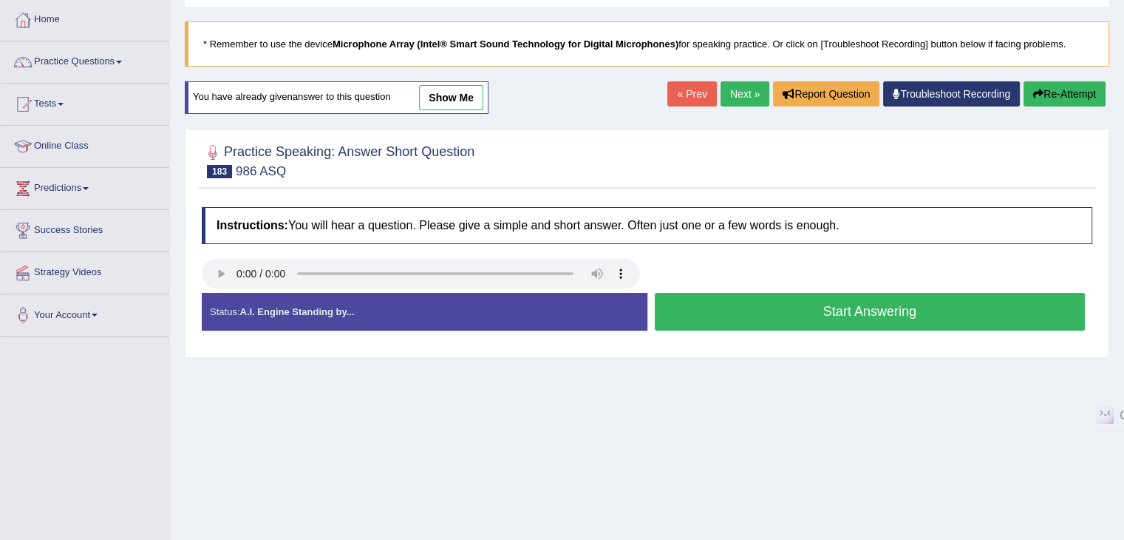
click at [860, 305] on button "Start Answering" at bounding box center [870, 312] width 431 height 38
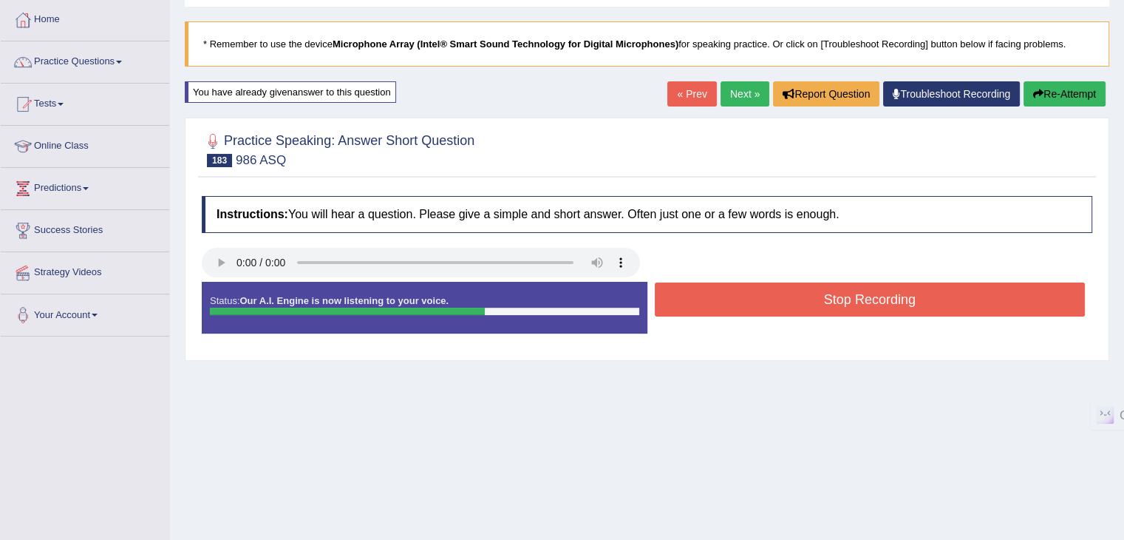
click at [875, 311] on button "Stop Recording" at bounding box center [870, 299] width 431 height 34
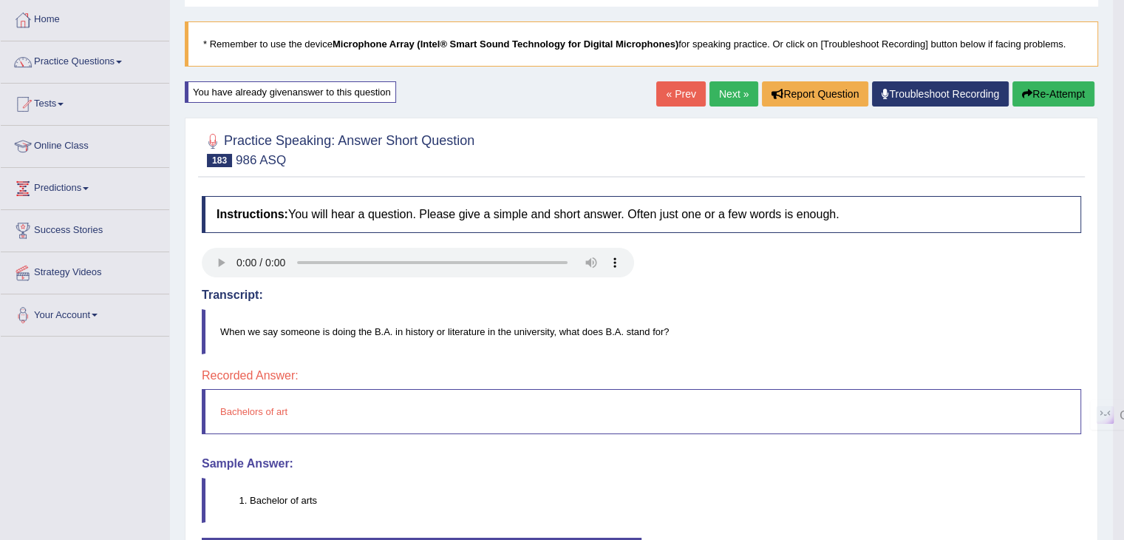
click at [1009, 93] on div "« Prev Next » Report Question Troubleshoot Recording Re-Attempt" at bounding box center [877, 95] width 442 height 29
click at [1015, 93] on button "Re-Attempt" at bounding box center [1054, 93] width 82 height 25
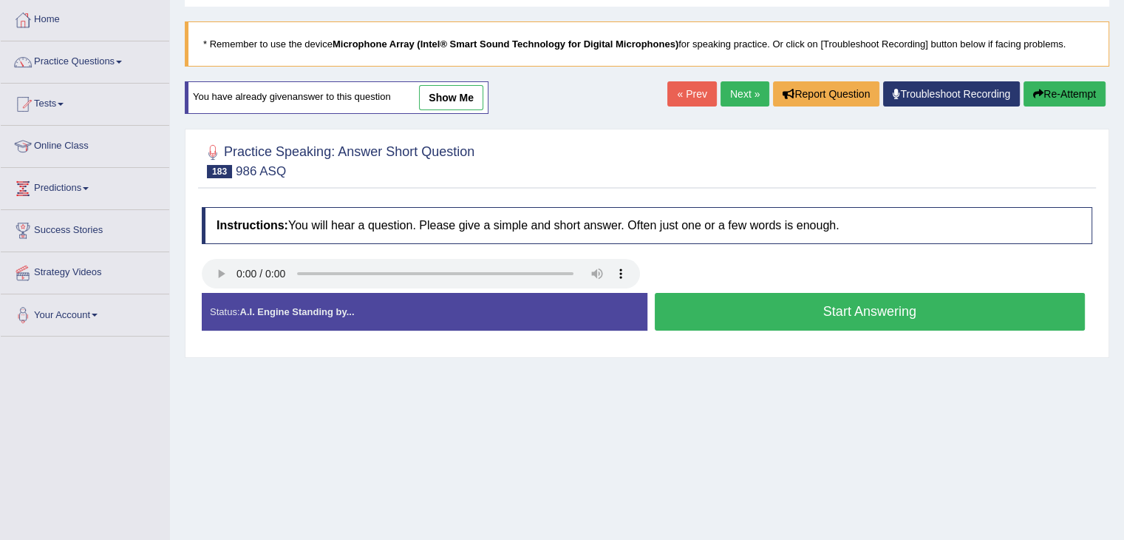
click at [870, 307] on button "Start Answering" at bounding box center [870, 312] width 431 height 38
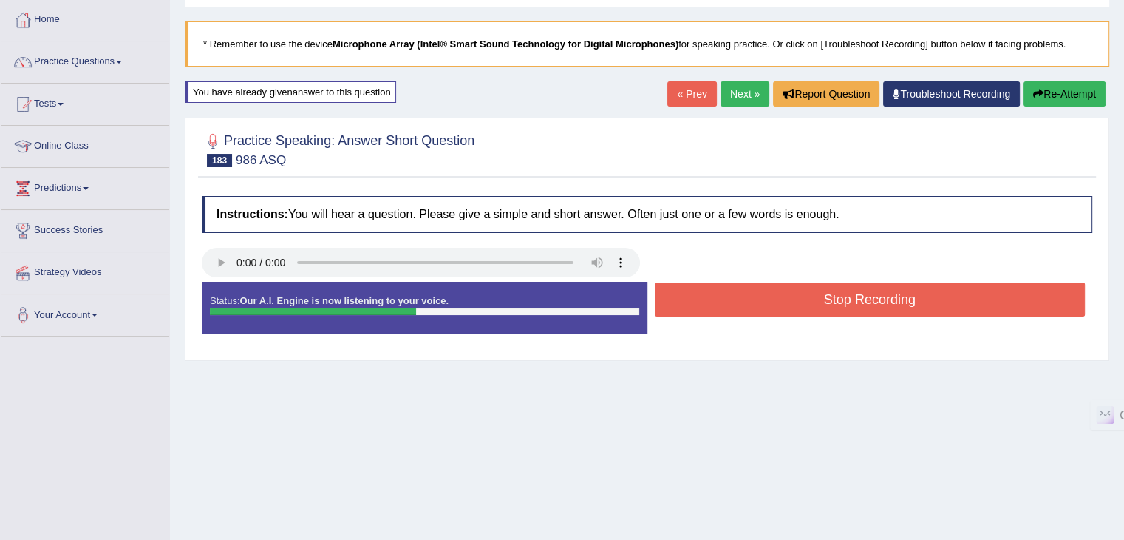
click at [867, 297] on button "Stop Recording" at bounding box center [870, 299] width 431 height 34
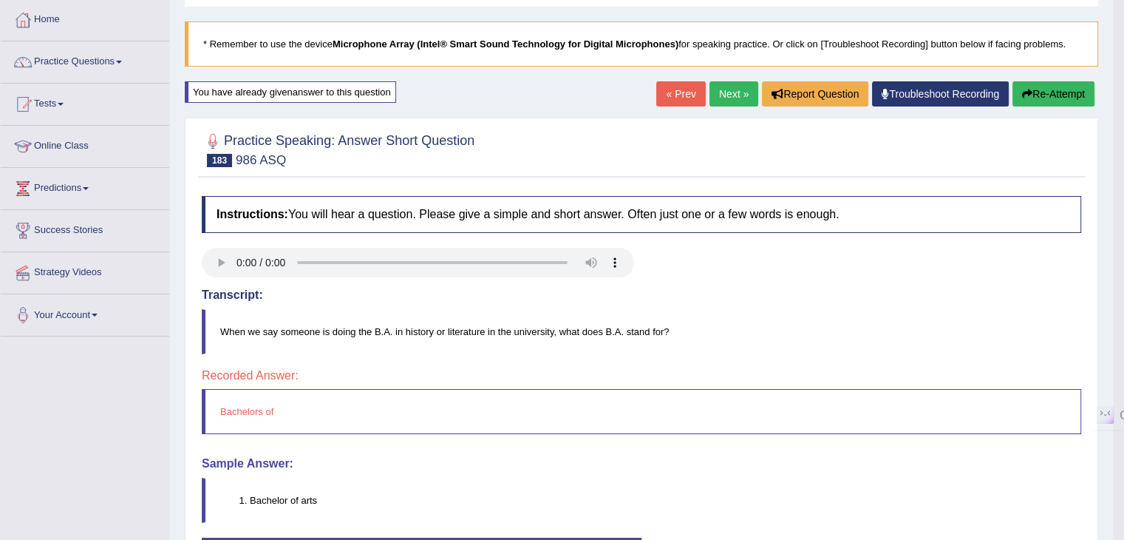
click at [1035, 89] on button "Re-Attempt" at bounding box center [1054, 93] width 82 height 25
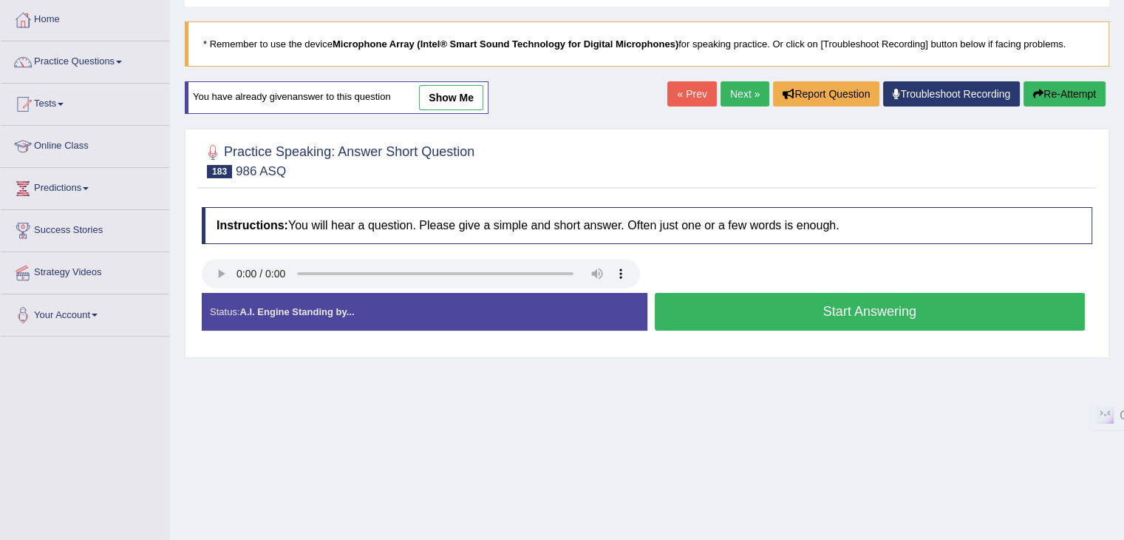
click at [817, 313] on button "Start Answering" at bounding box center [870, 312] width 431 height 38
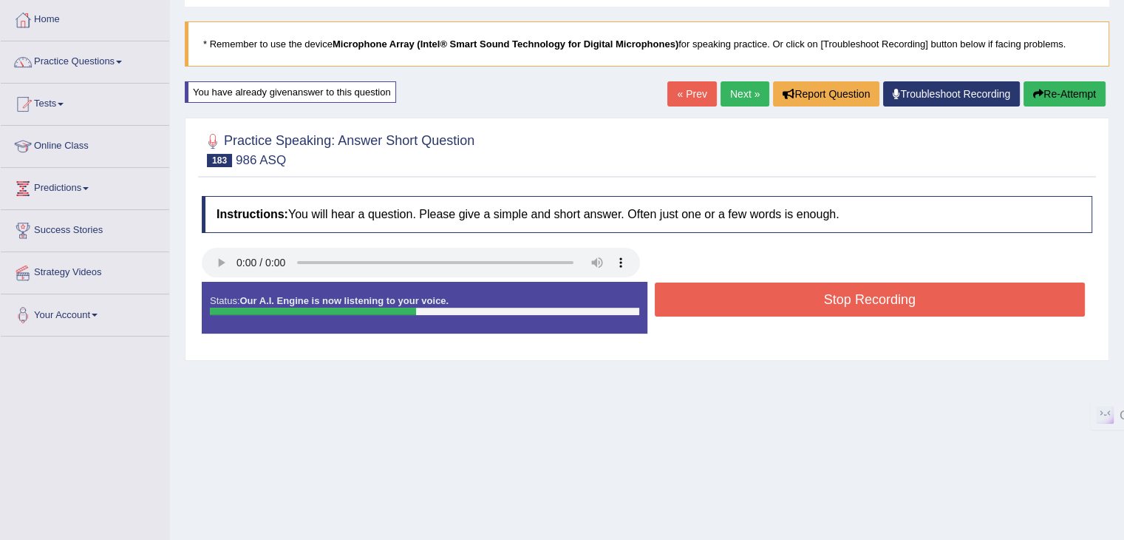
click at [817, 306] on button "Stop Recording" at bounding box center [870, 299] width 431 height 34
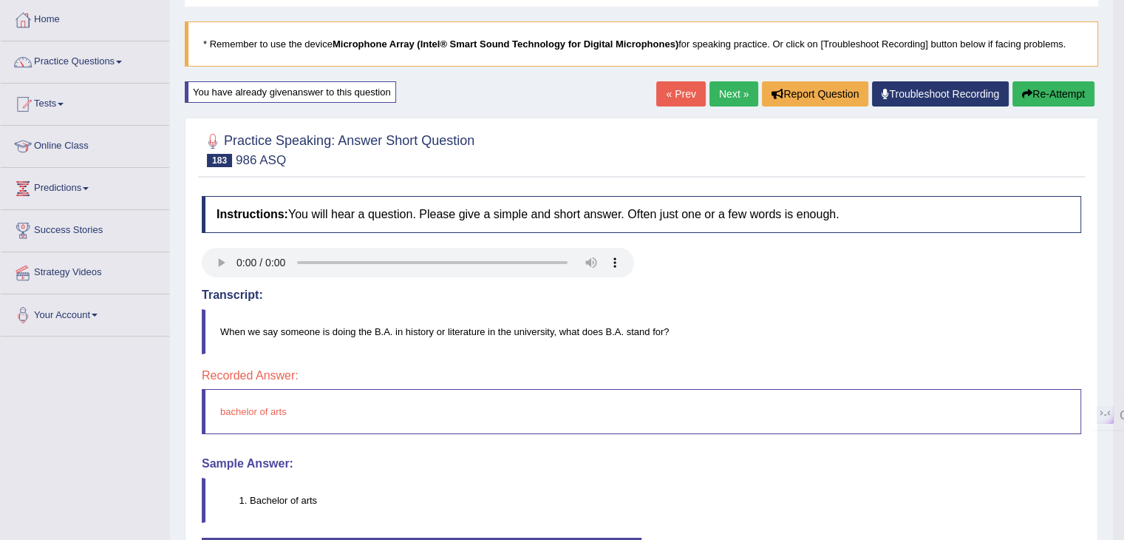
drag, startPoint x: 520, startPoint y: 322, endPoint x: 497, endPoint y: 406, distance: 86.8
click at [523, 322] on blockquote "When we say someone is doing the B.A. in history or literature in the universit…" at bounding box center [641, 331] width 879 height 45
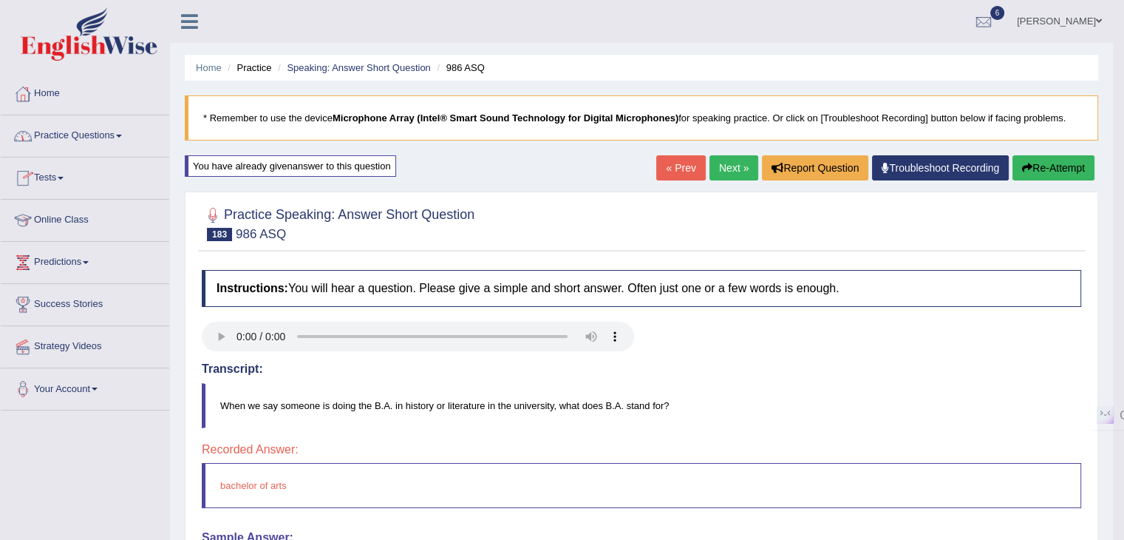
click at [736, 169] on link "Next »" at bounding box center [733, 167] width 49 height 25
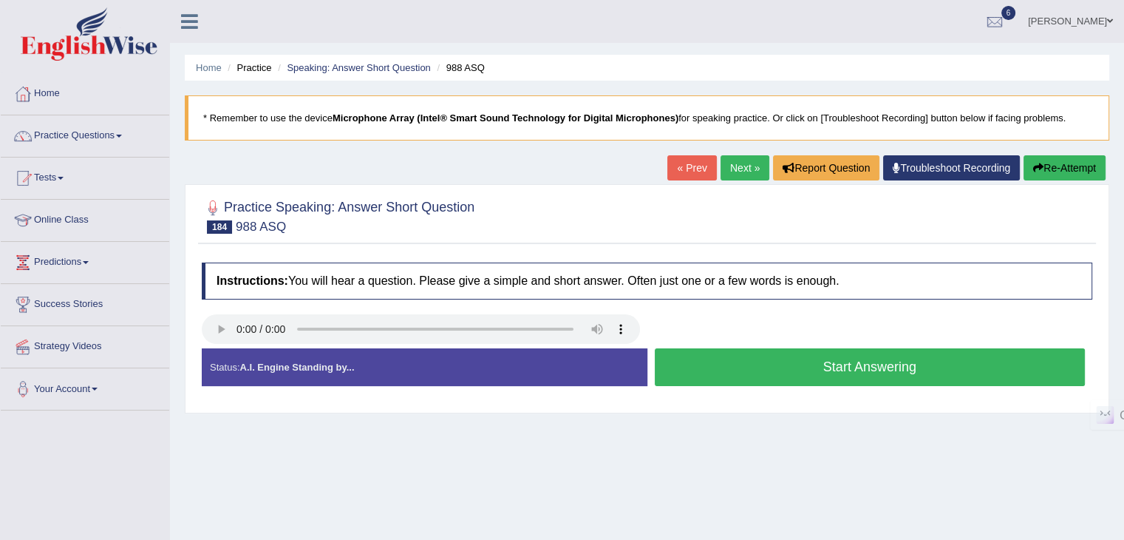
click at [777, 375] on button "Start Answering" at bounding box center [870, 367] width 431 height 38
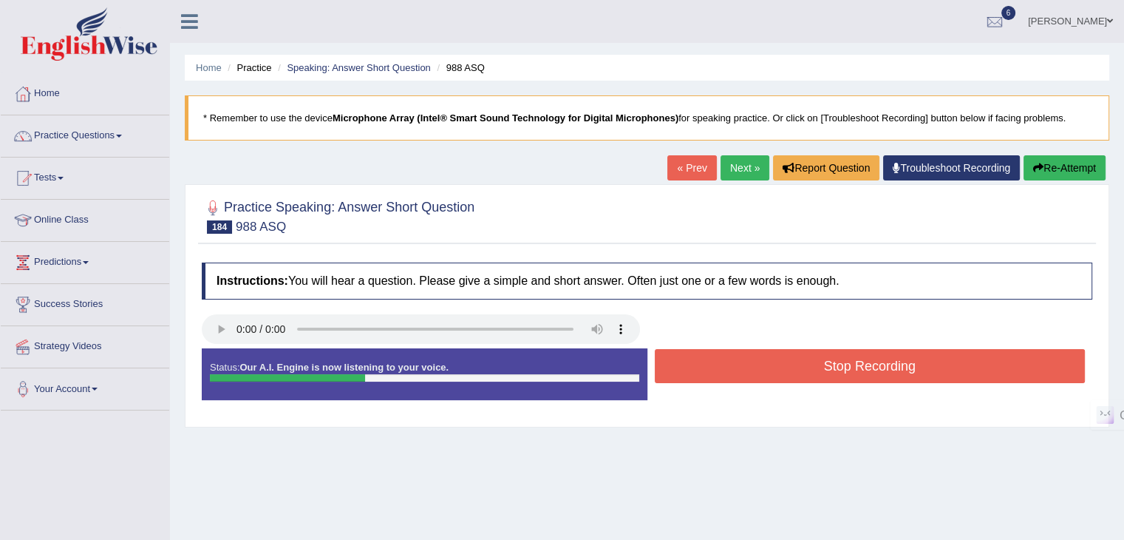
click at [775, 372] on button "Stop Recording" at bounding box center [870, 366] width 431 height 34
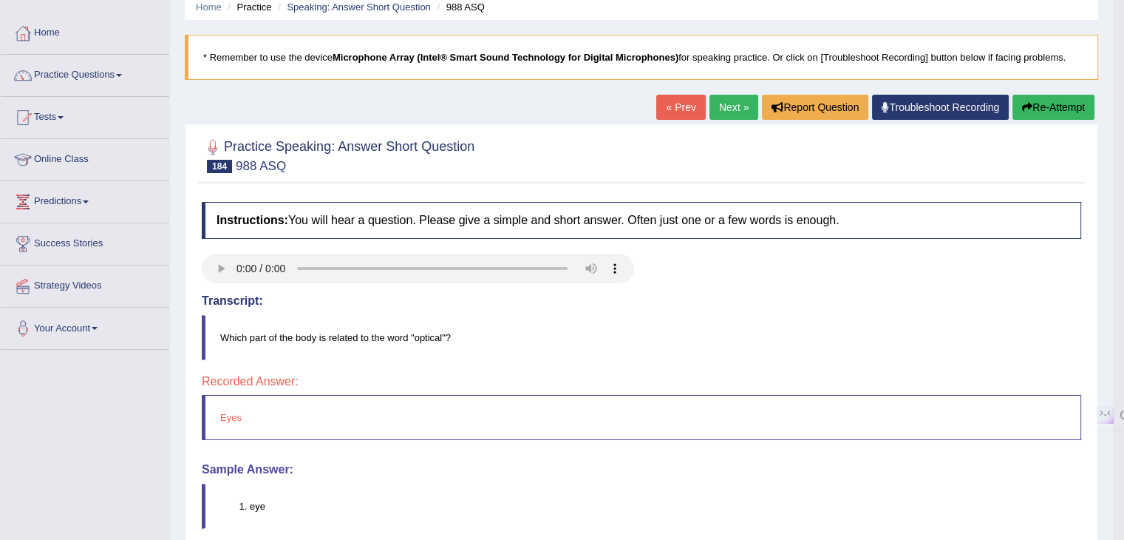
scroll to position [148, 0]
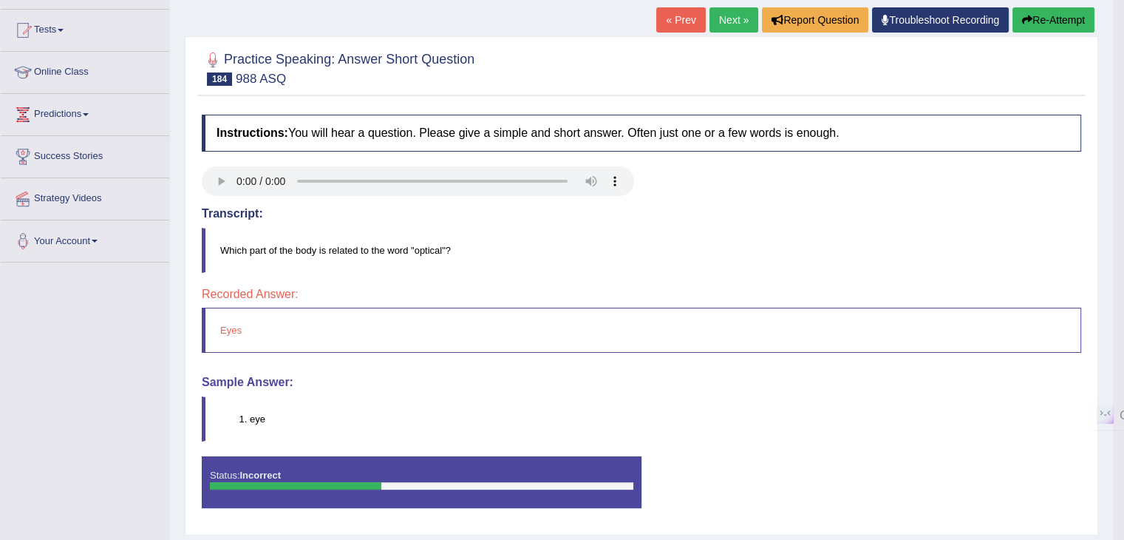
drag, startPoint x: 285, startPoint y: 418, endPoint x: 251, endPoint y: 418, distance: 34.0
click at [251, 418] on li "eye" at bounding box center [665, 419] width 831 height 14
click at [718, 17] on link "Next »" at bounding box center [733, 19] width 49 height 25
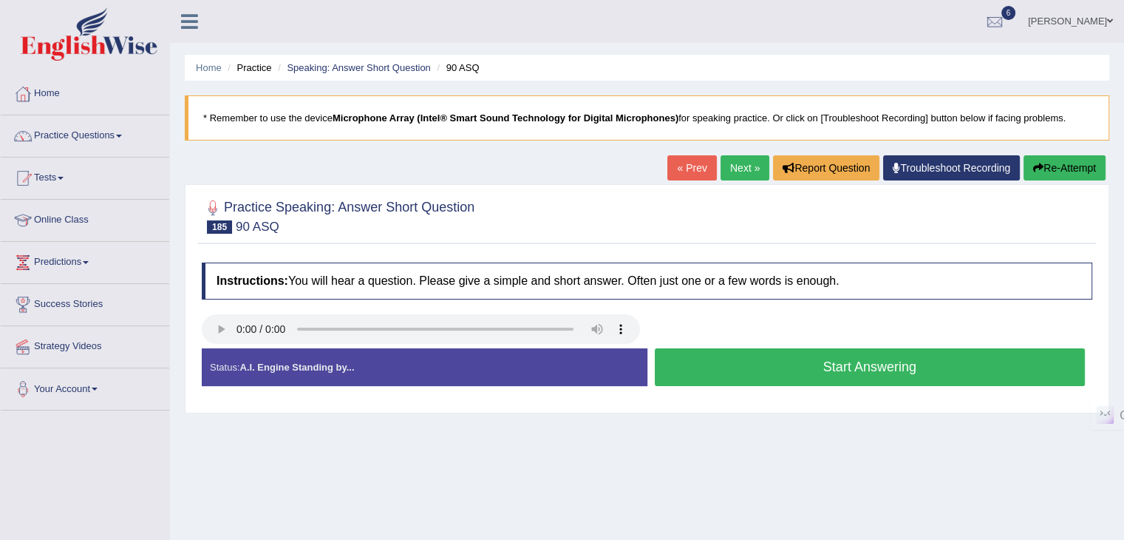
click at [777, 367] on button "Start Answering" at bounding box center [870, 367] width 431 height 38
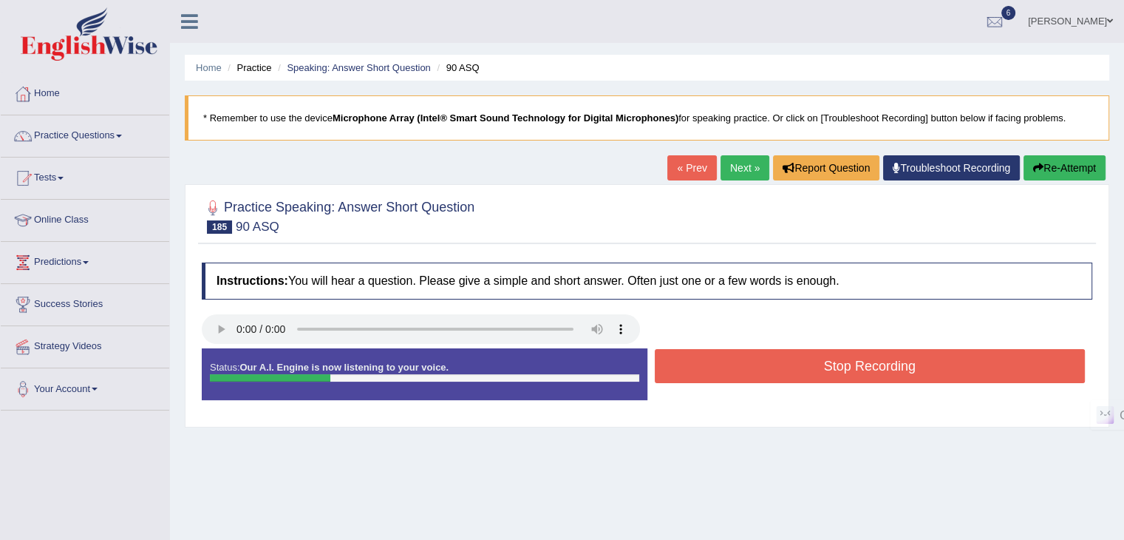
click at [778, 367] on button "Stop Recording" at bounding box center [870, 366] width 431 height 34
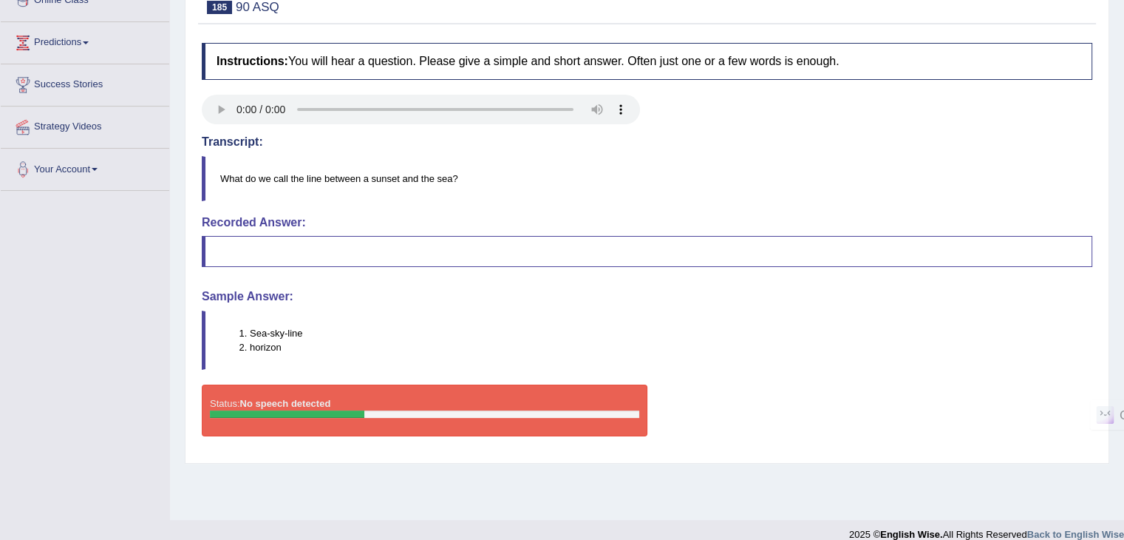
scroll to position [222, 0]
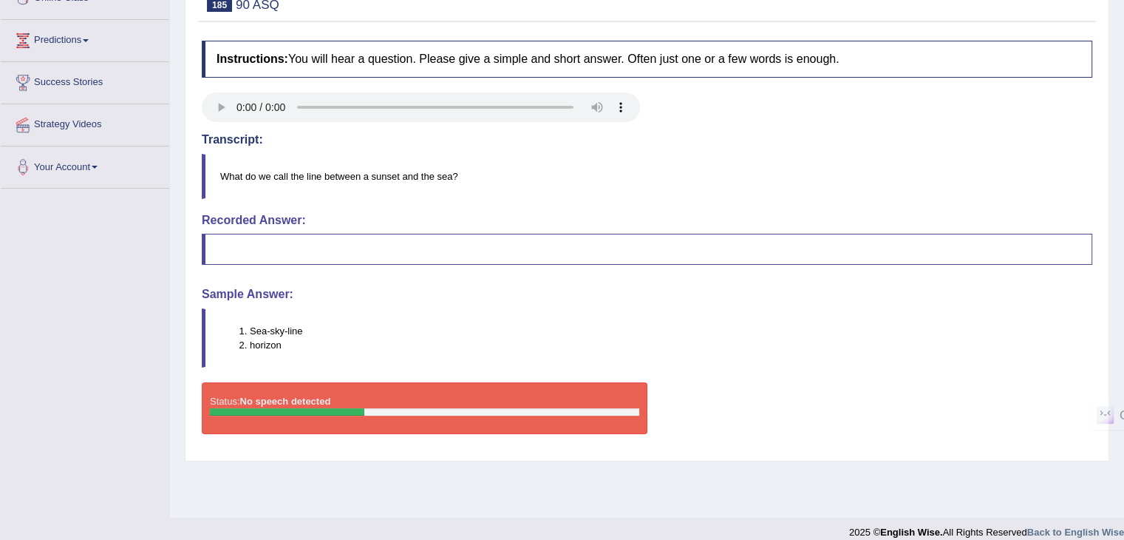
drag, startPoint x: 253, startPoint y: 329, endPoint x: 292, endPoint y: 332, distance: 39.3
click at [292, 332] on li "Sea-sky-line" at bounding box center [671, 331] width 842 height 14
drag, startPoint x: 281, startPoint y: 347, endPoint x: 272, endPoint y: 347, distance: 8.9
click at [282, 347] on ol "Sea-sky-line horizon" at bounding box center [655, 338] width 871 height 28
click at [276, 350] on blockquote "Sea-sky-line horizon" at bounding box center [647, 337] width 891 height 59
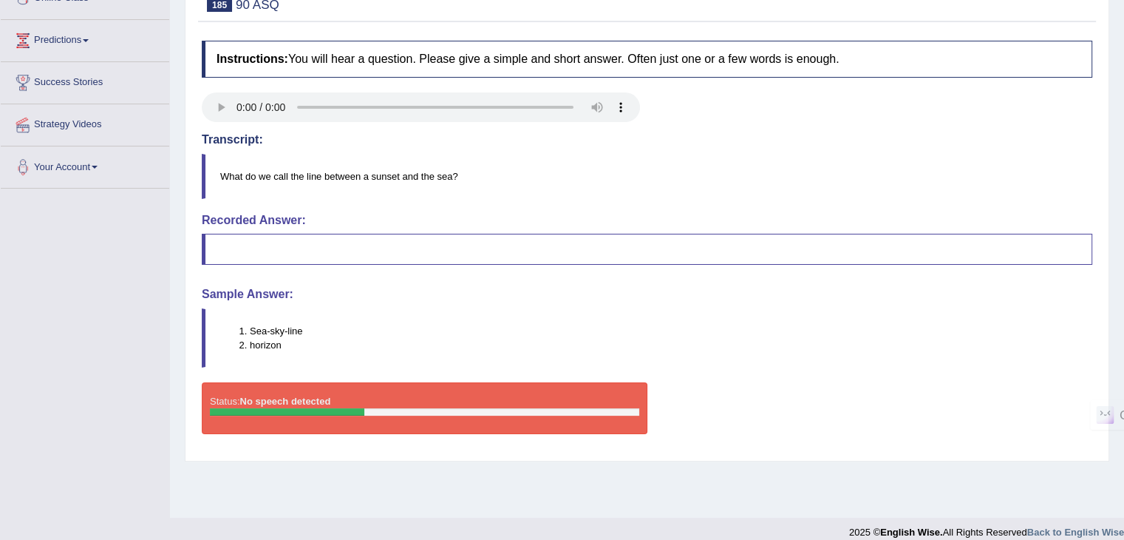
click at [278, 346] on li "horizon" at bounding box center [671, 345] width 842 height 14
click at [270, 349] on li "horizon" at bounding box center [671, 345] width 842 height 14
click at [260, 351] on blockquote "Sea-sky-line horizon" at bounding box center [647, 337] width 891 height 59
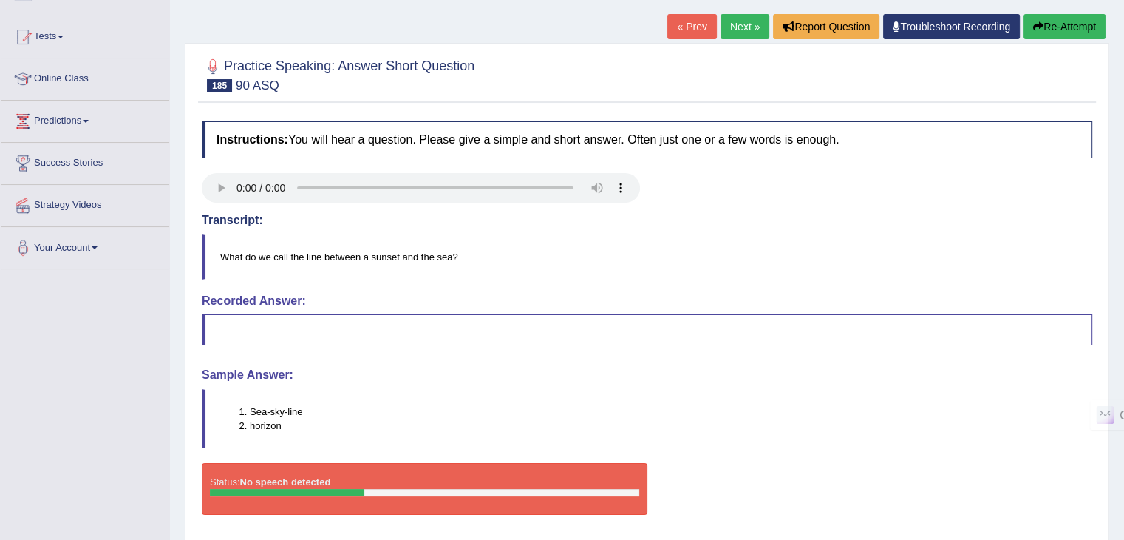
scroll to position [0, 0]
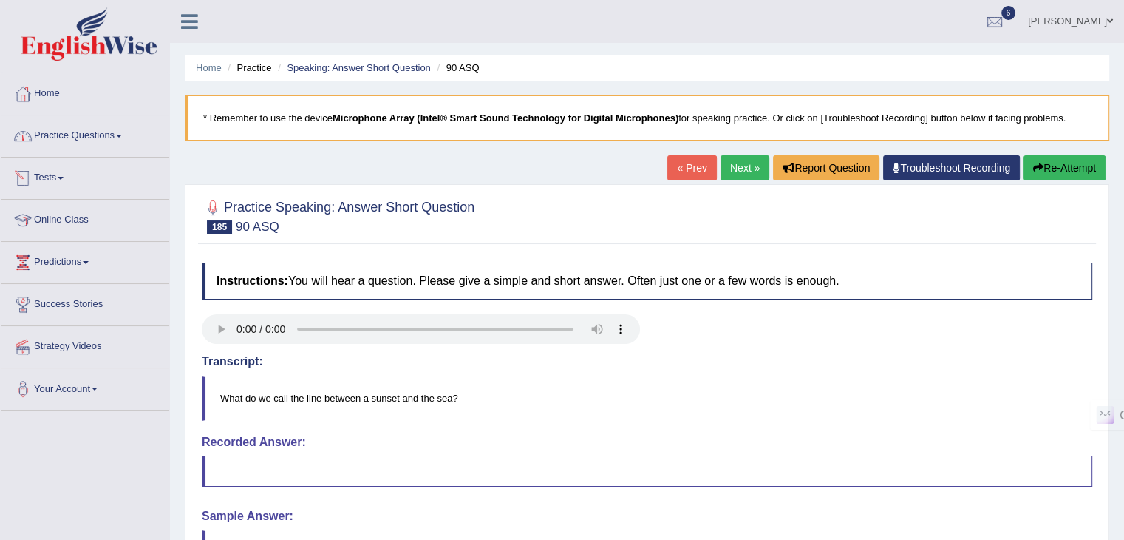
click at [78, 139] on link "Practice Questions" at bounding box center [85, 133] width 169 height 37
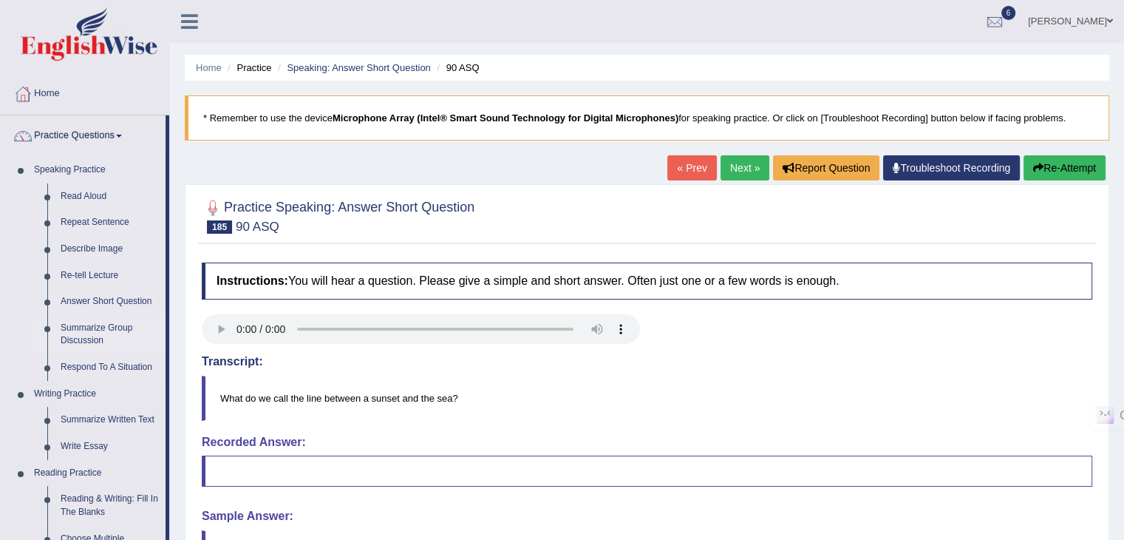
click at [78, 329] on link "Summarize Group Discussion" at bounding box center [110, 334] width 112 height 39
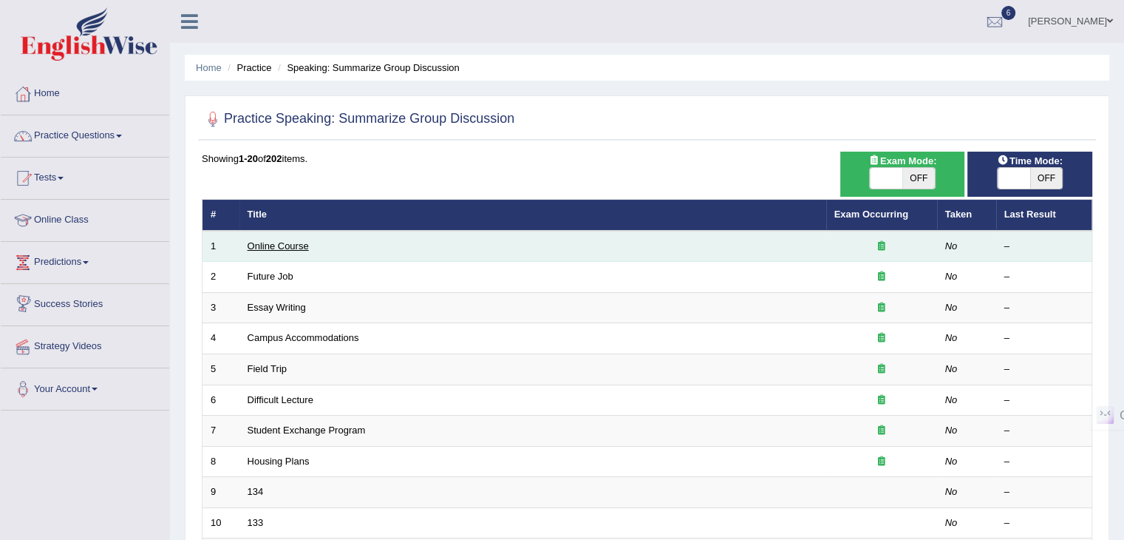
click at [282, 248] on link "Online Course" at bounding box center [278, 245] width 61 height 11
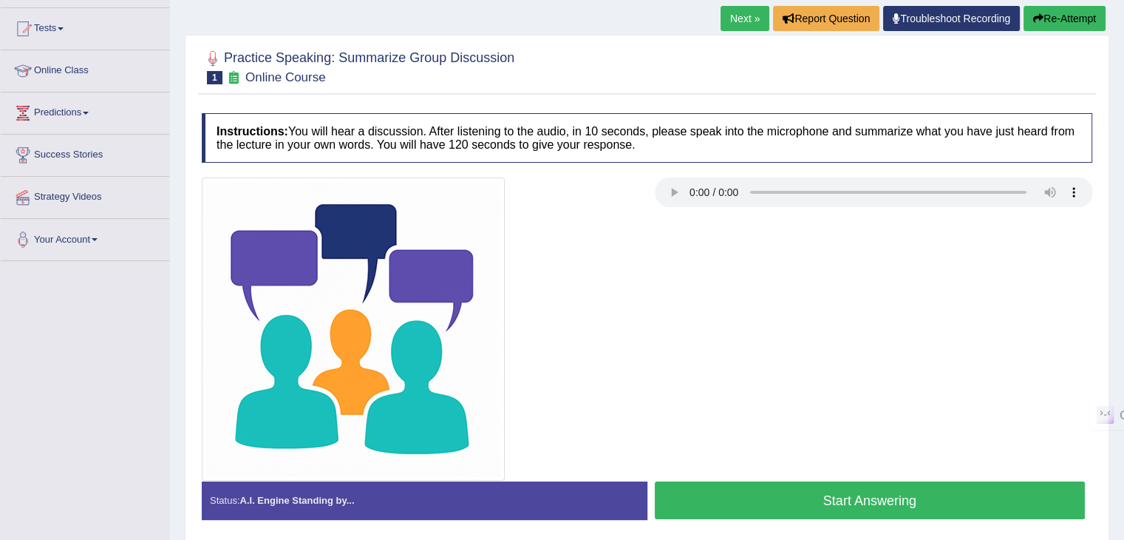
scroll to position [148, 0]
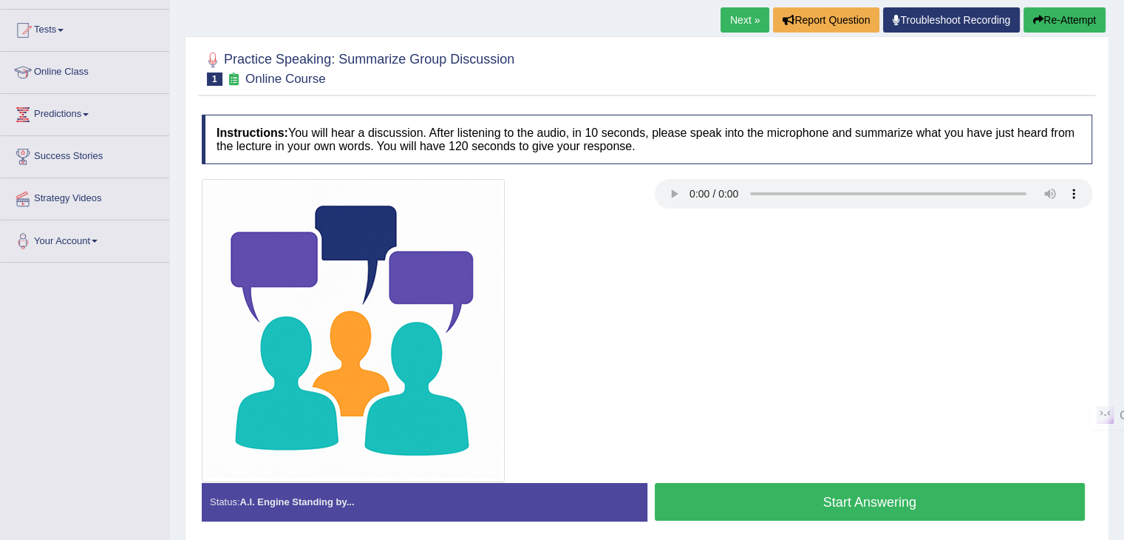
click at [844, 490] on button "Start Answering" at bounding box center [870, 502] width 431 height 38
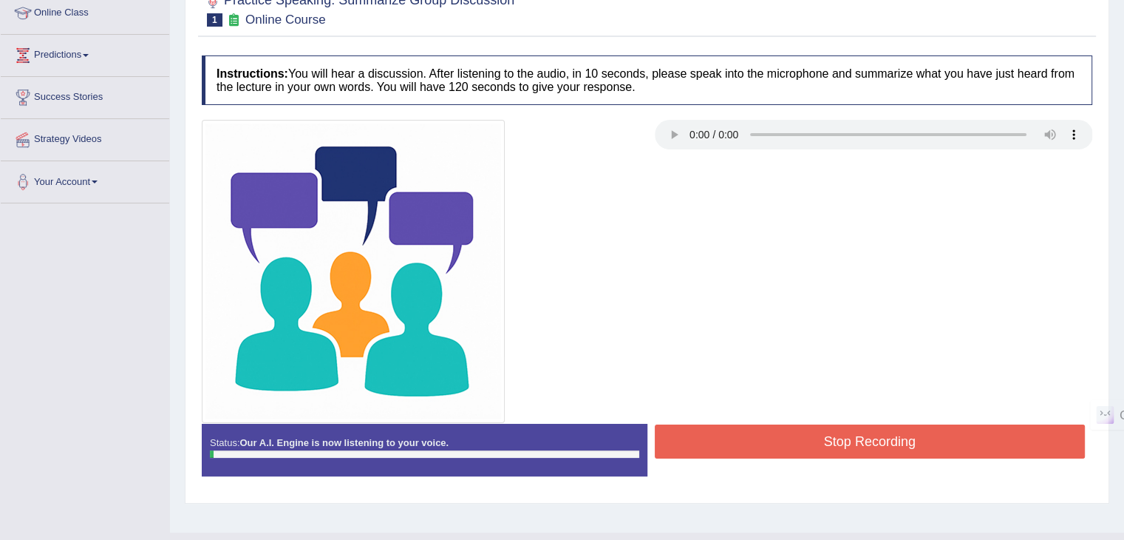
scroll to position [236, 0]
